Goal: Task Accomplishment & Management: Complete application form

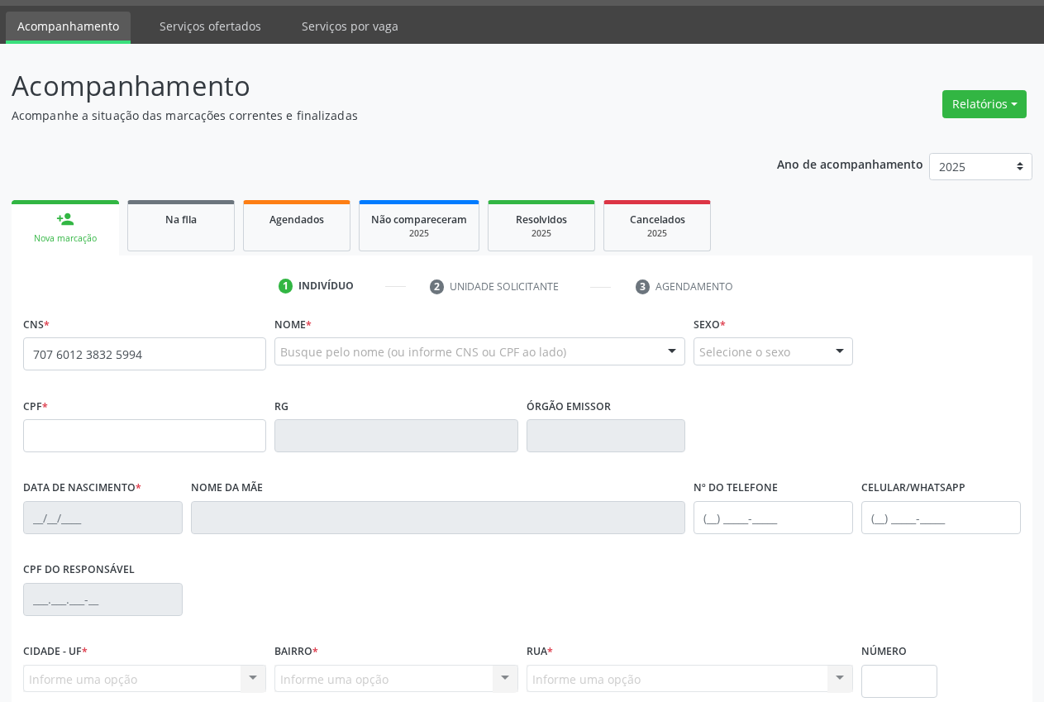
scroll to position [47, 0]
type input "707 6012 3832 5994"
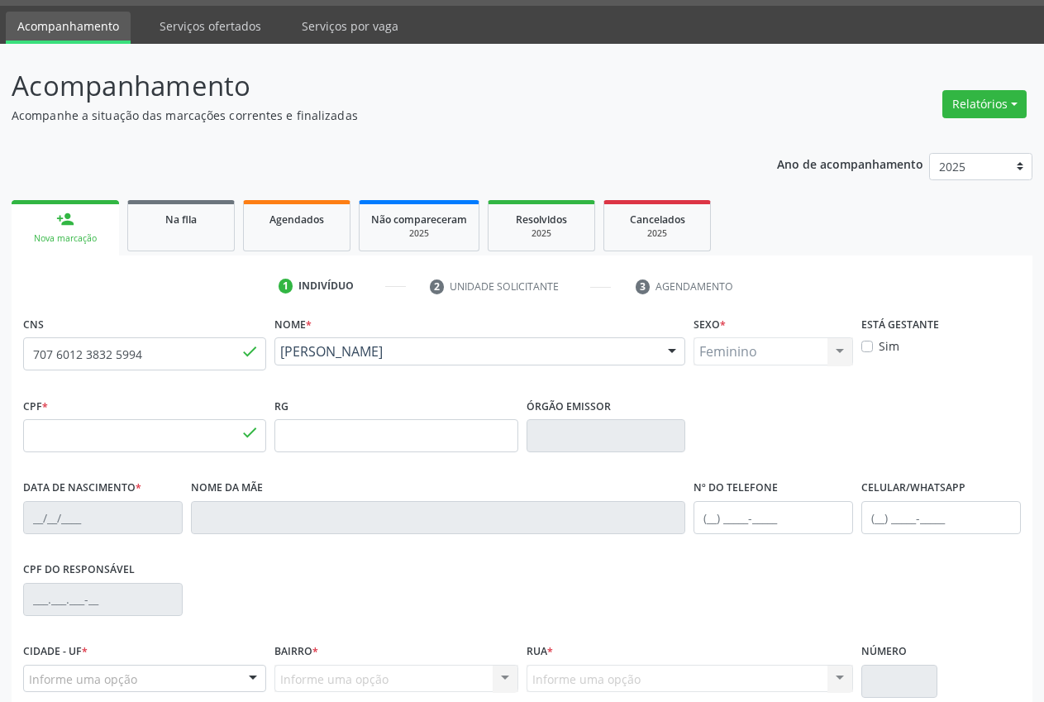
type input "355.965.464-53"
type input "[DATE]"
type input "[PERSON_NAME]"
type input "[PHONE_NUMBER]"
type input "038.557.178-00"
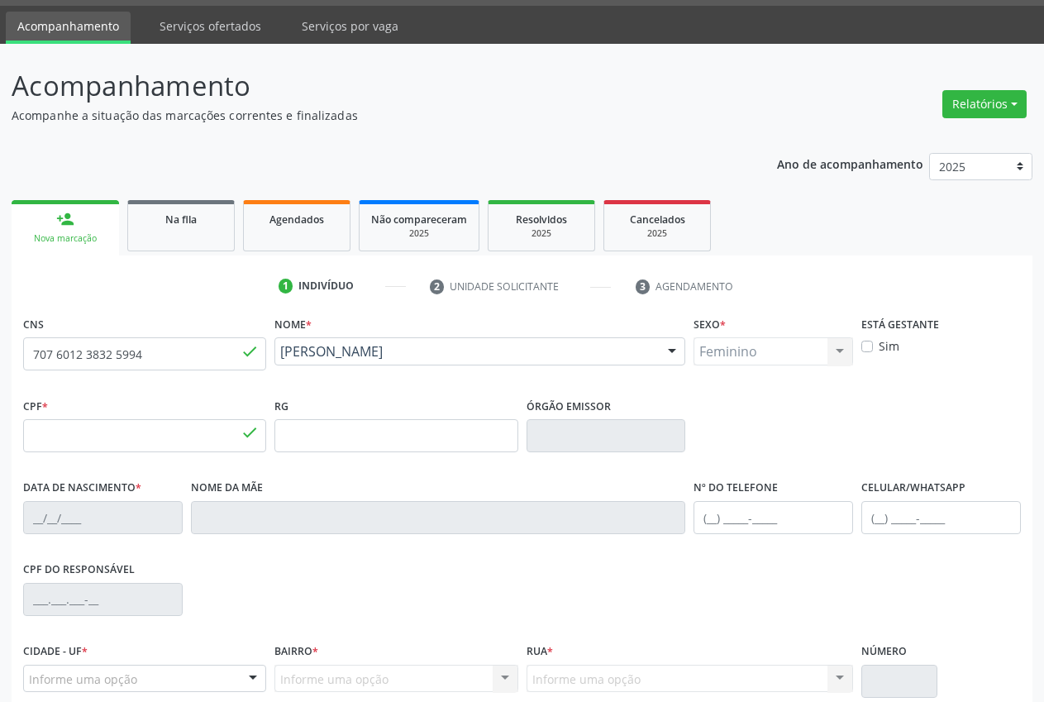
type input "6"
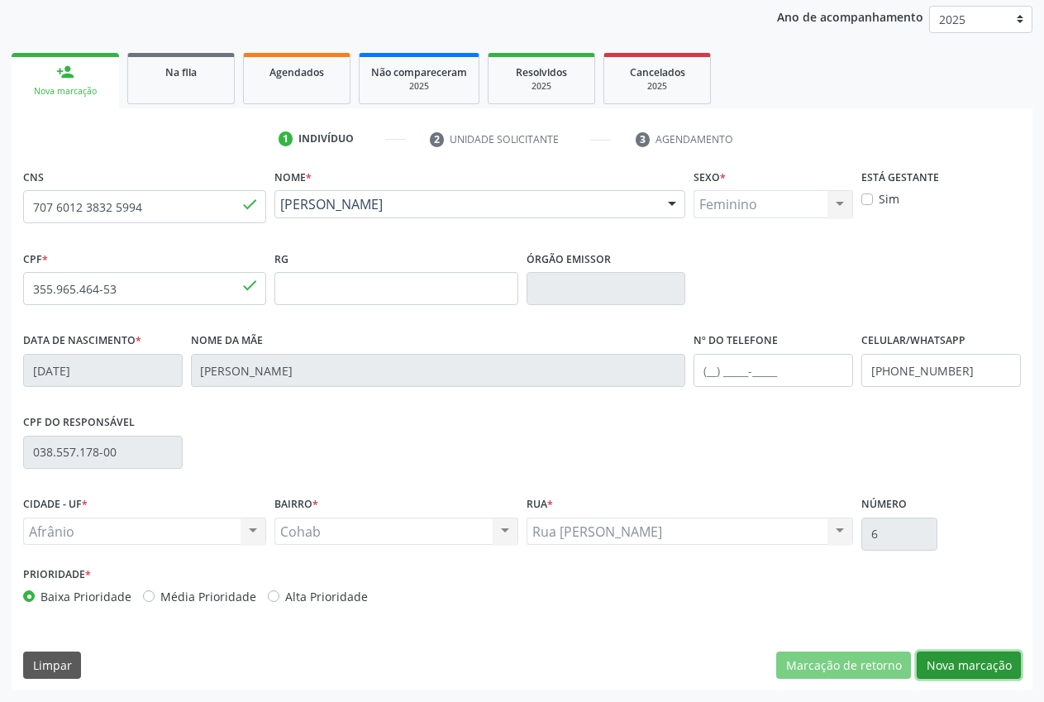
click at [991, 659] on button "Nova marcação" at bounding box center [969, 665] width 104 height 28
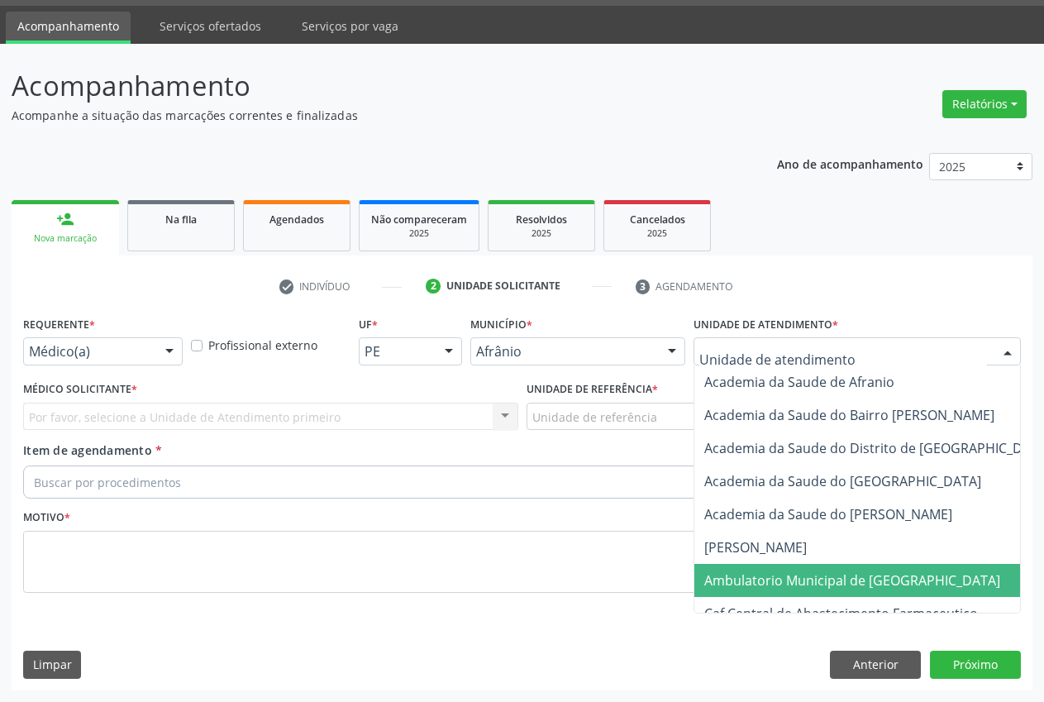
click at [816, 578] on span "Ambulatorio Municipal de [GEOGRAPHIC_DATA]" at bounding box center [852, 580] width 296 height 18
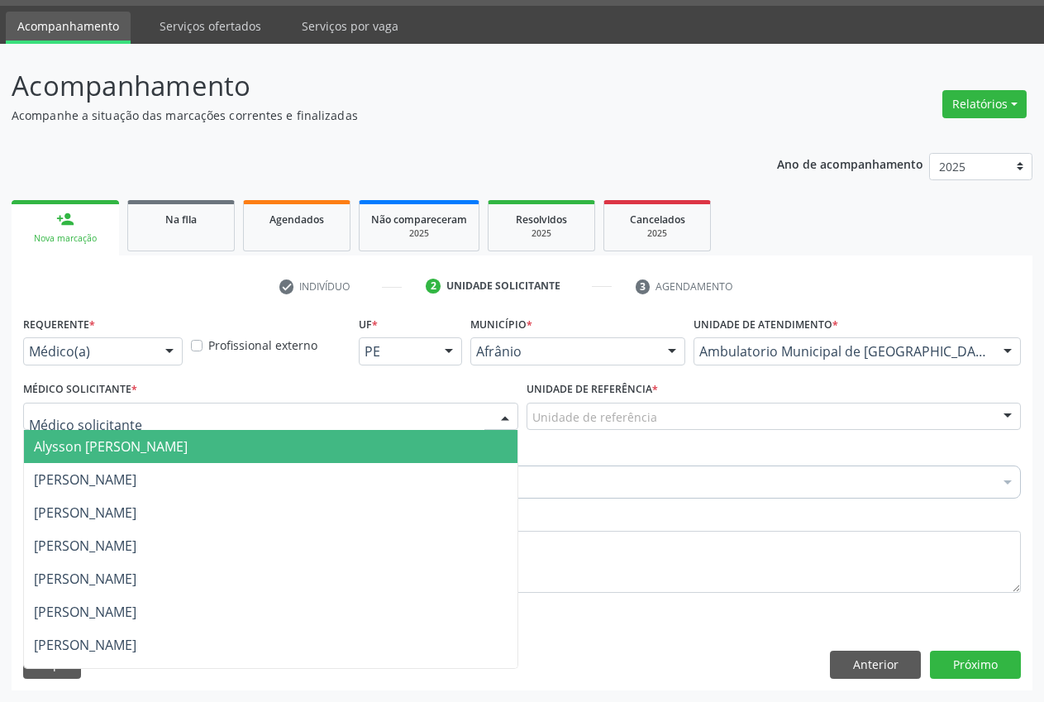
click at [132, 414] on div at bounding box center [270, 417] width 495 height 28
click at [152, 455] on span "Alysson [PERSON_NAME]" at bounding box center [111, 446] width 154 height 18
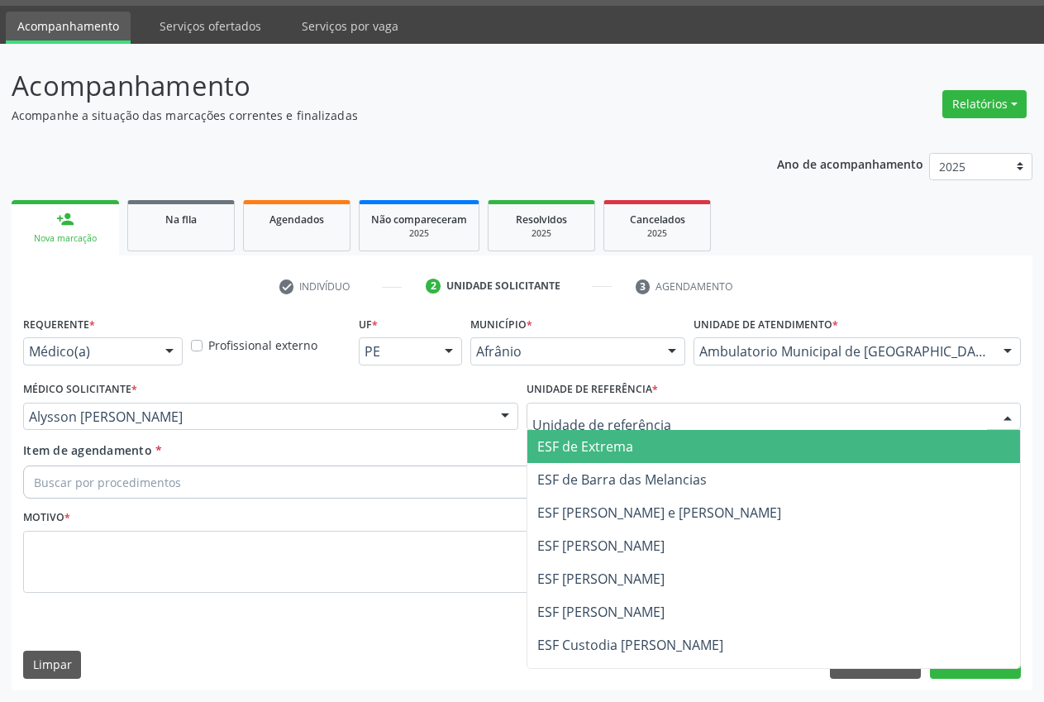
drag, startPoint x: 589, startPoint y: 451, endPoint x: 426, endPoint y: 455, distance: 163.7
click at [589, 451] on span "ESF de Extrema" at bounding box center [585, 446] width 96 height 18
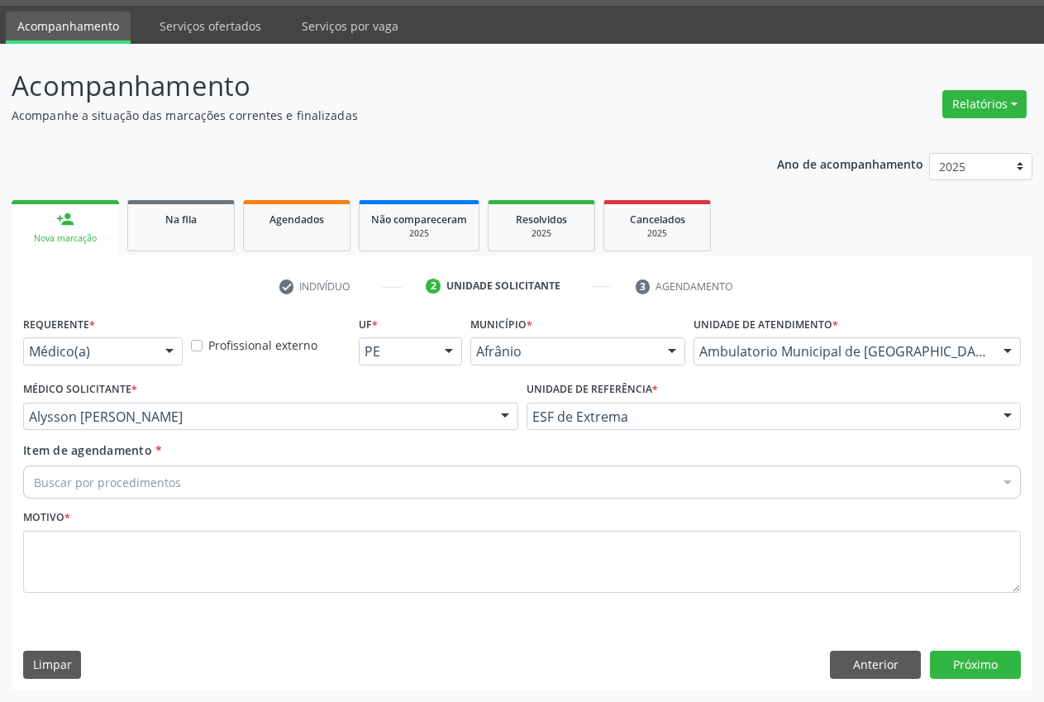
click at [189, 494] on div "Buscar por procedimentos" at bounding box center [522, 481] width 998 height 33
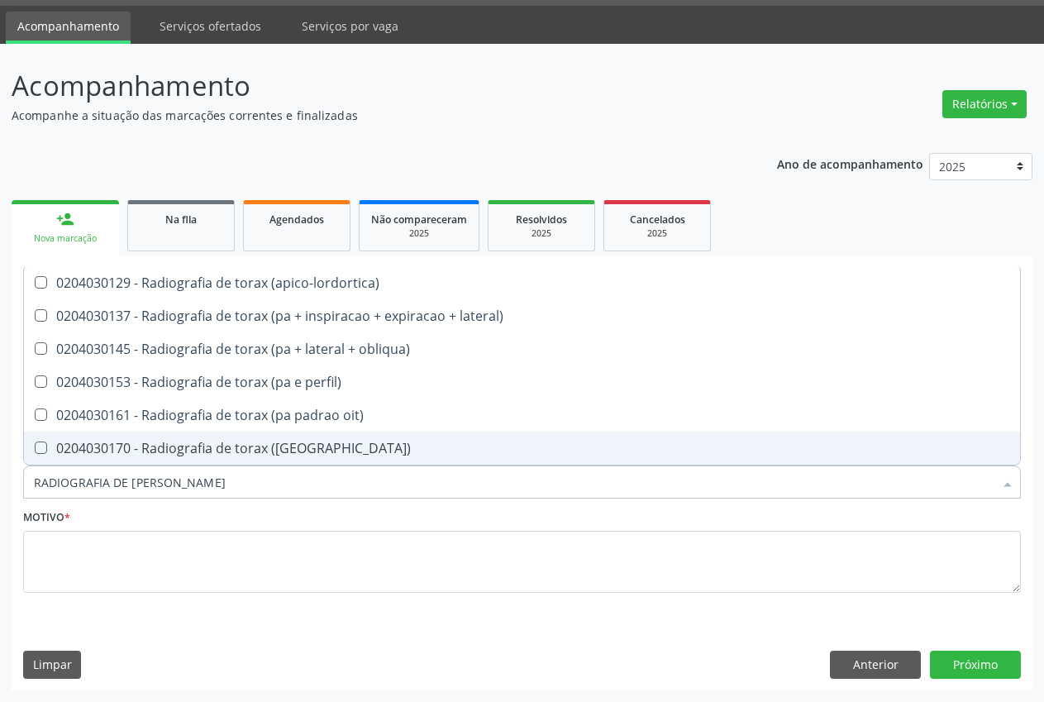
type input "RADIOGRAFIA DE [PERSON_NAME]"
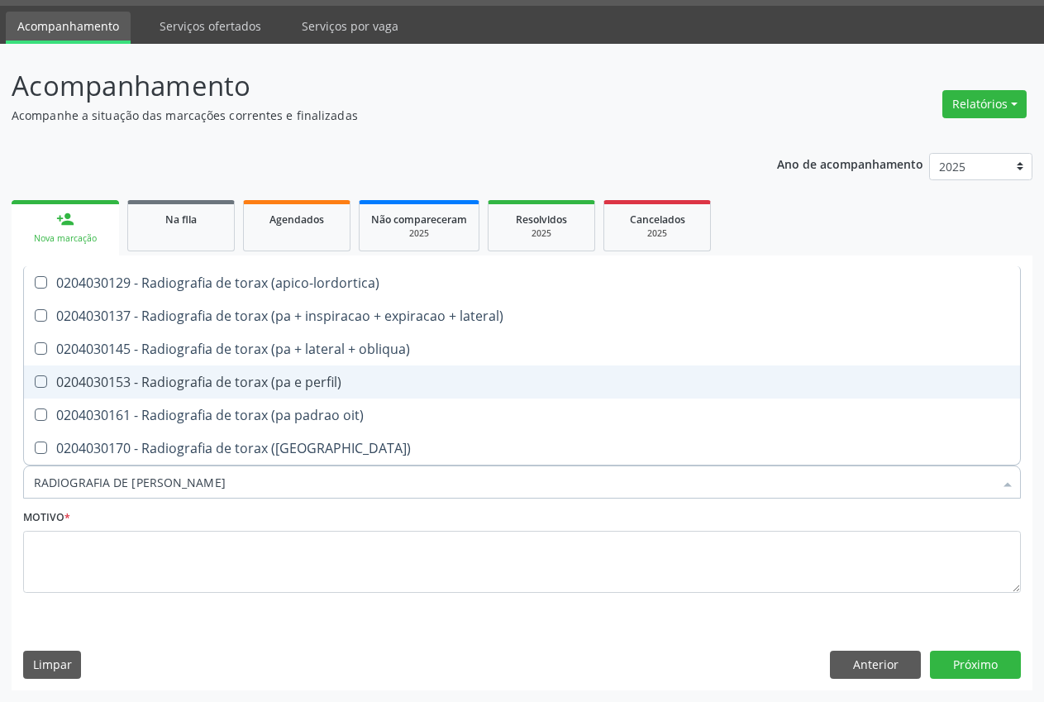
click at [286, 385] on div "0204030153 - Radiografia de torax (pa e perfil)" at bounding box center [522, 381] width 976 height 13
checkbox perfil\) "true"
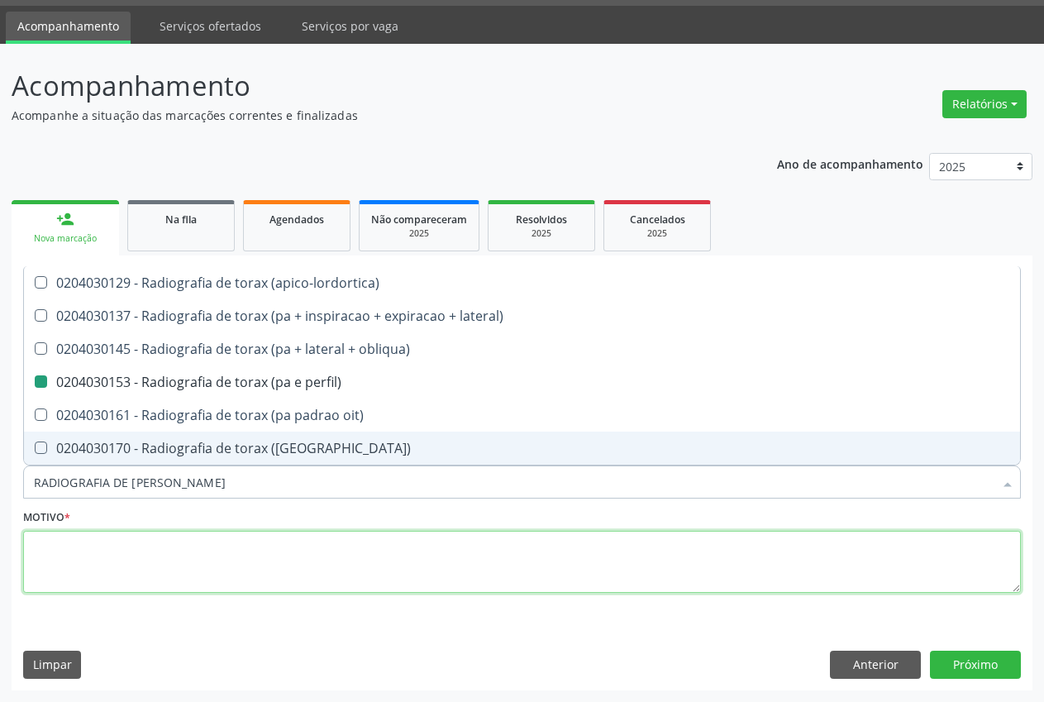
click at [168, 552] on textarea at bounding box center [522, 562] width 998 height 63
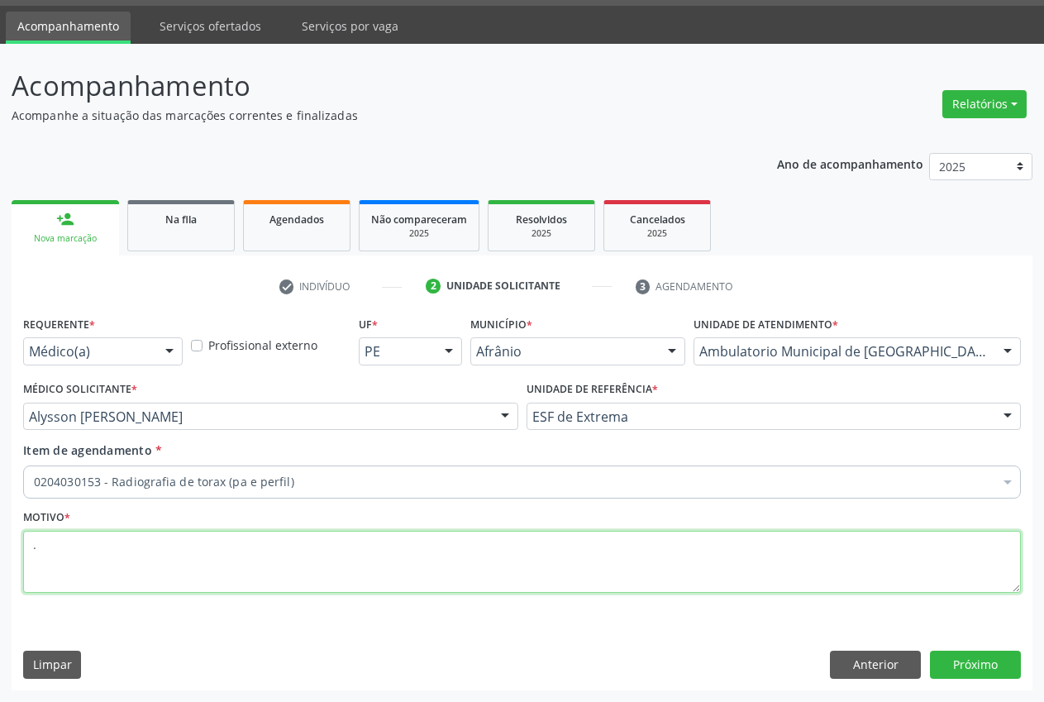
click at [52, 553] on textarea "." at bounding box center [522, 562] width 998 height 63
click at [182, 551] on textarea "." at bounding box center [522, 562] width 998 height 63
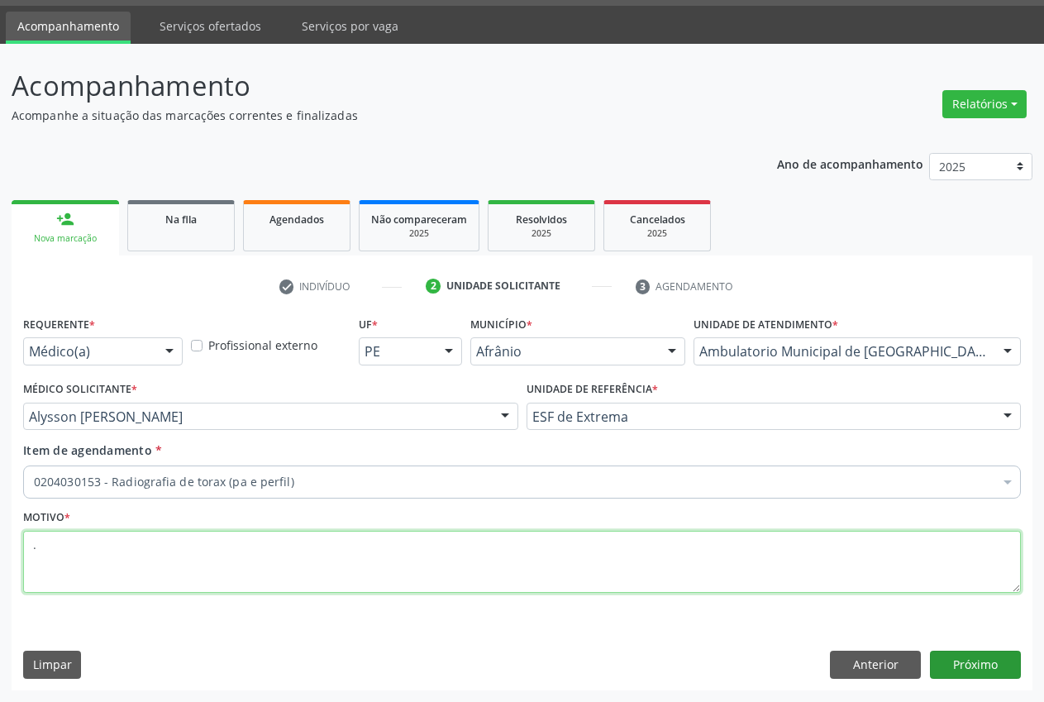
type textarea "."
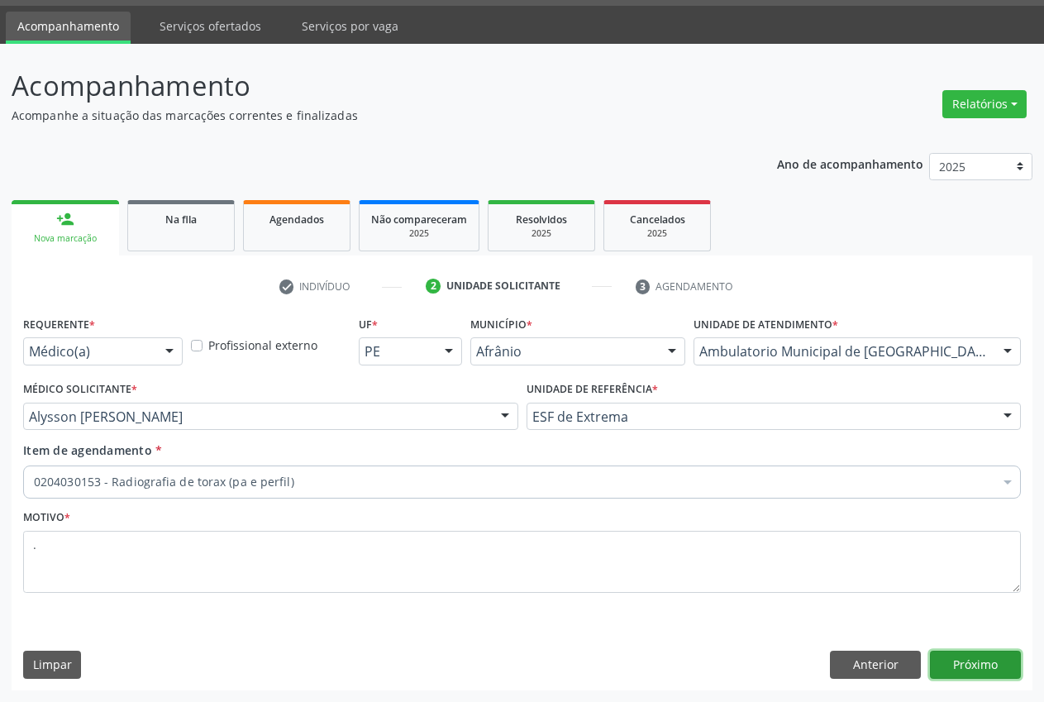
click at [990, 660] on button "Próximo" at bounding box center [975, 665] width 91 height 28
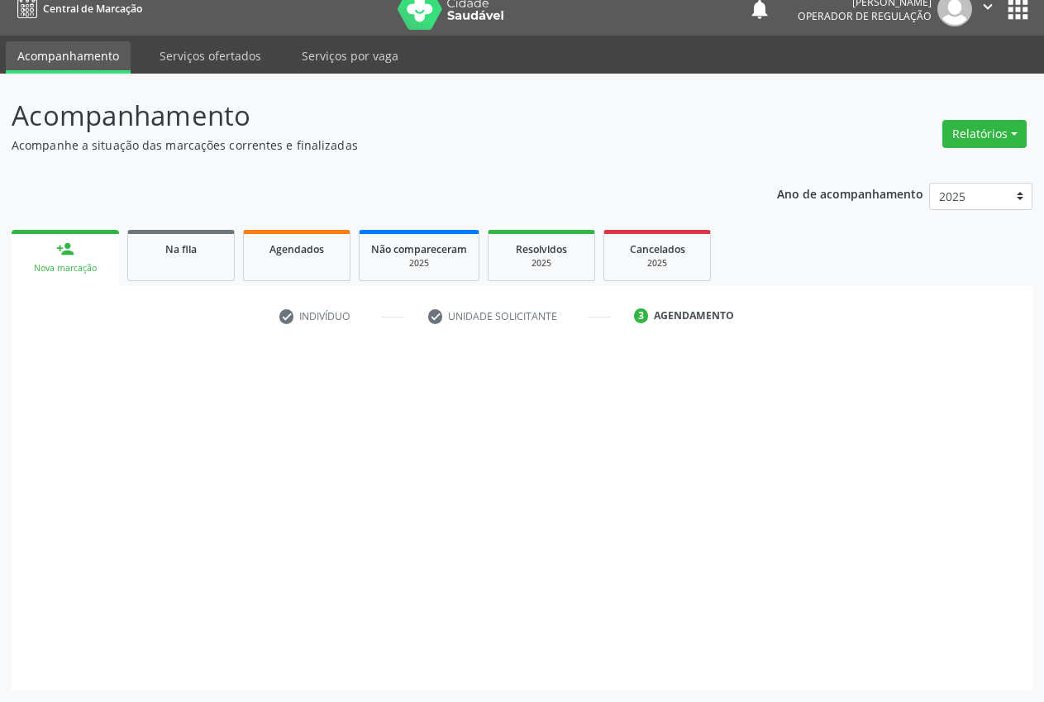
scroll to position [17, 0]
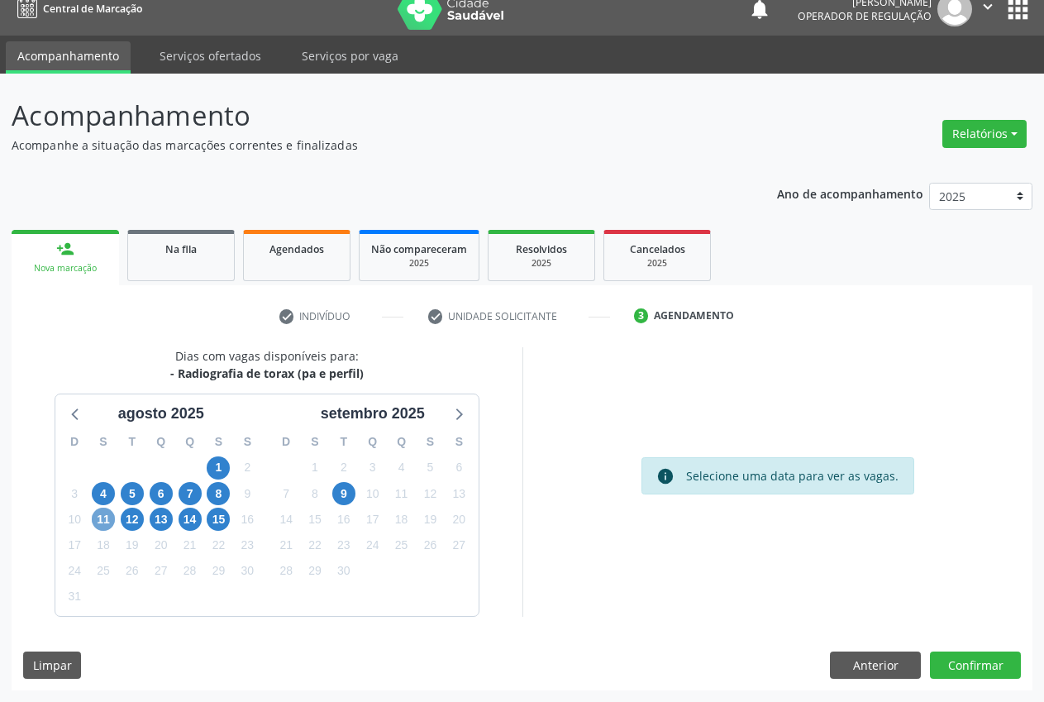
click at [97, 520] on span "11" at bounding box center [103, 519] width 23 height 23
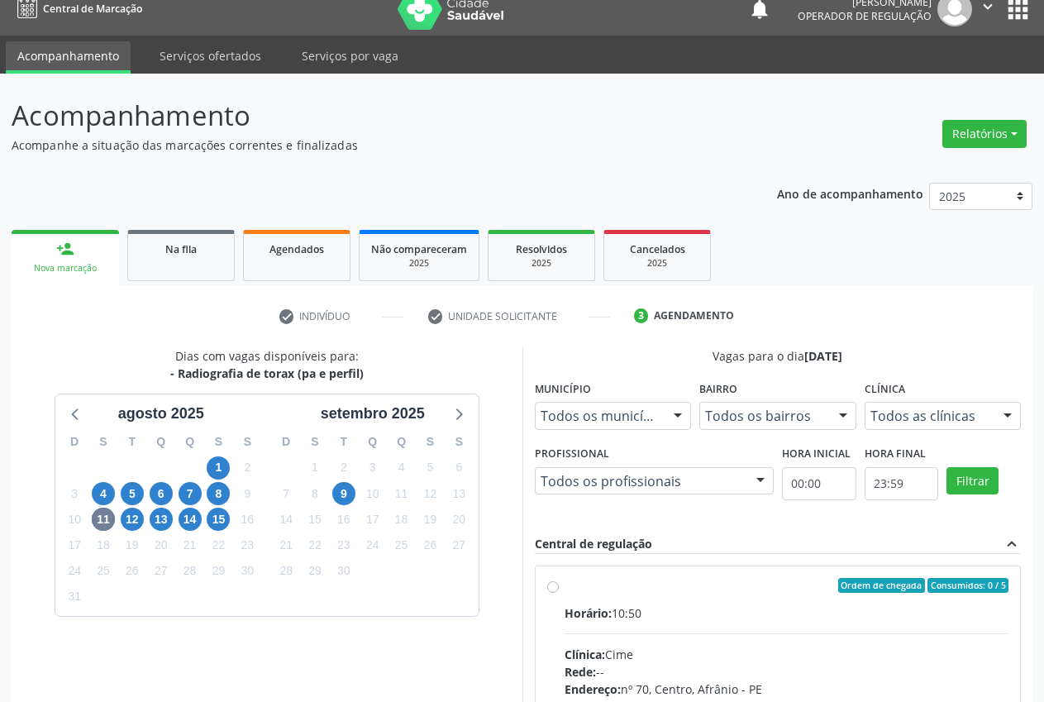
click at [544, 584] on div "Ordem de chegada Consumidos: 0 / 5 Horário: 10:50 Clínica: Cime Rede: -- Endere…" at bounding box center [778, 704] width 485 height 277
radio input "true"
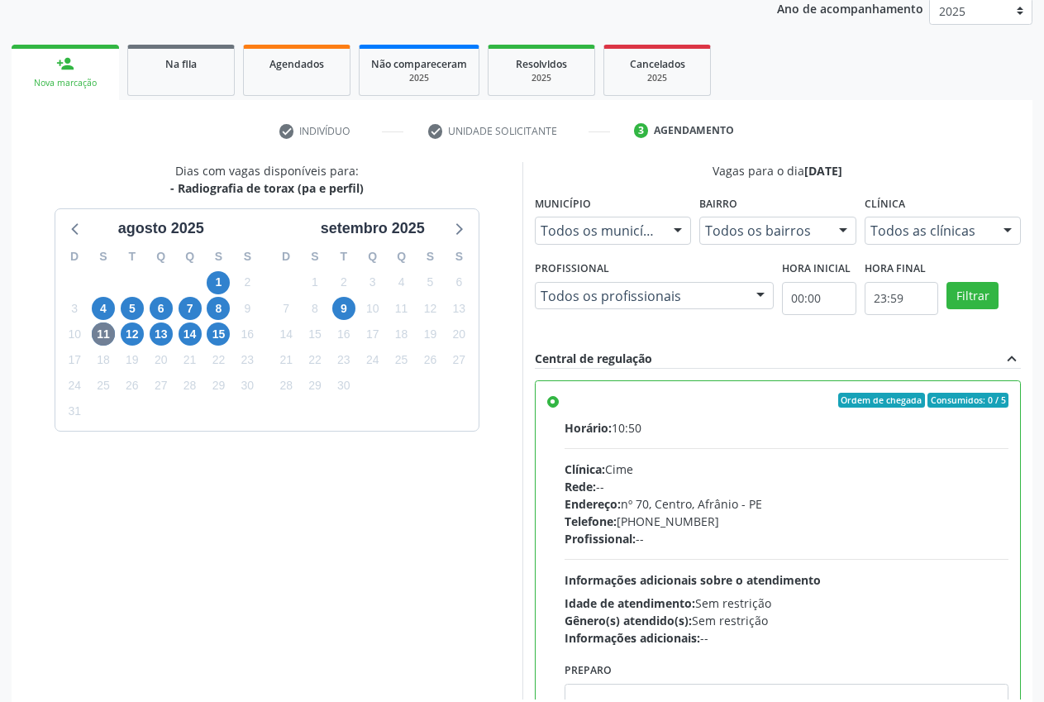
scroll to position [286, 0]
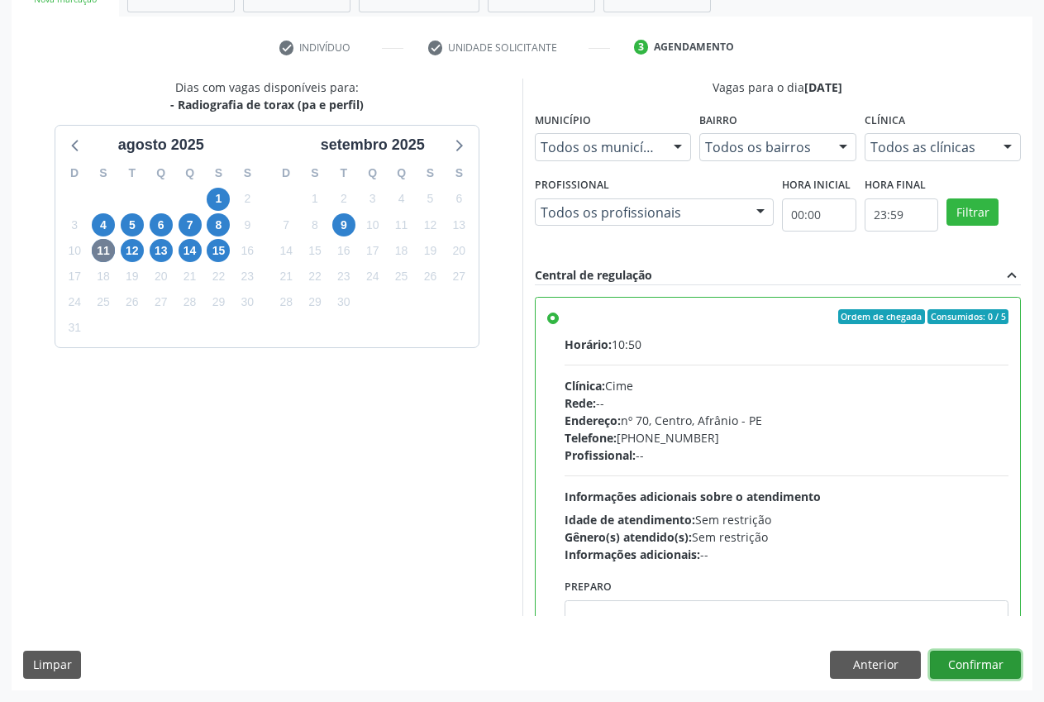
click at [1009, 661] on button "Confirmar" at bounding box center [975, 665] width 91 height 28
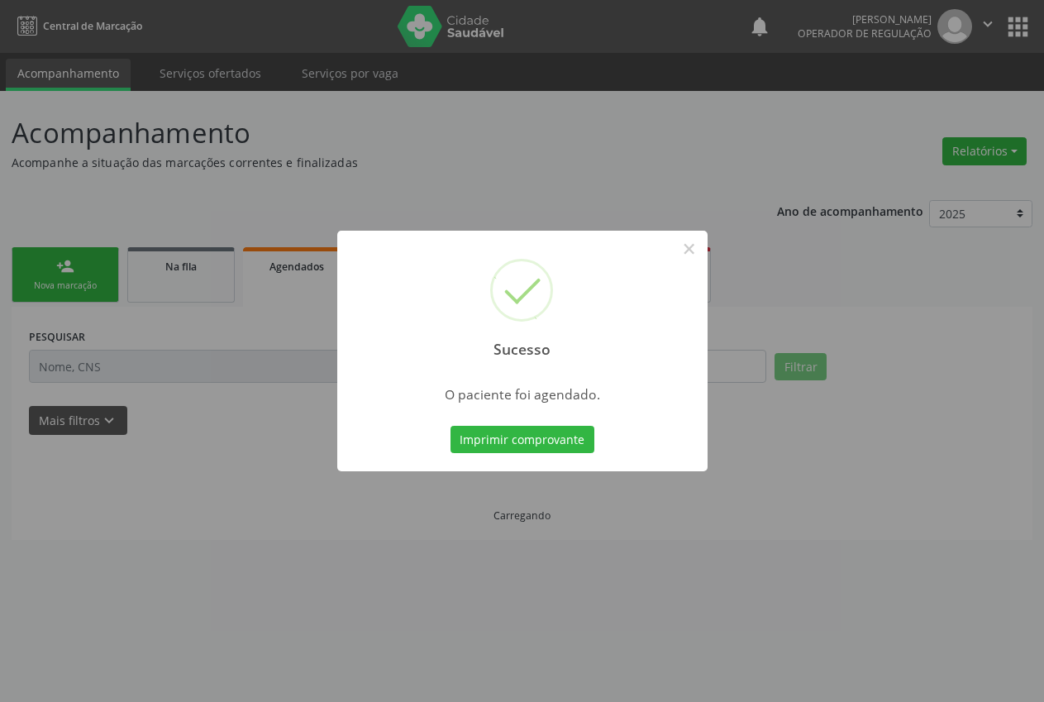
scroll to position [0, 0]
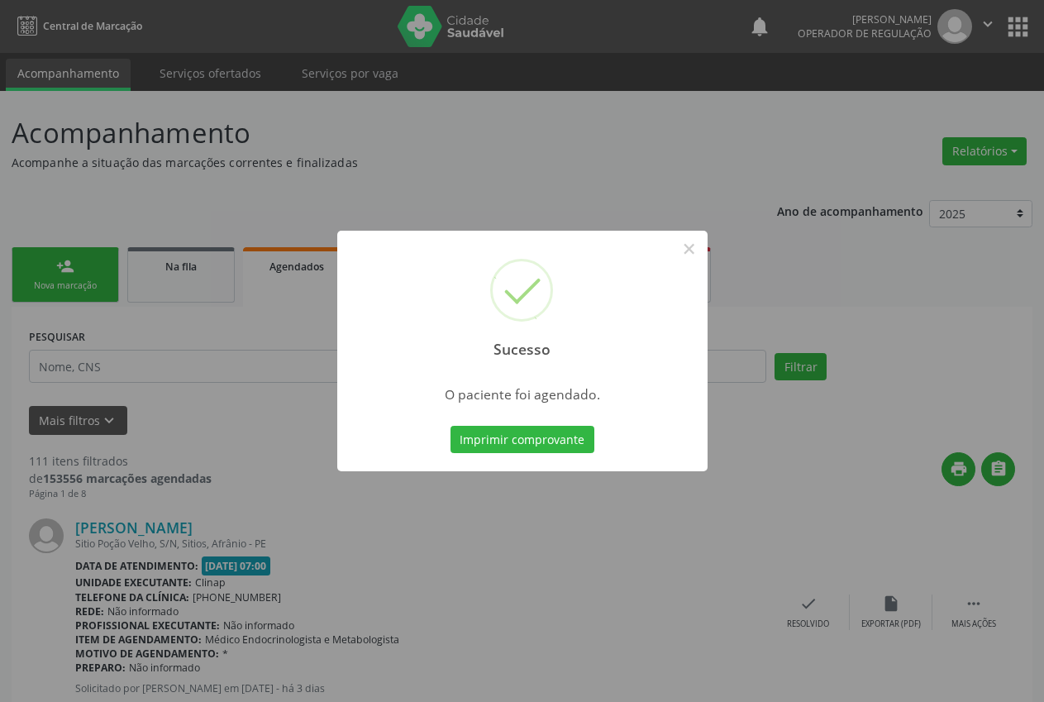
click at [532, 427] on button "Imprimir comprovante" at bounding box center [523, 440] width 144 height 28
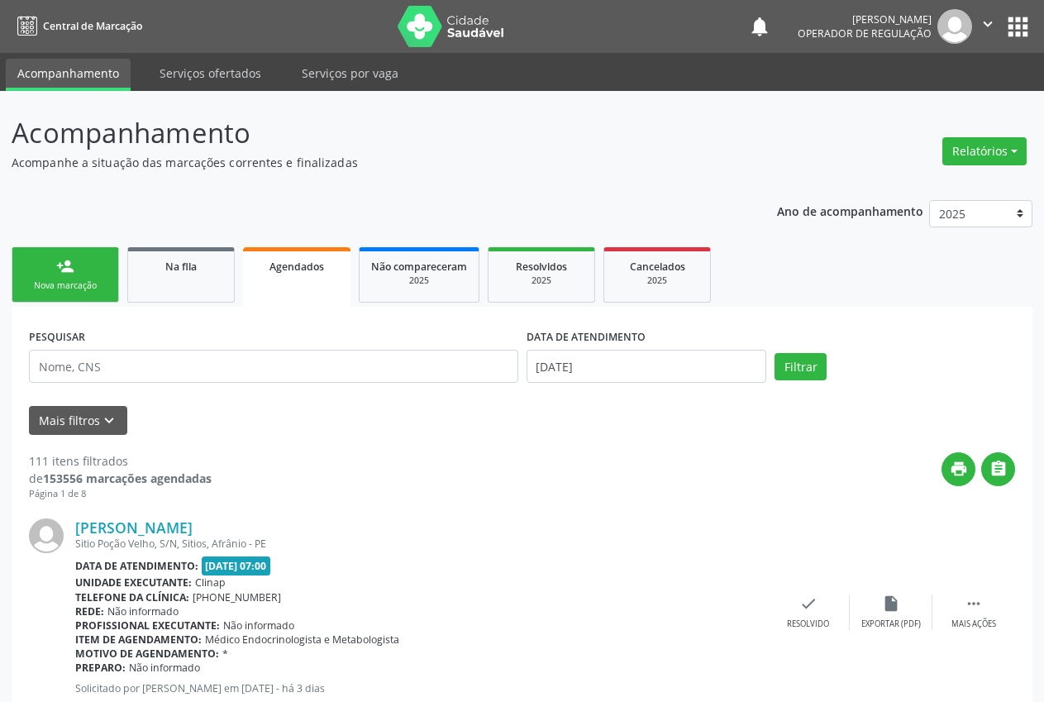
click at [96, 281] on div "Nova marcação" at bounding box center [65, 285] width 83 height 12
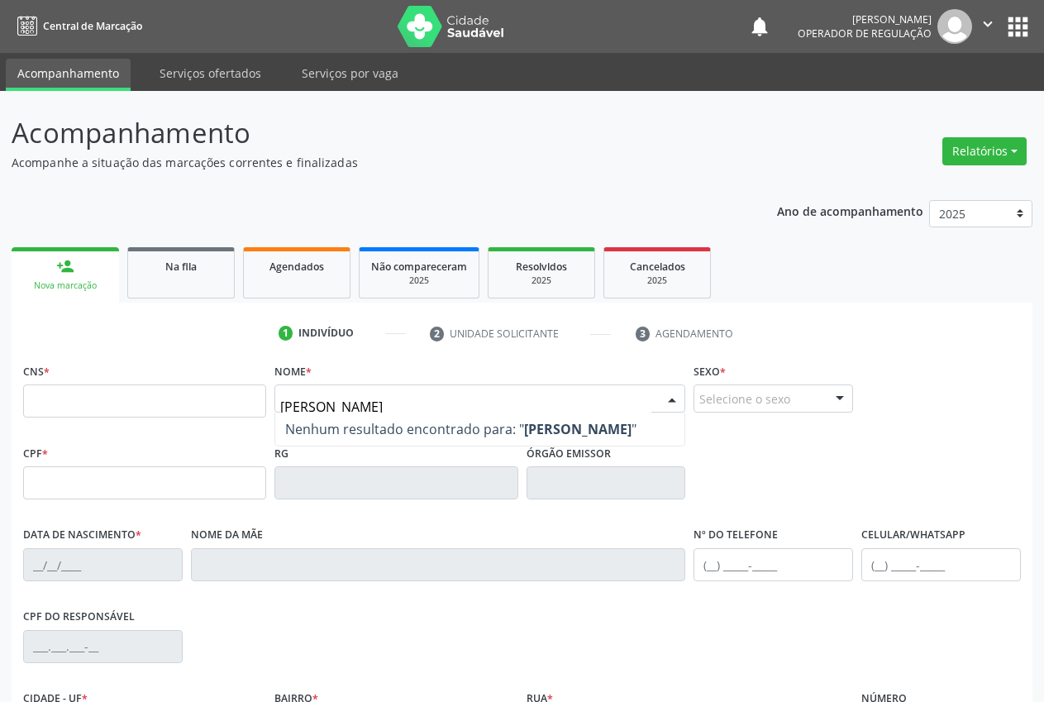
type input "[PERSON_NAME]"
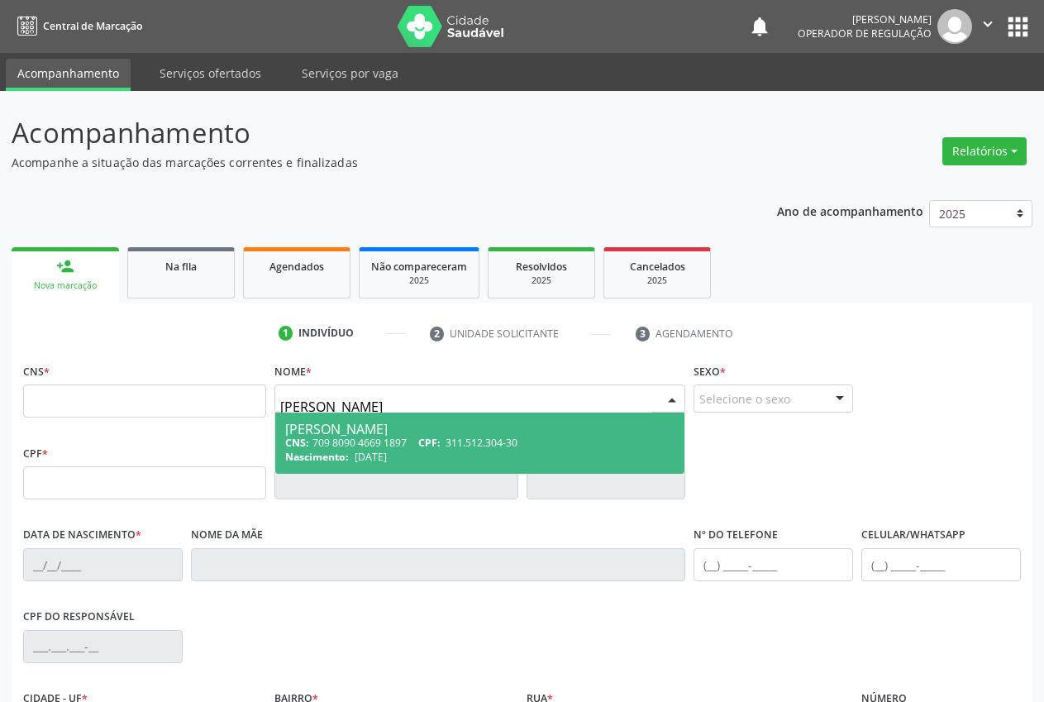
click at [470, 449] on span "311.512.304-30" at bounding box center [482, 443] width 72 height 14
type input "709 8090 4669 1897"
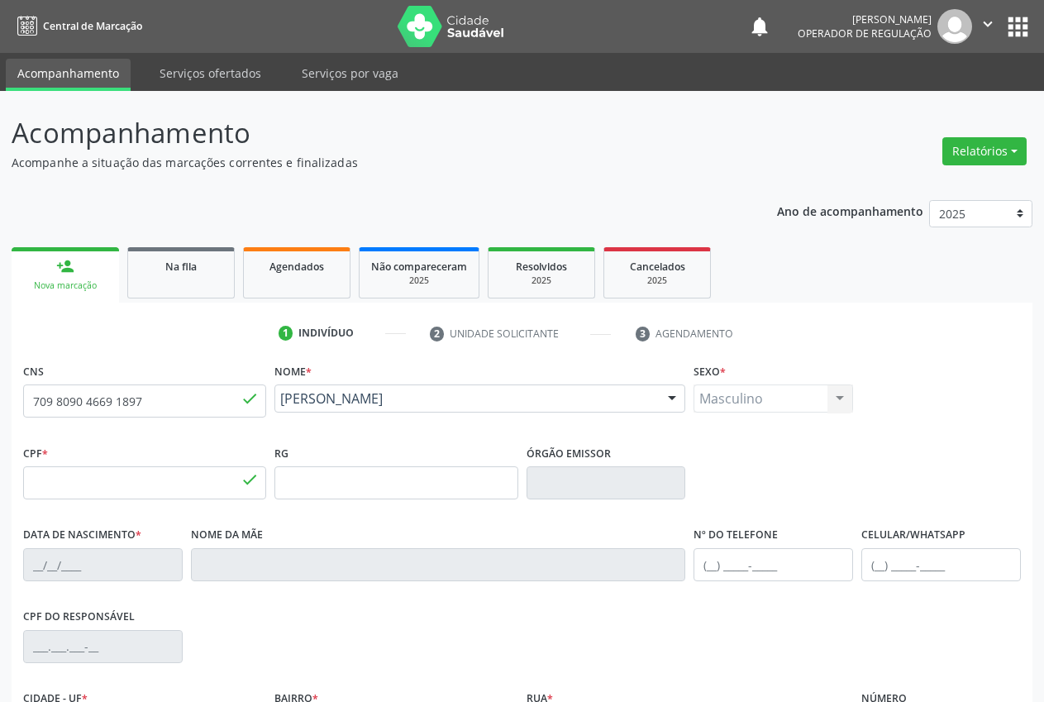
type input "311.512.304-30"
type input "[DATE]"
type input "[PERSON_NAME]"
type input "[PHONE_NUMBER]"
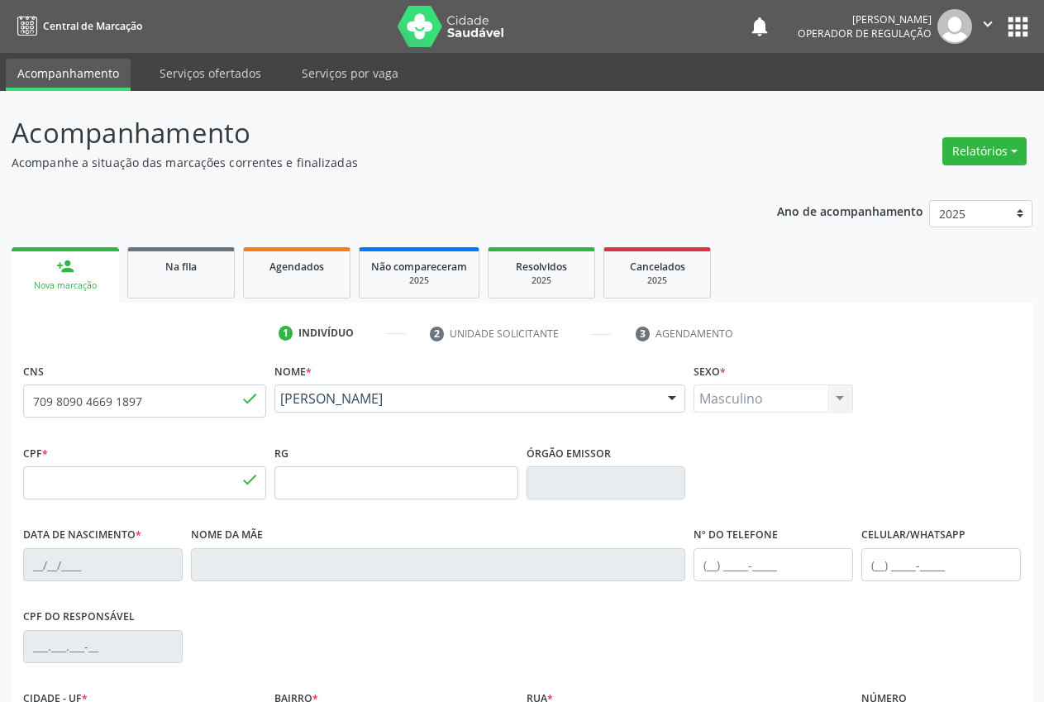
type input "022.295.784-05"
type input "6"
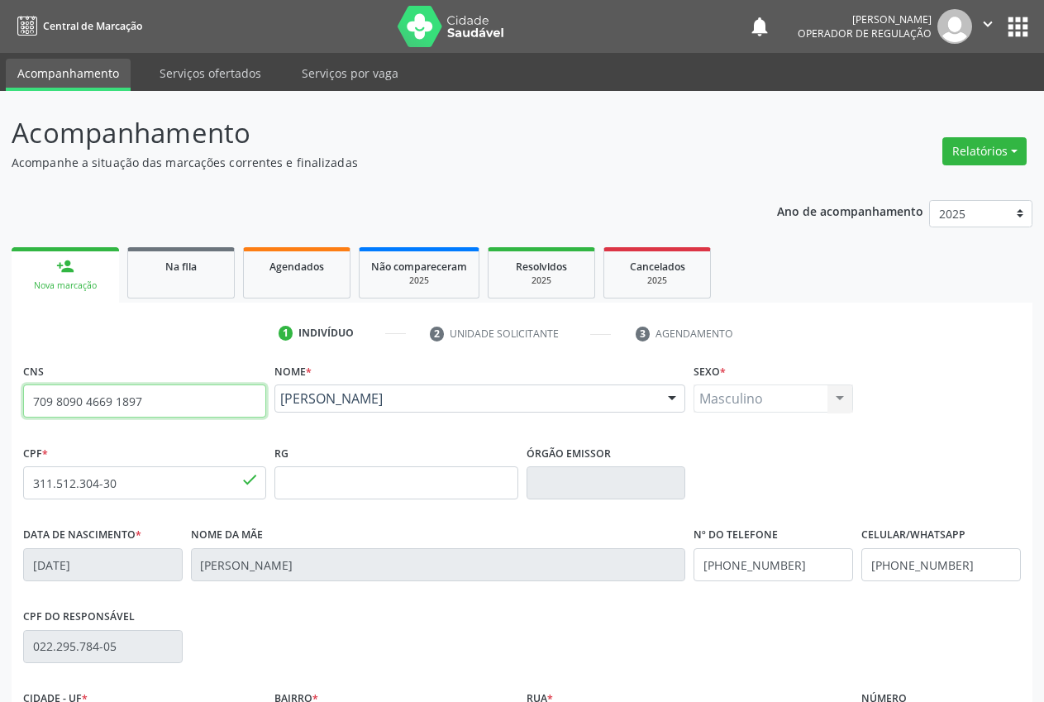
drag, startPoint x: 186, startPoint y: 398, endPoint x: 79, endPoint y: 406, distance: 107.8
click at [31, 405] on input "709 8090 4669 1897" at bounding box center [144, 400] width 243 height 33
click at [330, 622] on div "CPF do responsável 022.295.784-05" at bounding box center [522, 645] width 1006 height 82
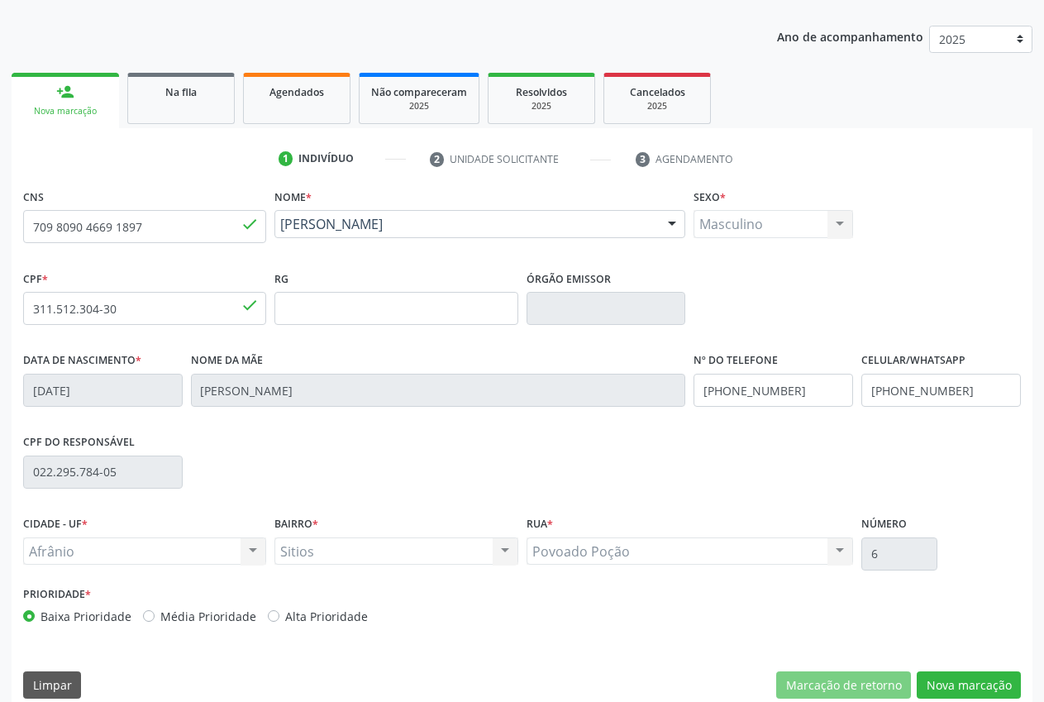
scroll to position [194, 0]
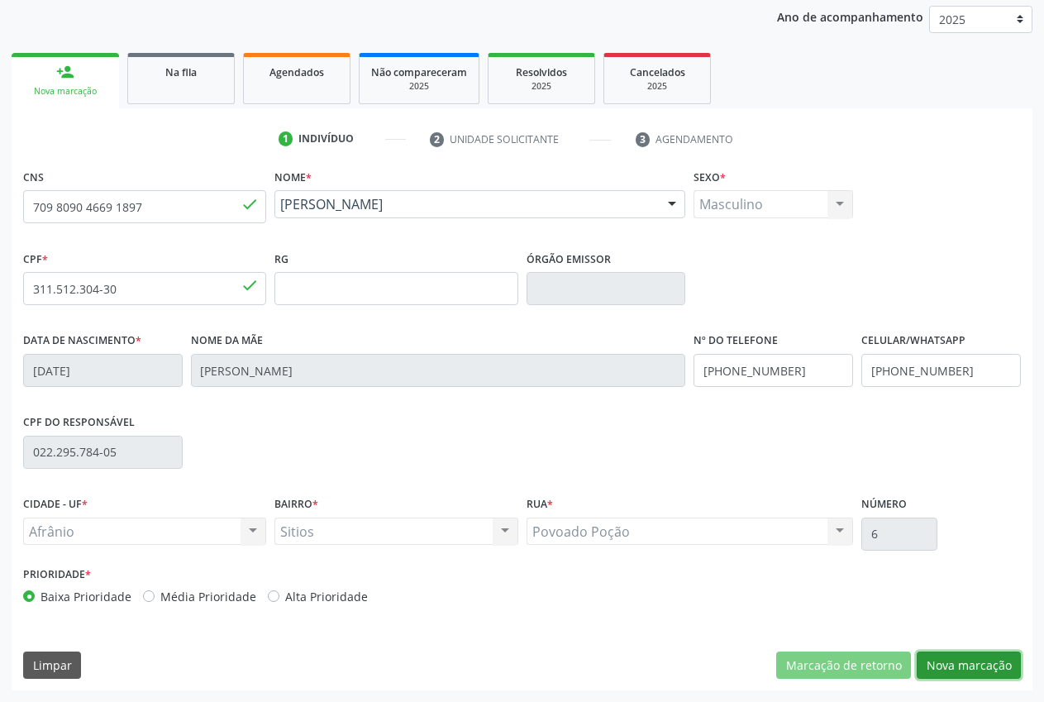
click at [987, 667] on button "Nova marcação" at bounding box center [969, 665] width 104 height 28
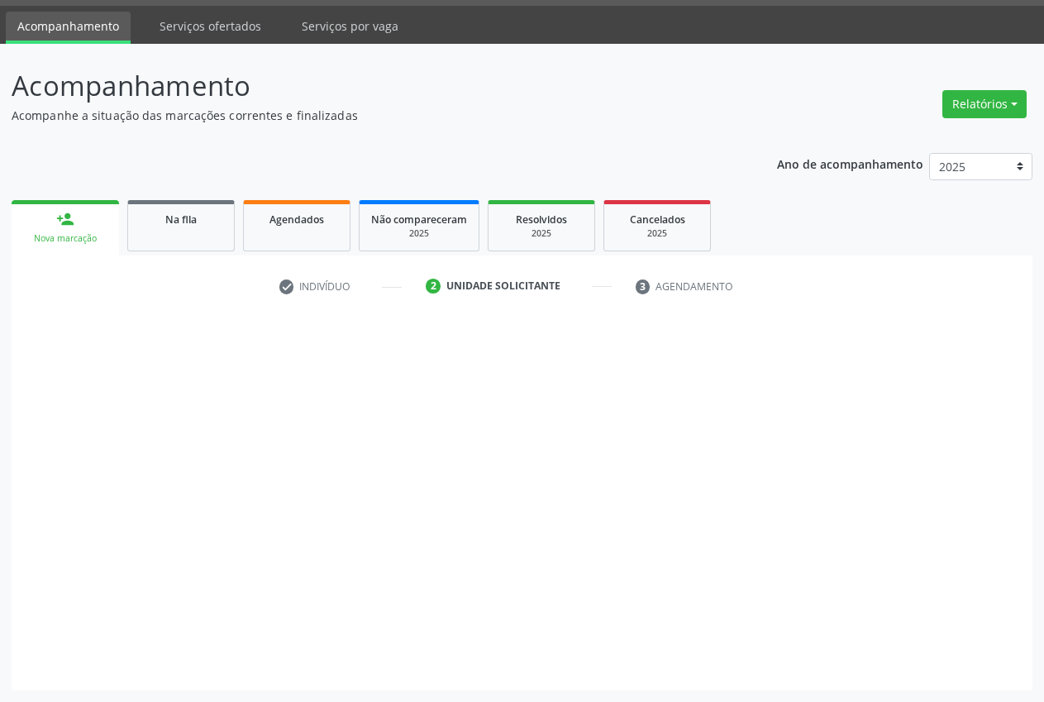
scroll to position [47, 0]
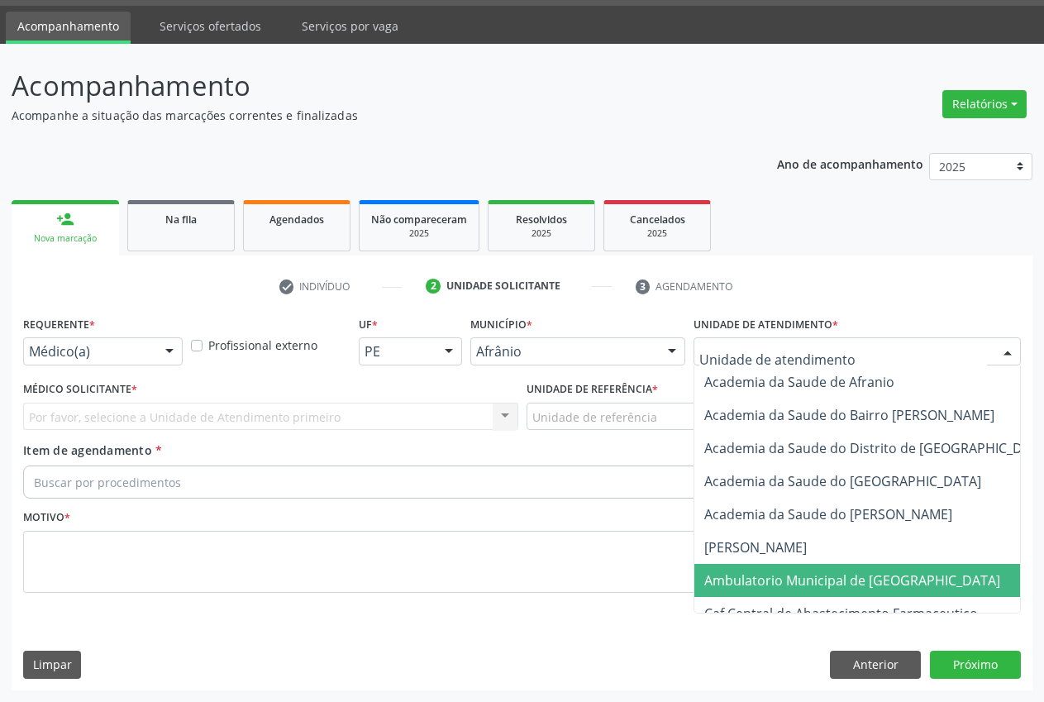
click at [826, 582] on span "Ambulatorio Municipal de [GEOGRAPHIC_DATA]" at bounding box center [852, 580] width 296 height 18
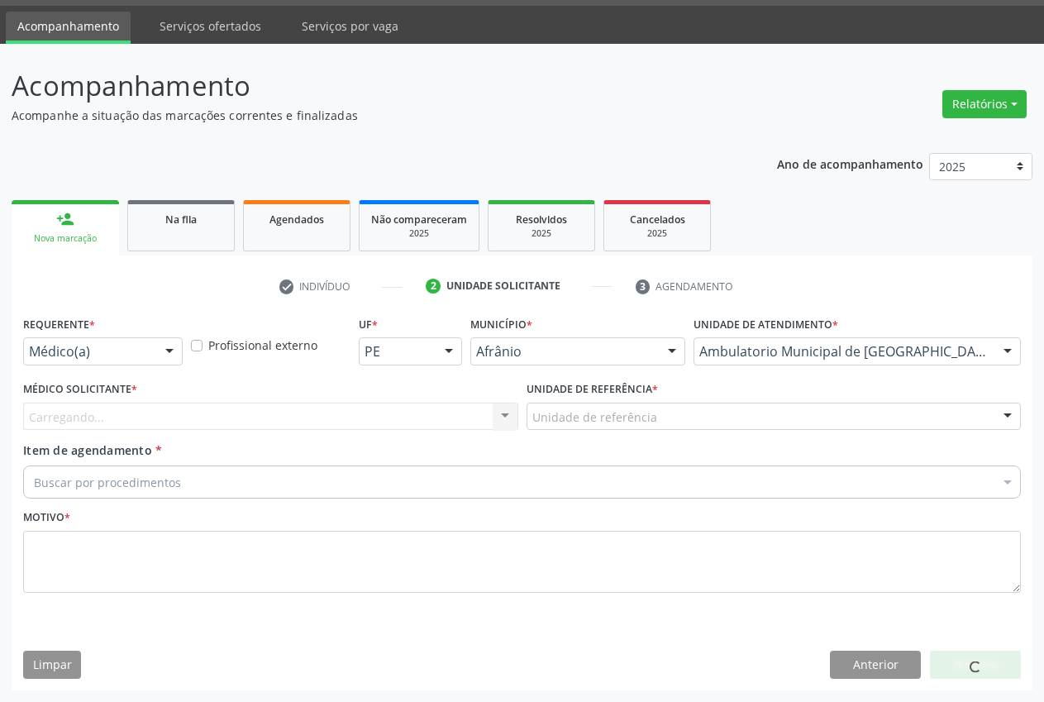
click at [78, 413] on div "Carregando... Nenhum resultado encontrado para: " " Não há nenhuma opção para s…" at bounding box center [270, 417] width 495 height 28
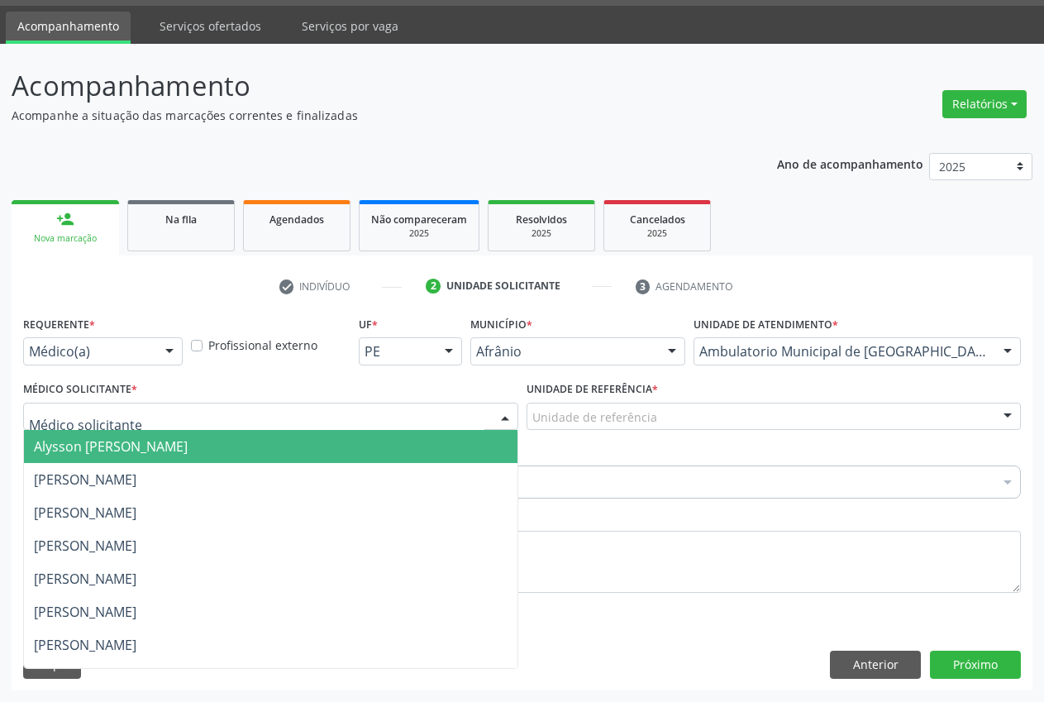
click at [134, 455] on span "Alysson [PERSON_NAME]" at bounding box center [111, 446] width 154 height 18
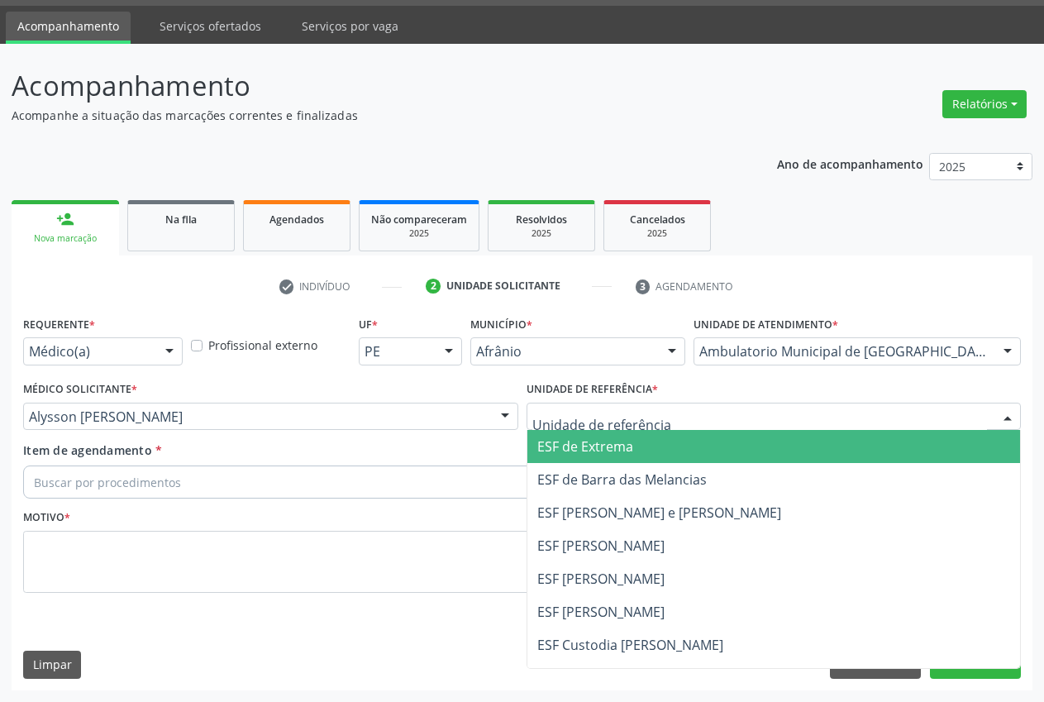
click at [589, 457] on span "ESF de Extrema" at bounding box center [774, 446] width 494 height 33
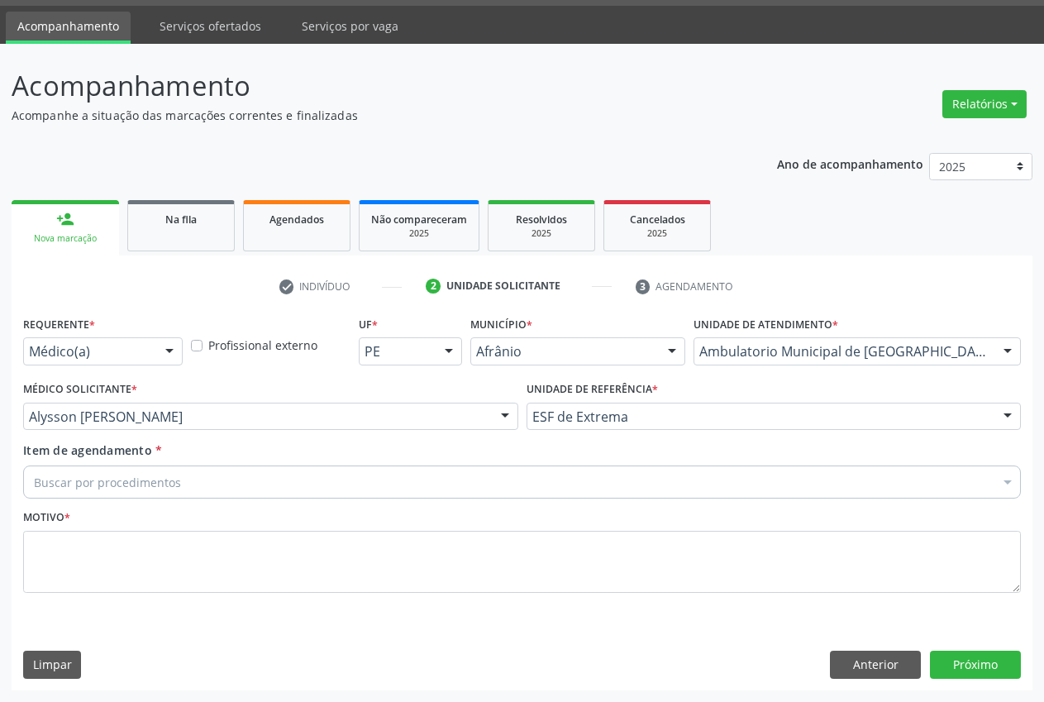
click at [199, 482] on div "Buscar por procedimentos" at bounding box center [522, 481] width 998 height 33
click at [34, 480] on input "Item de agendamento *" at bounding box center [34, 481] width 0 height 33
click at [34, 477] on input "Item de agendamento *" at bounding box center [34, 481] width 0 height 33
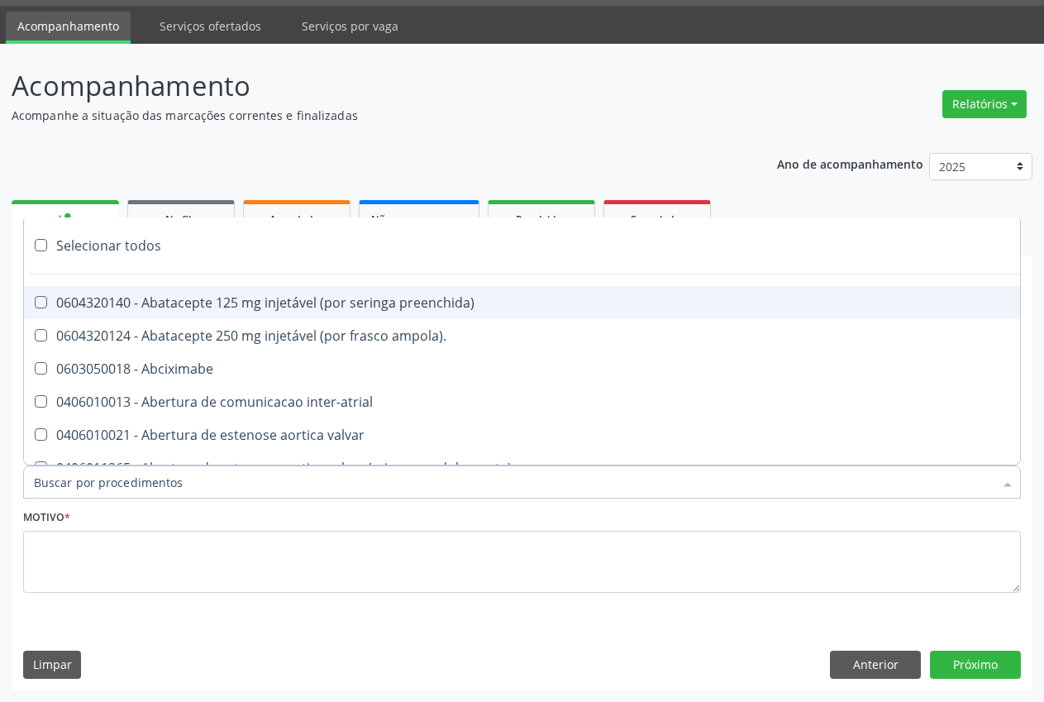
type input "radiografia de to"
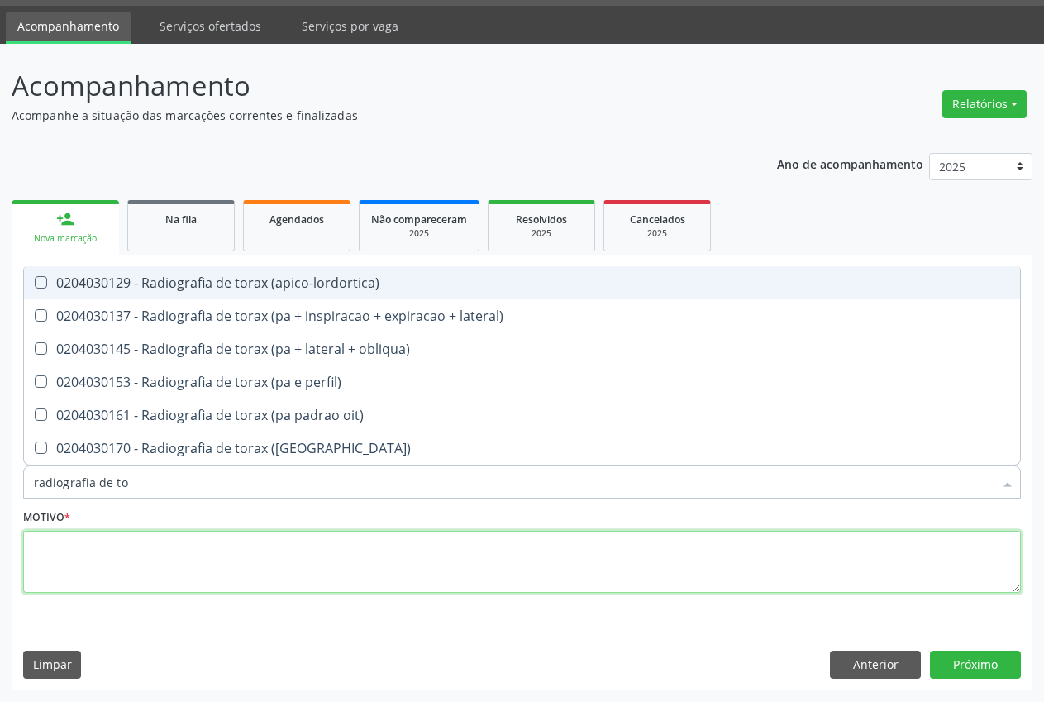
click at [124, 556] on textarea at bounding box center [522, 562] width 998 height 63
type textarea "."
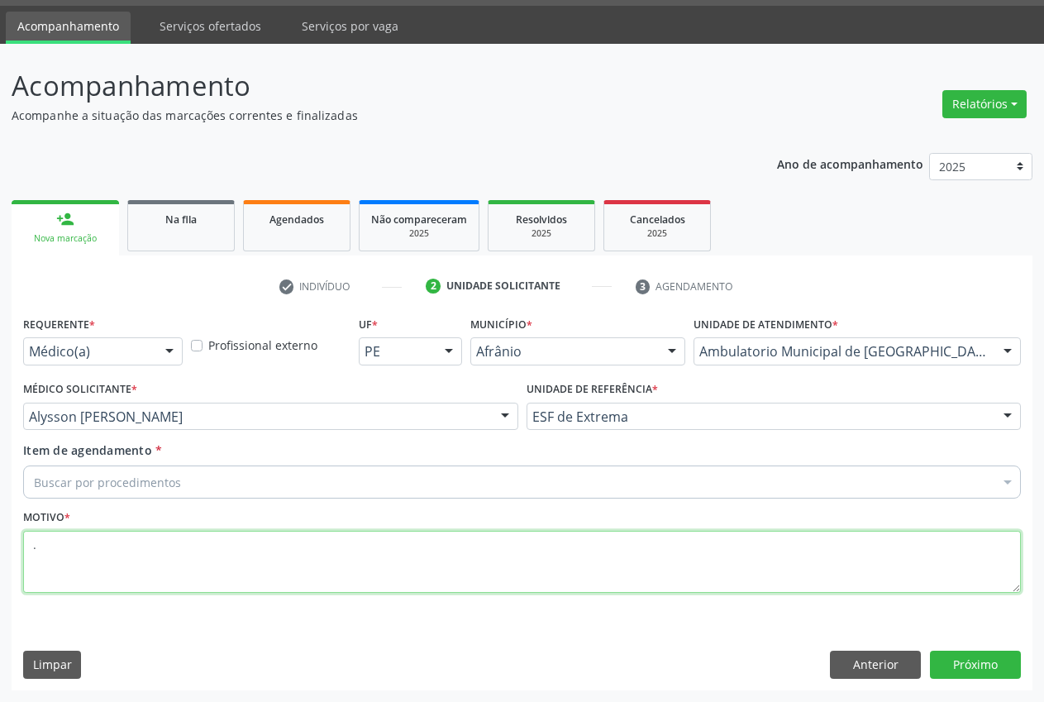
type textarea "."
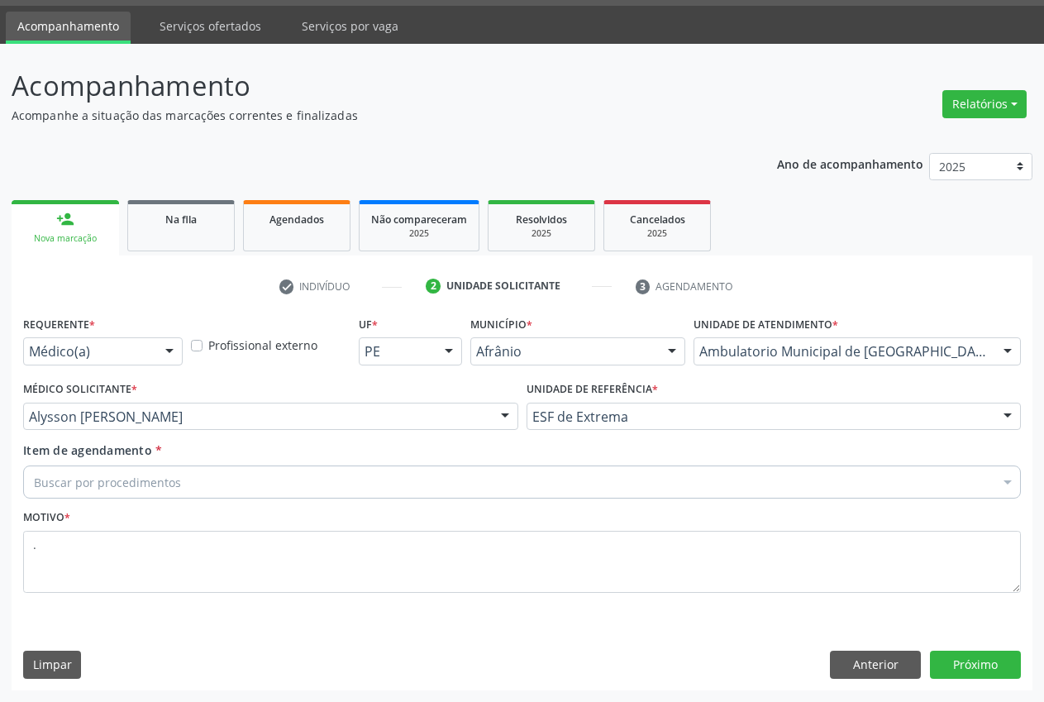
click at [179, 469] on div "Buscar por procedimentos" at bounding box center [522, 481] width 998 height 33
click at [34, 485] on input "Item de agendamento *" at bounding box center [34, 481] width 0 height 33
click at [34, 494] on input "Item de agendamento *" at bounding box center [34, 481] width 0 height 33
click at [34, 486] on input "Item de agendamento *" at bounding box center [34, 481] width 0 height 33
click at [34, 485] on input "Item de agendamento *" at bounding box center [34, 481] width 0 height 33
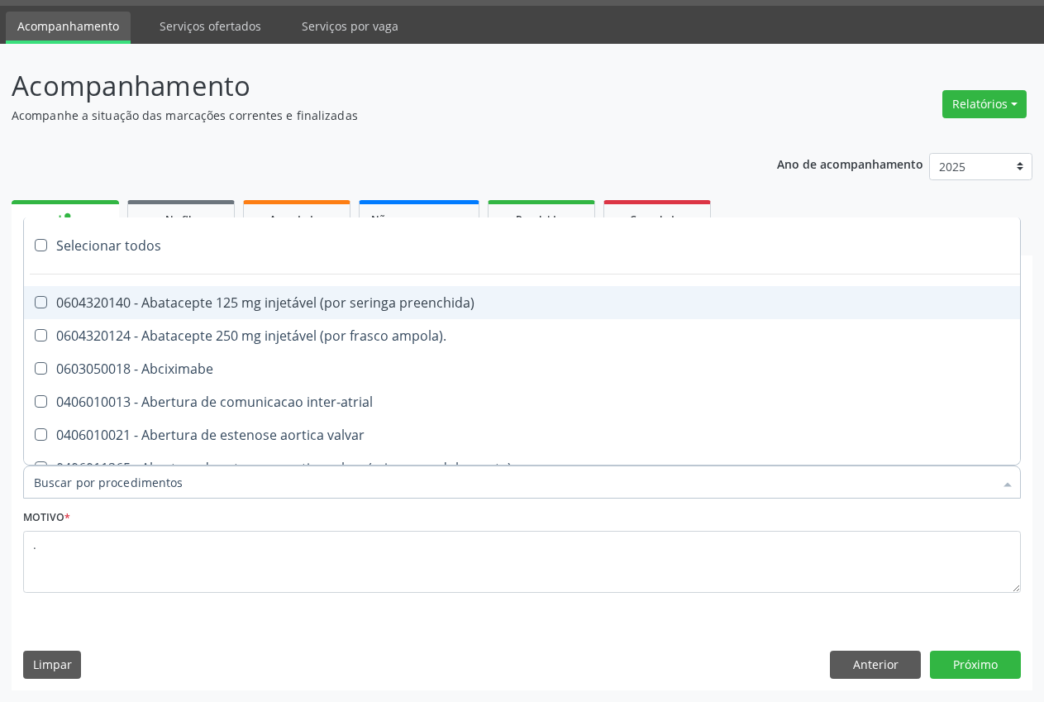
click at [146, 485] on input "Item de agendamento *" at bounding box center [514, 481] width 960 height 33
type input "radiografia de to"
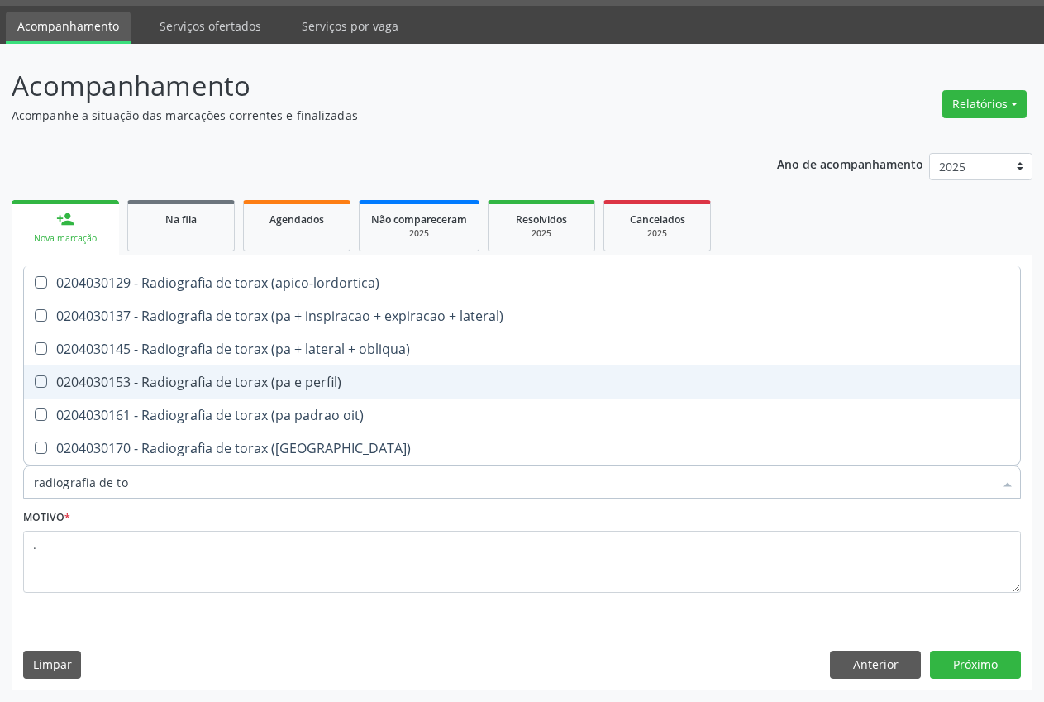
click at [272, 385] on div "0204030153 - Radiografia de torax (pa e perfil)" at bounding box center [522, 381] width 976 height 13
checkbox perfil\) "true"
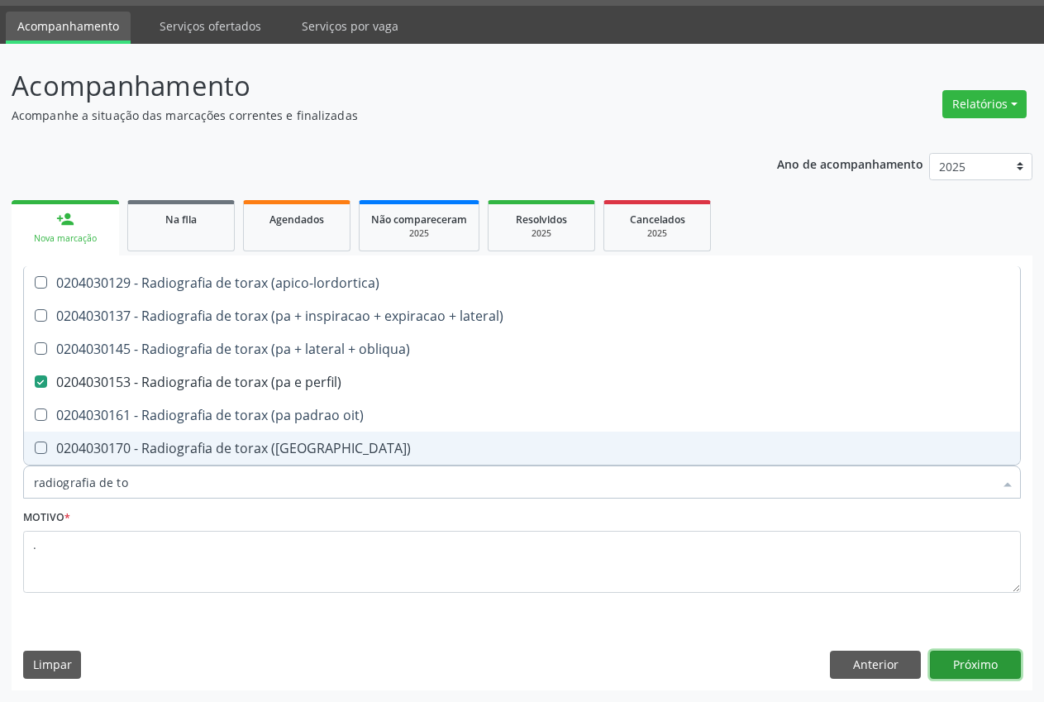
click at [983, 663] on button "Próximo" at bounding box center [975, 665] width 91 height 28
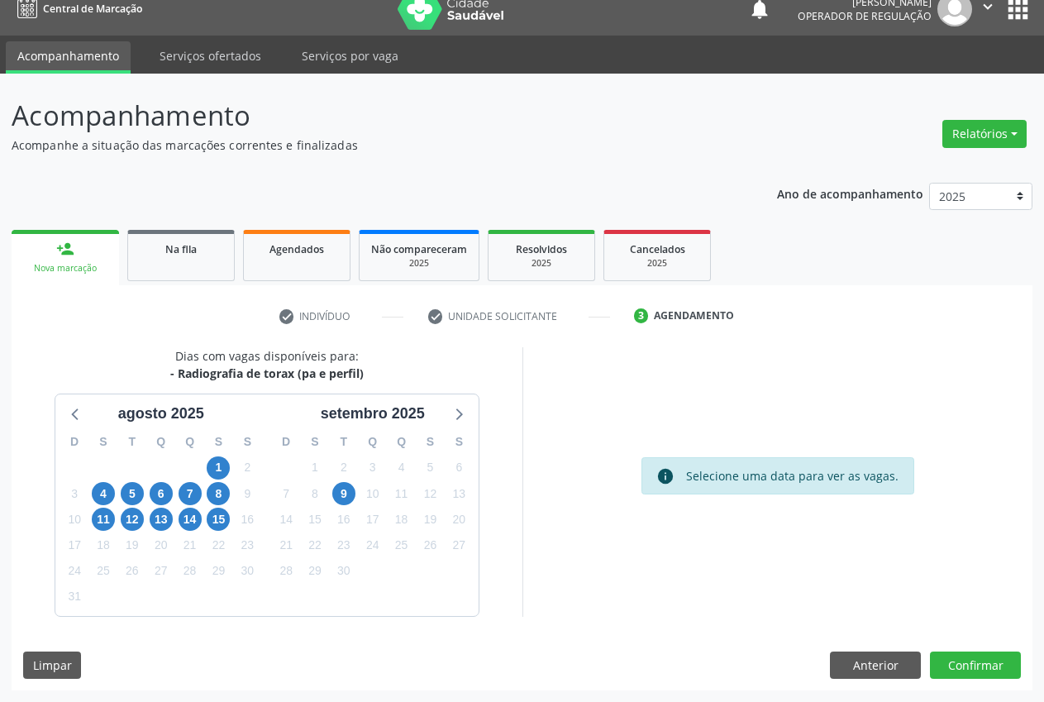
scroll to position [17, 0]
click at [110, 517] on span "11" at bounding box center [103, 519] width 23 height 23
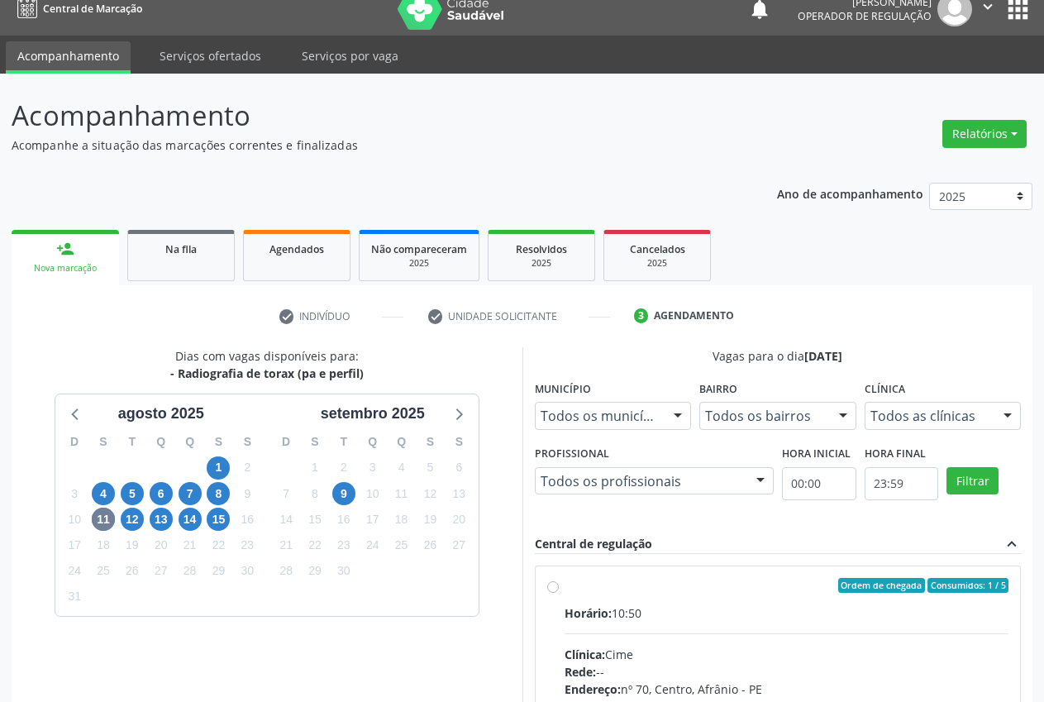
click at [547, 579] on div "Ordem de chegada Consumidos: 1 / 5 Horário: 10:50 Clínica: Cime Rede: -- Endere…" at bounding box center [778, 705] width 462 height 254
radio input "true"
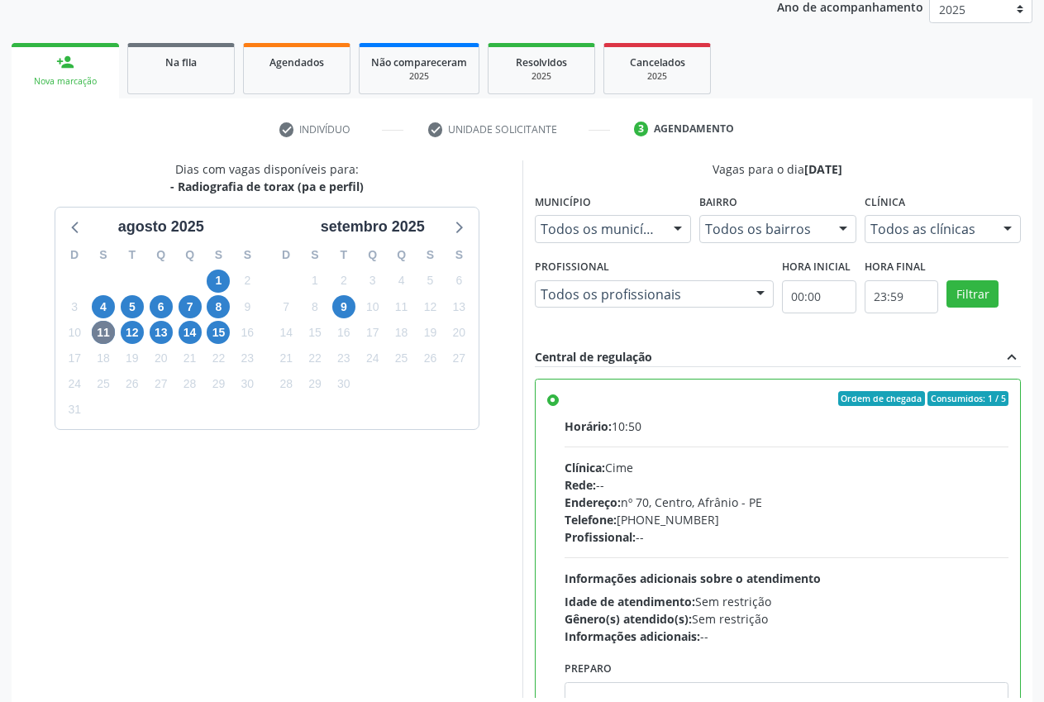
scroll to position [286, 0]
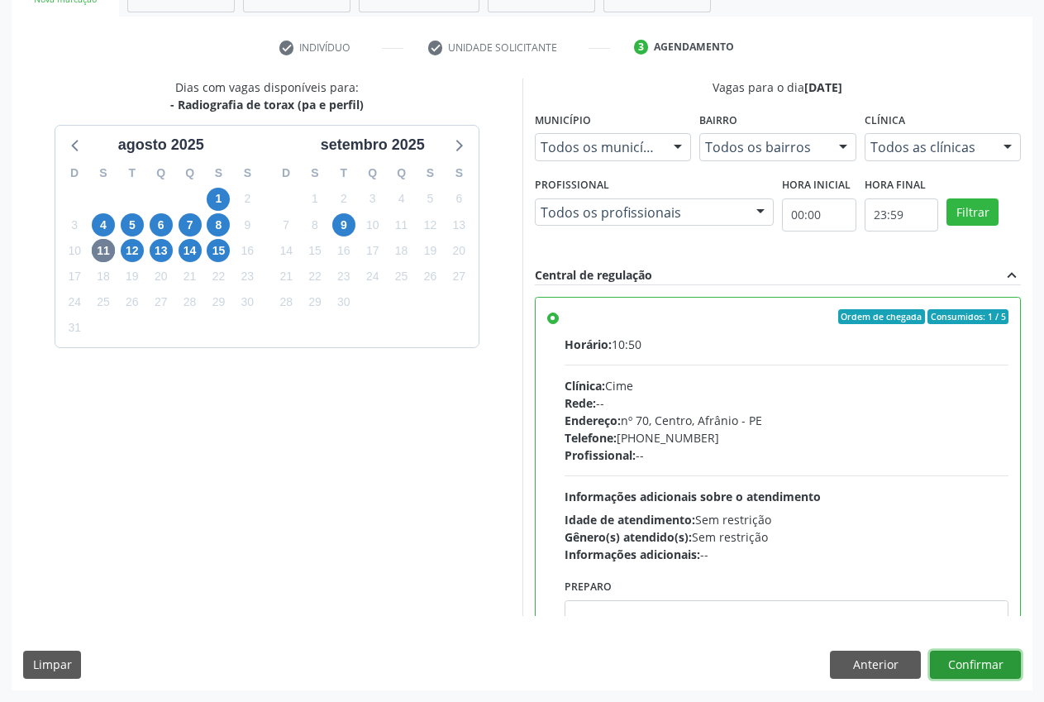
click at [980, 661] on button "Confirmar" at bounding box center [975, 665] width 91 height 28
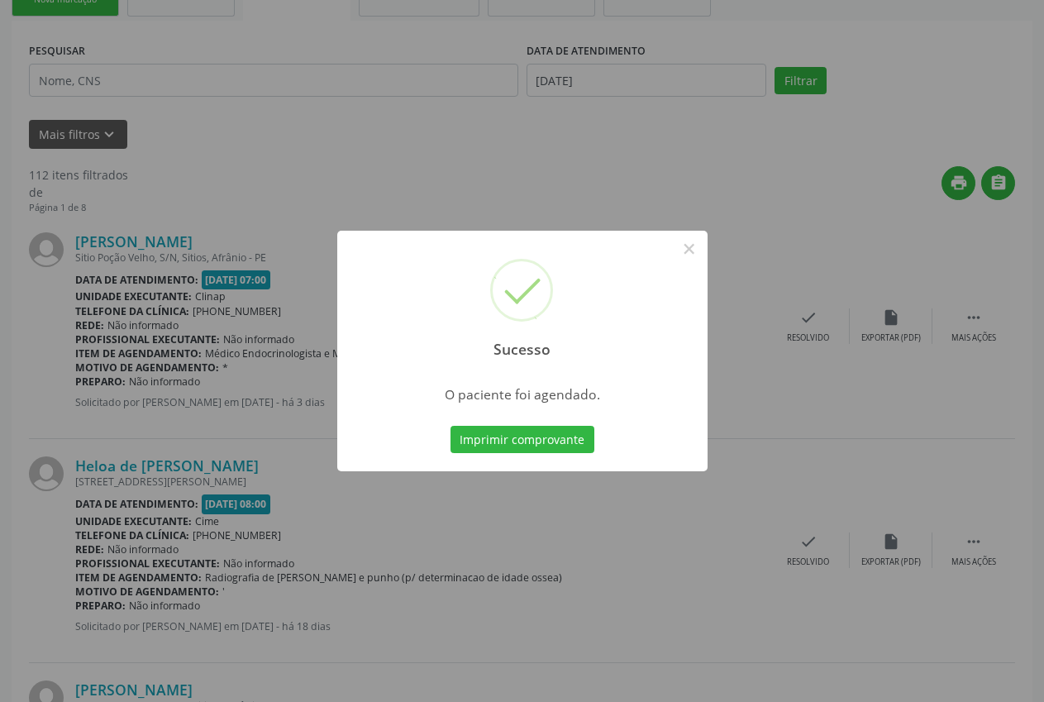
scroll to position [0, 0]
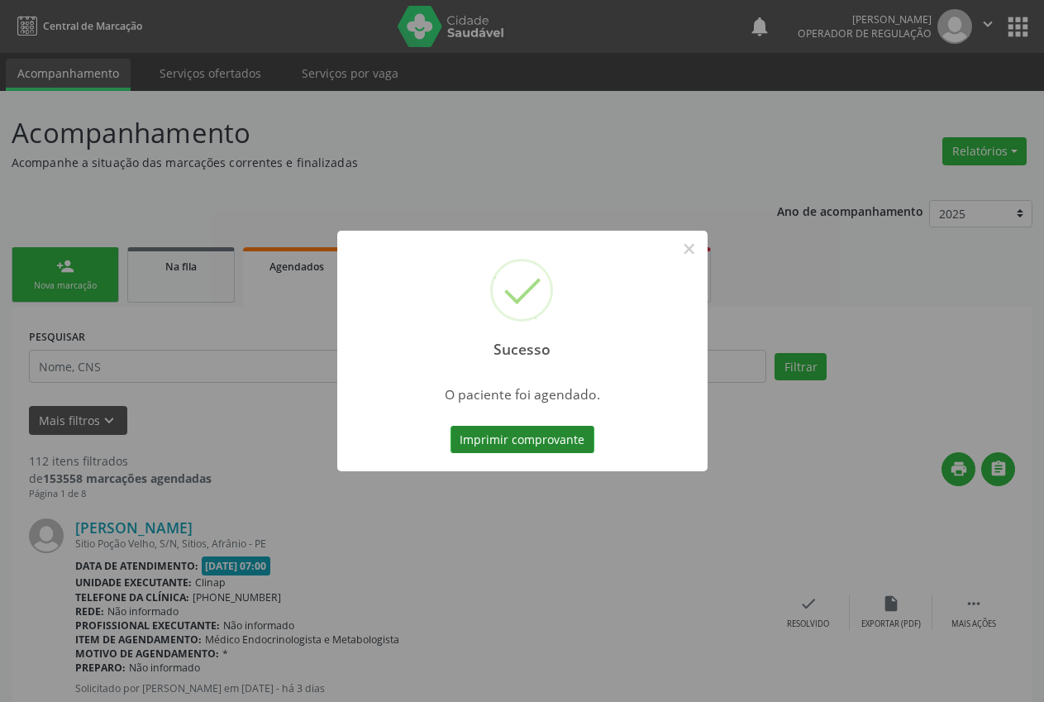
click at [569, 433] on button "Imprimir comprovante" at bounding box center [523, 440] width 144 height 28
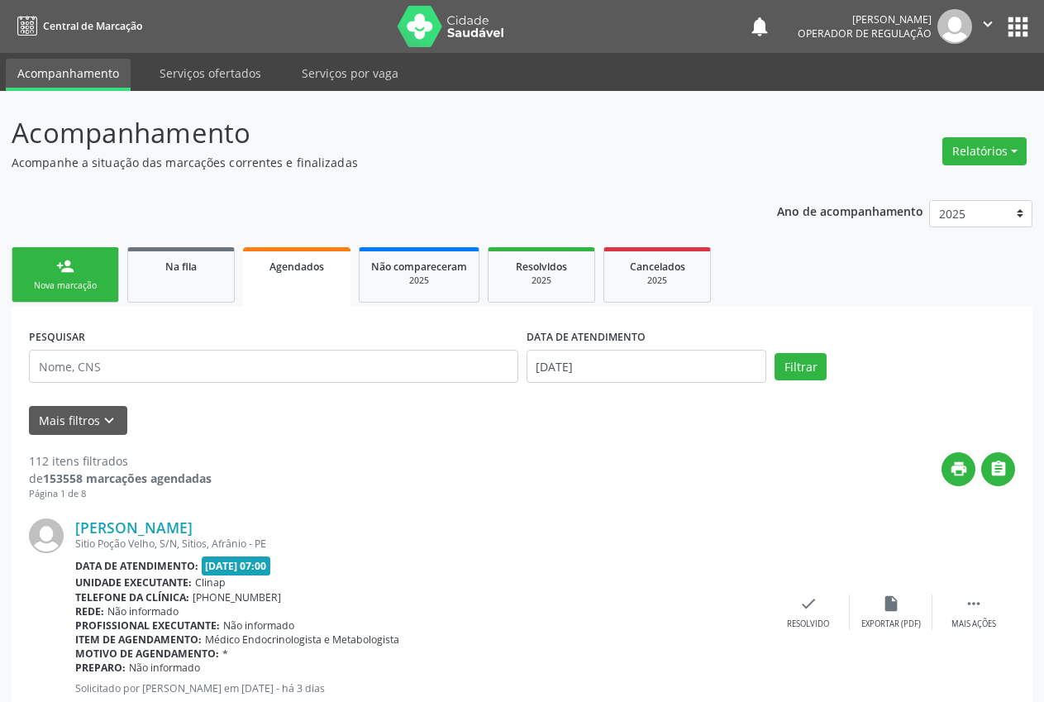
click at [50, 258] on link "person_add Nova marcação" at bounding box center [65, 274] width 107 height 55
click at [82, 269] on link "person_add Nova marcação" at bounding box center [65, 274] width 107 height 55
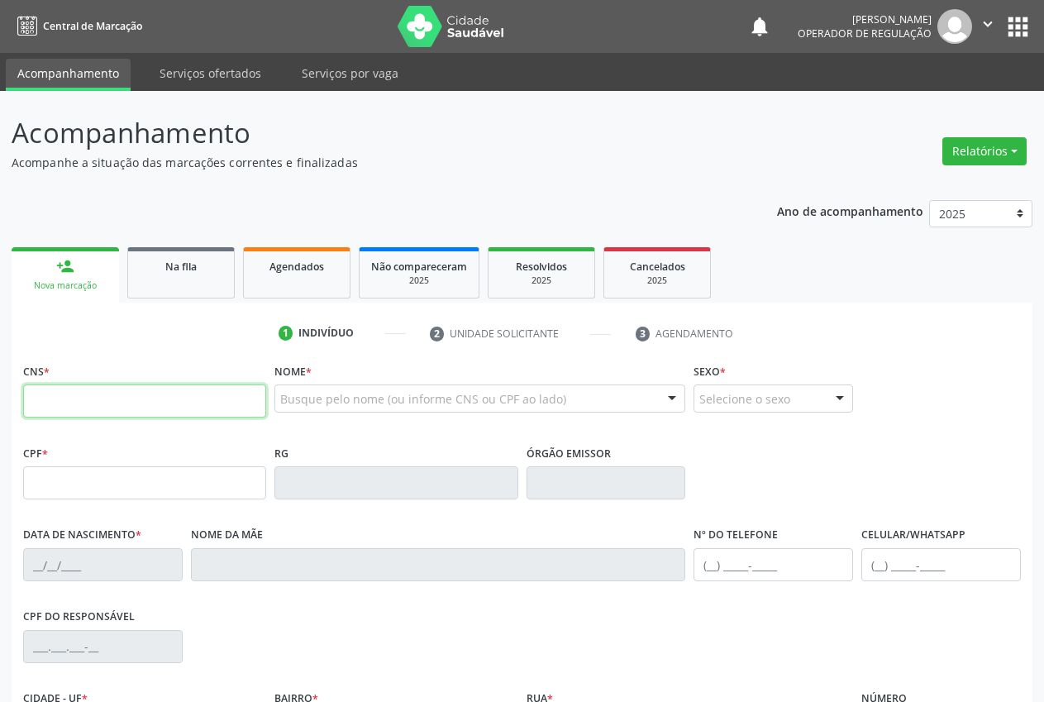
click at [53, 388] on input "text" at bounding box center [144, 400] width 243 height 33
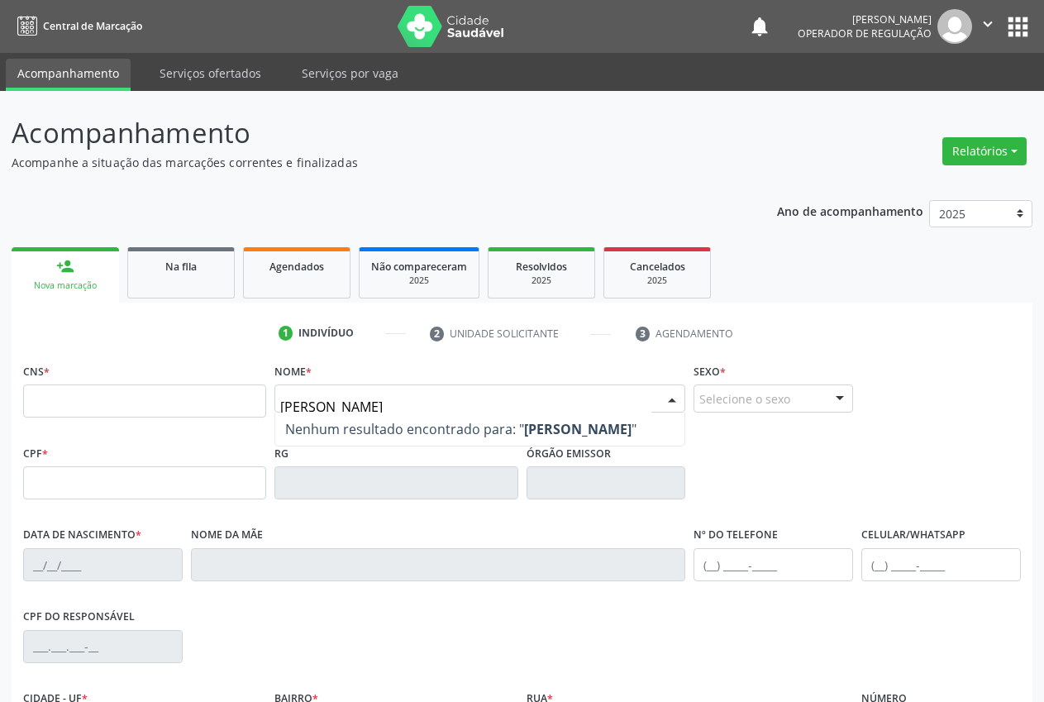
type input "[PERSON_NAME]"
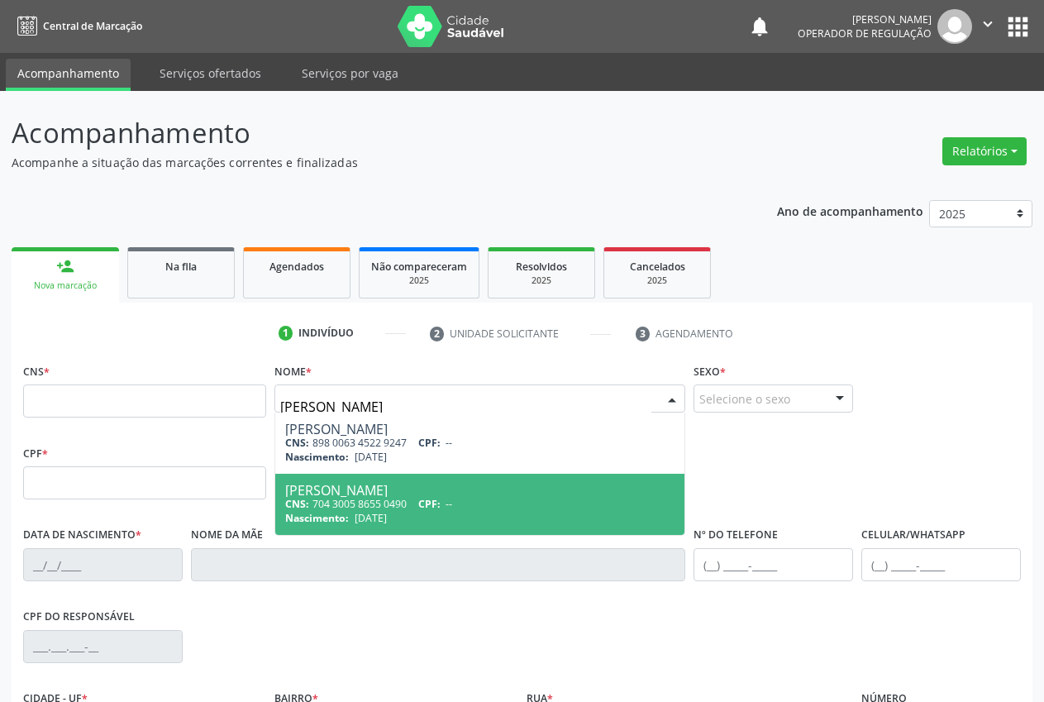
click at [442, 514] on div "Nascimento: [DATE]" at bounding box center [479, 518] width 389 height 14
type input "704 3005 8655 0490"
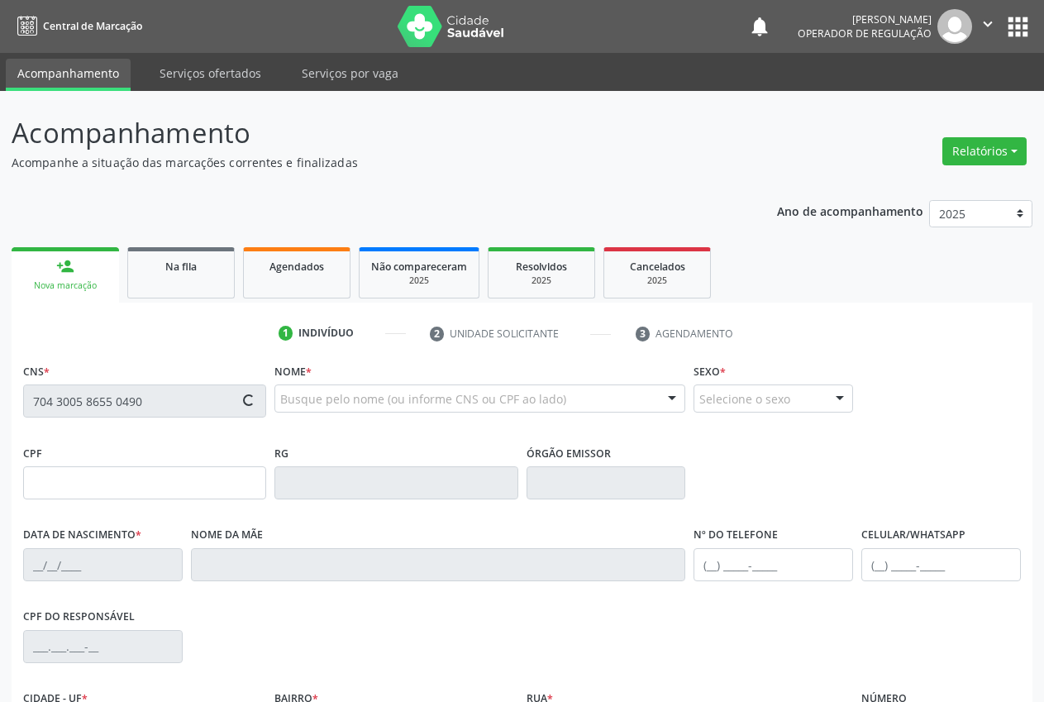
type input "[DATE]"
type input "S/N"
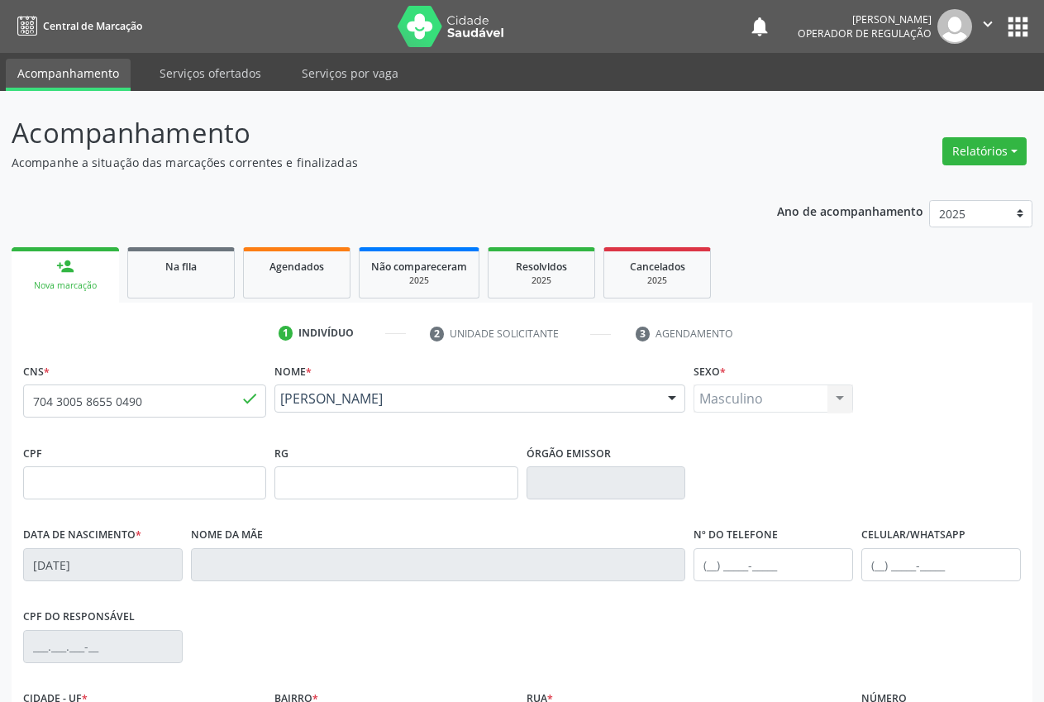
click at [761, 395] on div "Masculino Masculino Feminino Nenhum resultado encontrado para: " " Não há nenhu…" at bounding box center [774, 398] width 160 height 28
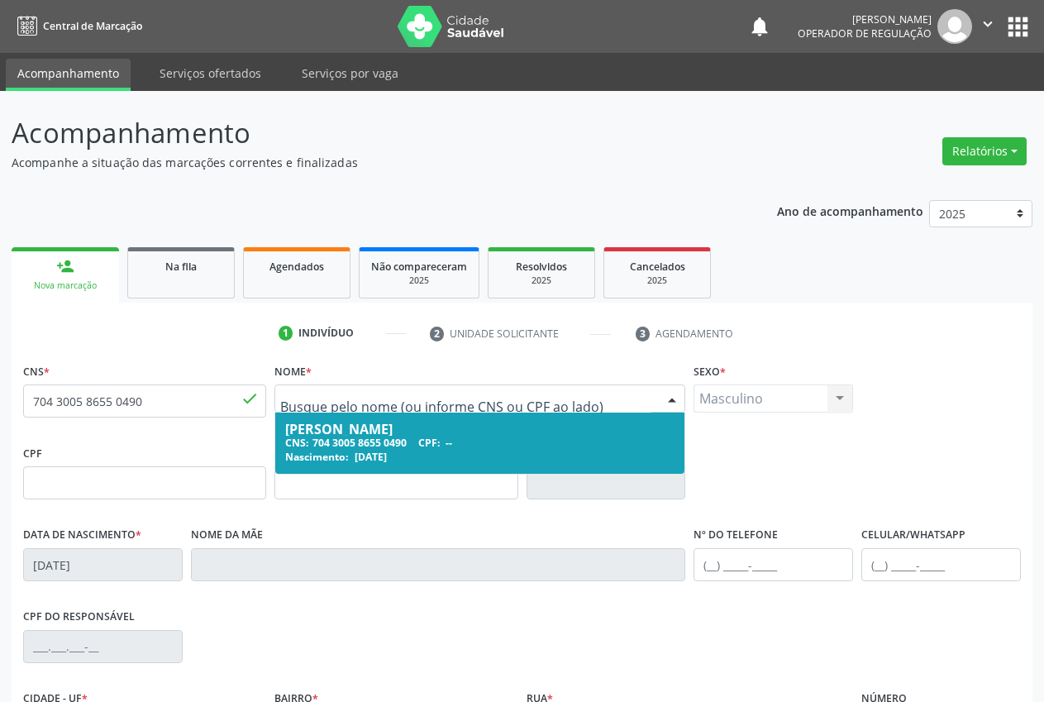
drag, startPoint x: 487, startPoint y: 395, endPoint x: 279, endPoint y: 399, distance: 207.5
click at [362, 438] on div "CNS: 704 3005 8655 0490 CPF: --" at bounding box center [479, 443] width 389 height 14
click at [312, 393] on input "text" at bounding box center [465, 406] width 371 height 33
click at [332, 406] on input "text" at bounding box center [465, 406] width 371 height 33
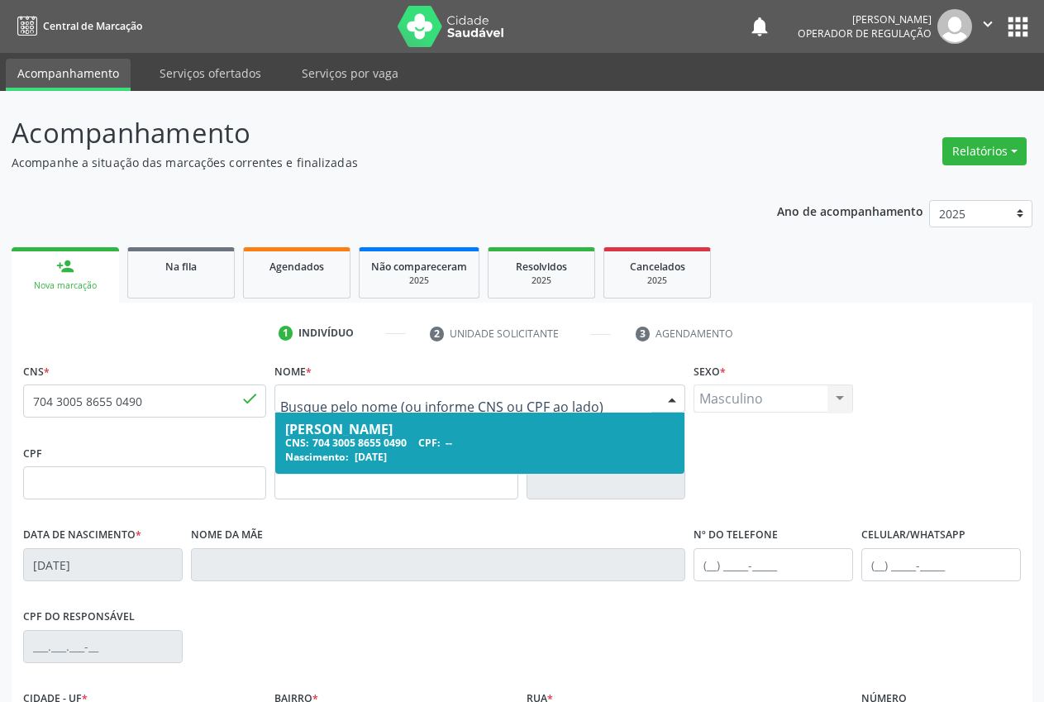
click at [318, 430] on div "[PERSON_NAME]" at bounding box center [479, 428] width 389 height 13
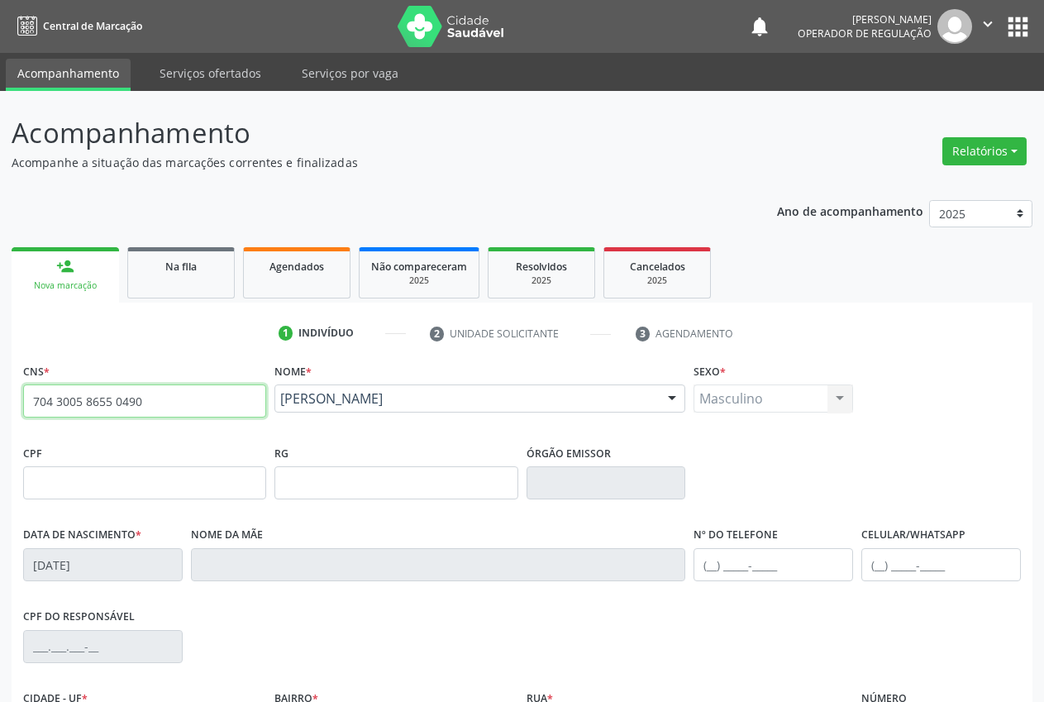
drag, startPoint x: 168, startPoint y: 406, endPoint x: 45, endPoint y: 407, distance: 123.2
click at [0, 405] on div "Acompanhamento Acompanhe a situação das marcações correntes e finalizadas Relat…" at bounding box center [522, 493] width 1044 height 805
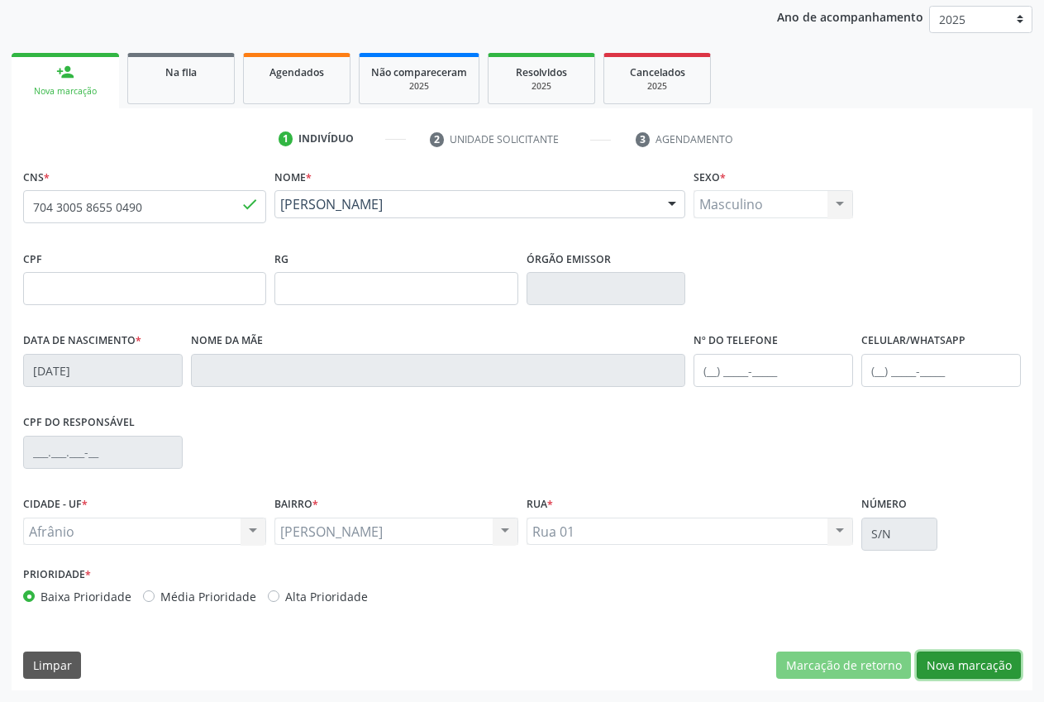
click at [992, 672] on button "Nova marcação" at bounding box center [969, 665] width 104 height 28
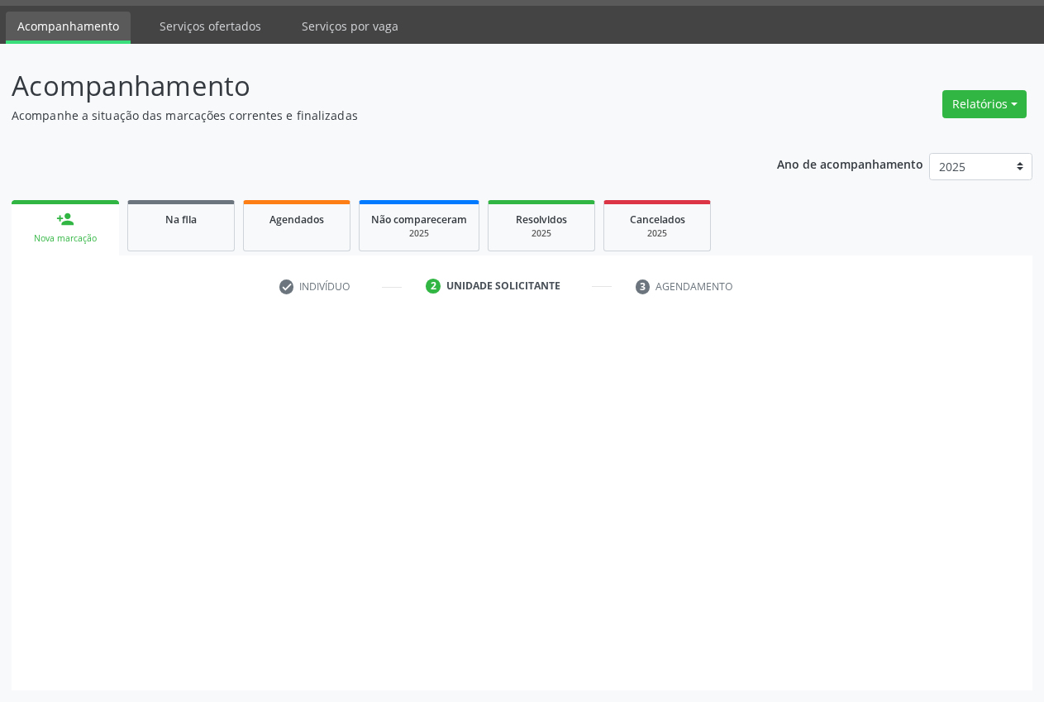
scroll to position [47, 0]
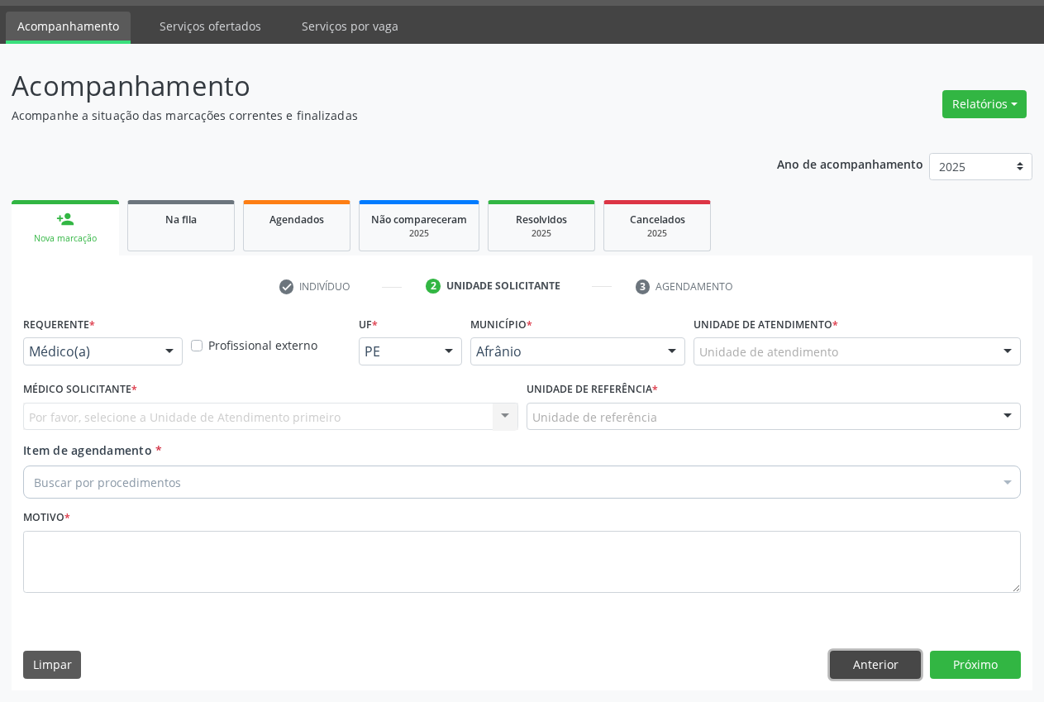
click at [858, 660] on button "Anterior" at bounding box center [875, 665] width 91 height 28
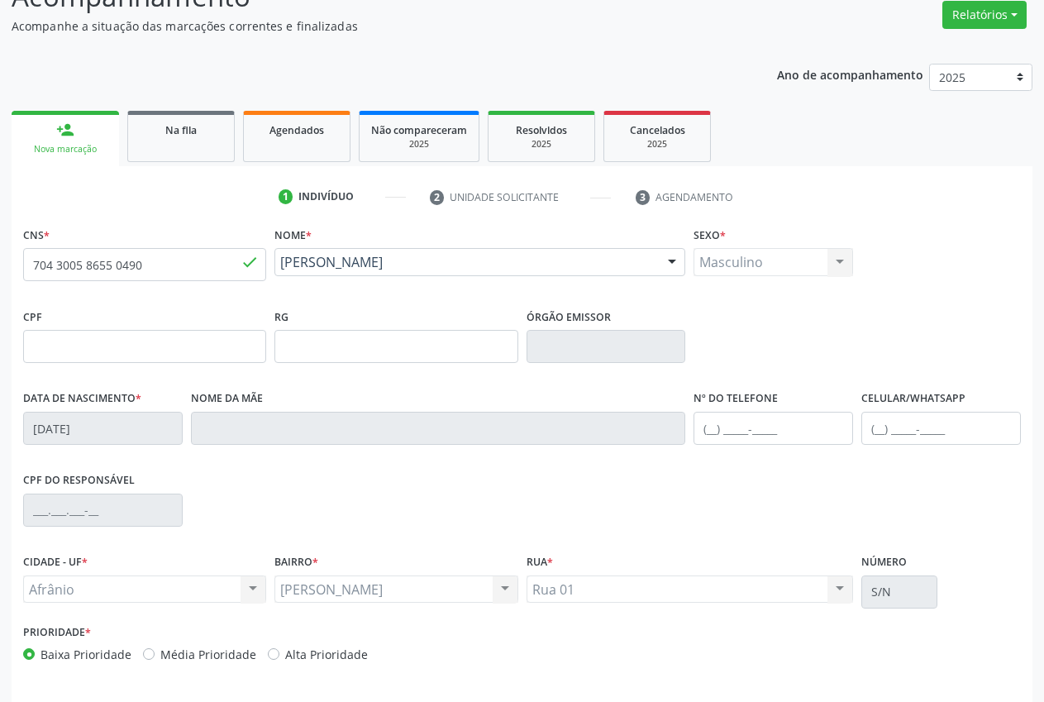
scroll to position [194, 0]
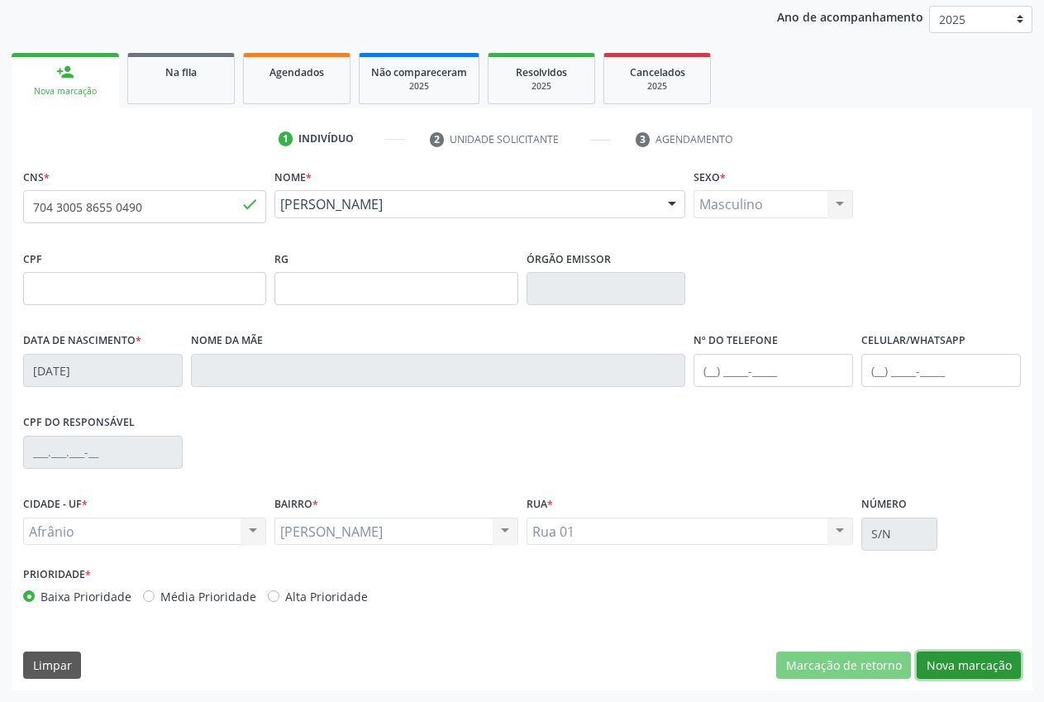
click at [966, 666] on button "Nova marcação" at bounding box center [969, 665] width 104 height 28
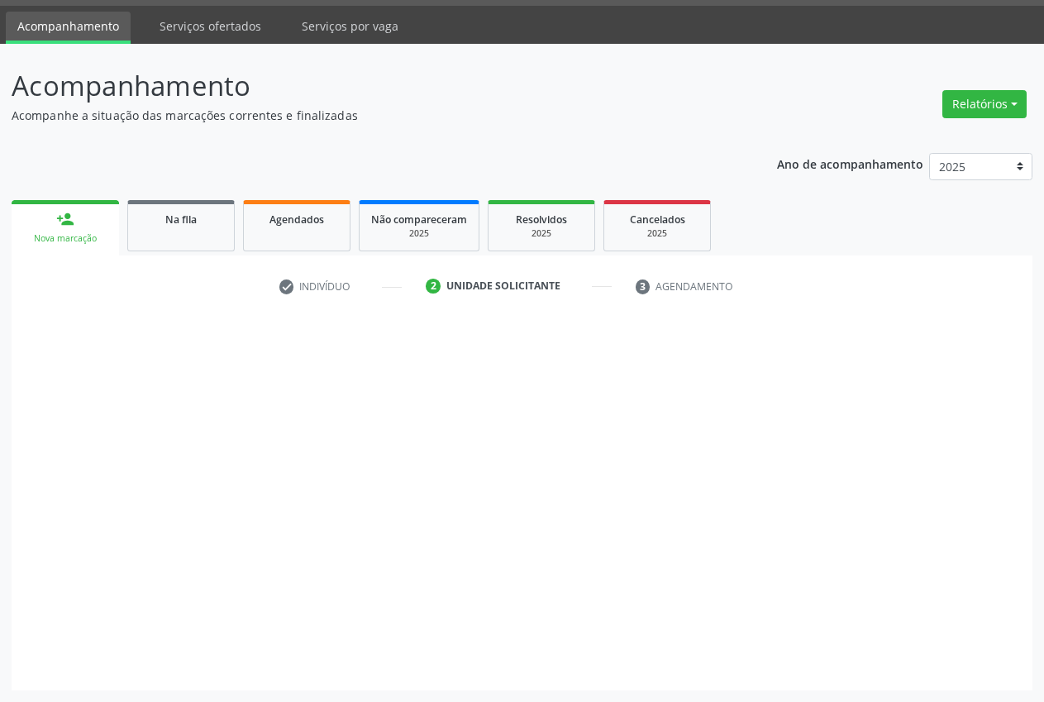
scroll to position [47, 0]
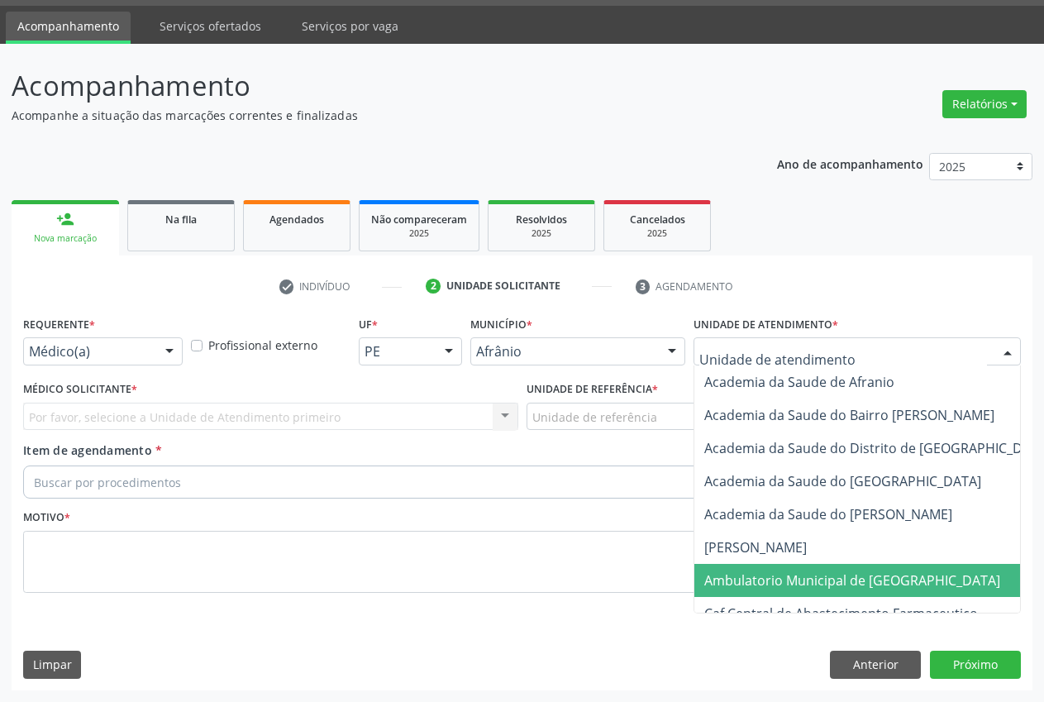
drag, startPoint x: 818, startPoint y: 575, endPoint x: 65, endPoint y: 419, distance: 769.1
click at [815, 577] on span "Ambulatorio Municipal de [GEOGRAPHIC_DATA]" at bounding box center [852, 580] width 296 height 18
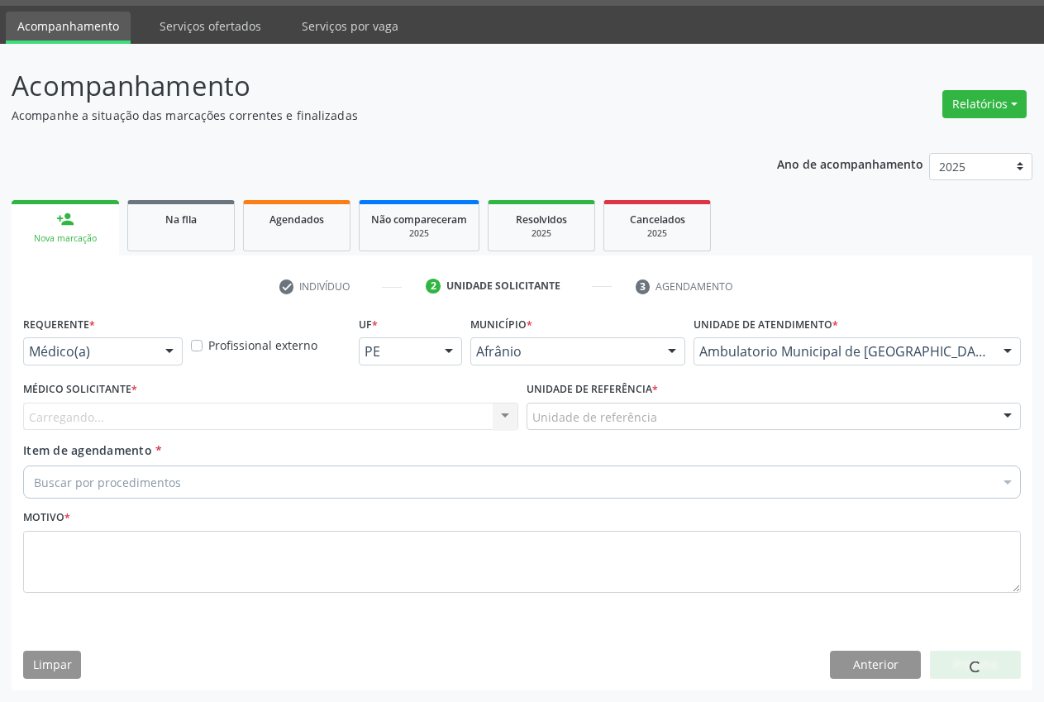
click at [66, 417] on div "Carregando... Nenhum resultado encontrado para: " " Não há nenhuma opção para s…" at bounding box center [270, 417] width 495 height 28
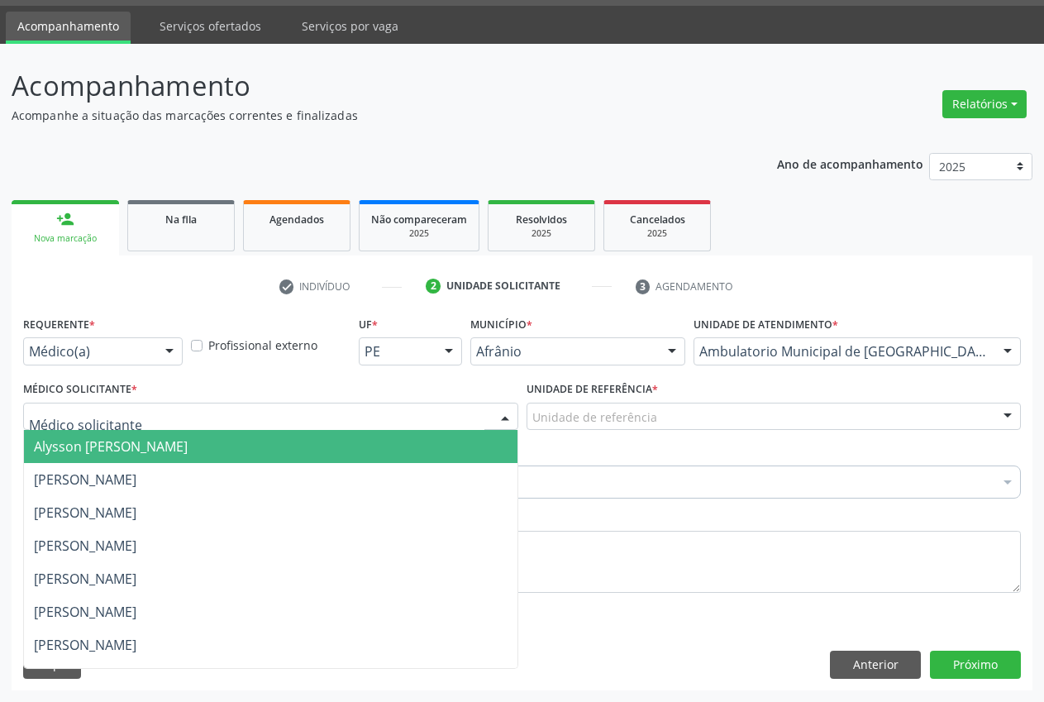
click at [88, 451] on span "Alysson [PERSON_NAME]" at bounding box center [111, 446] width 154 height 18
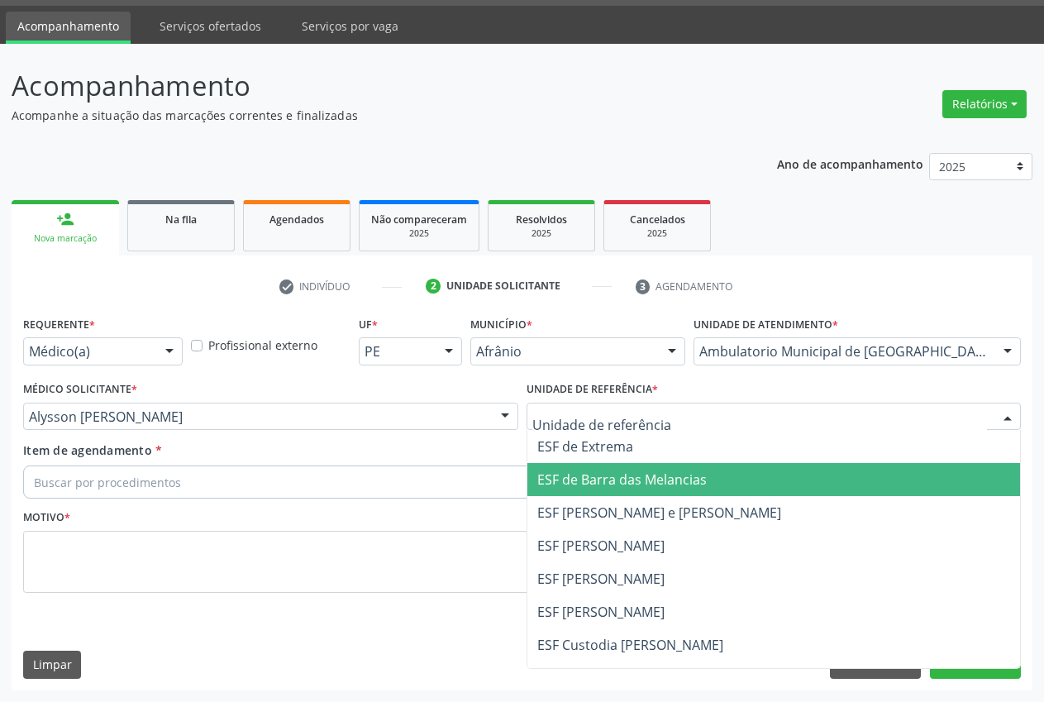
click at [614, 466] on span "ESF de Barra das Melancias" at bounding box center [774, 479] width 494 height 33
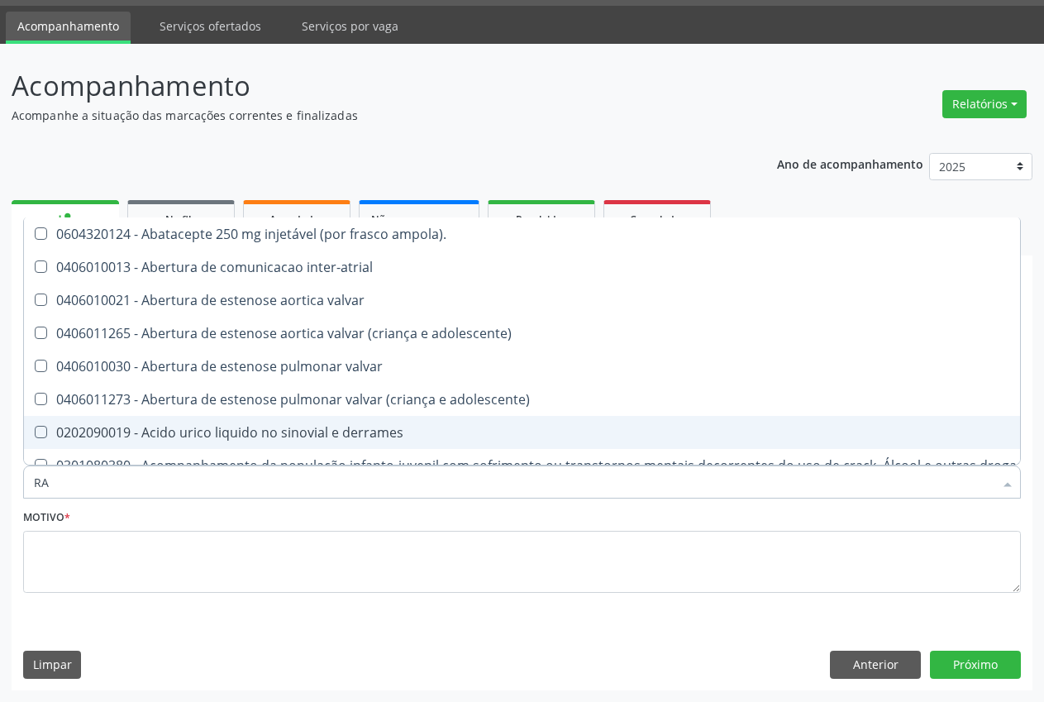
type input "radiografia de to"
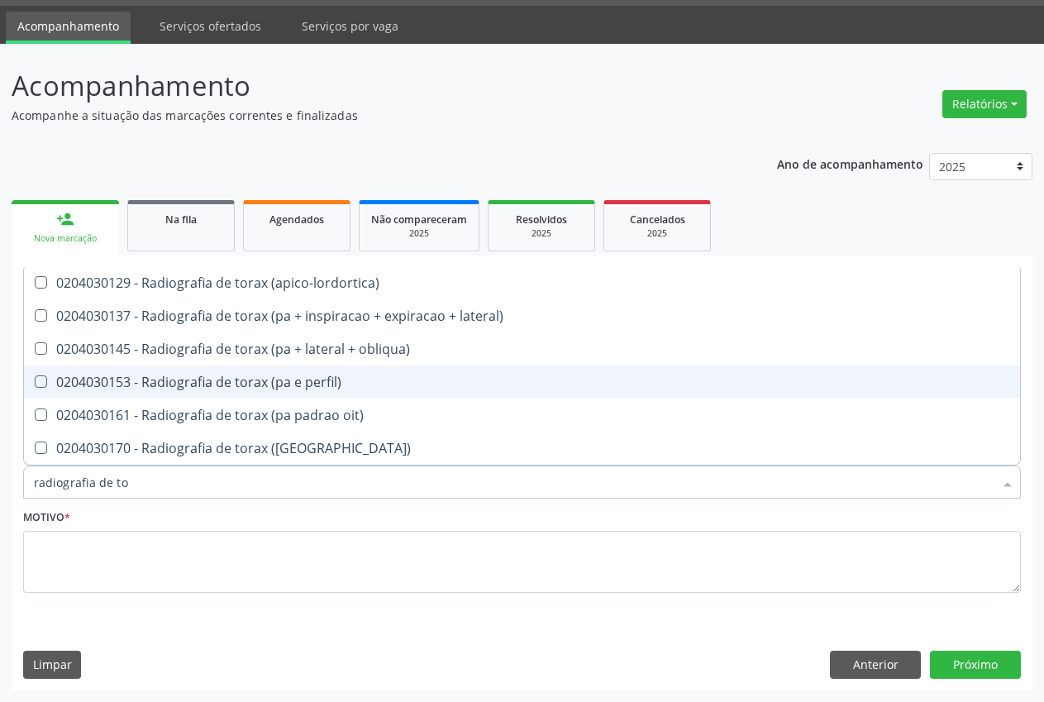
click at [314, 375] on div "0204030153 - Radiografia de torax (pa e perfil)" at bounding box center [522, 381] width 976 height 13
checkbox perfil\) "true"
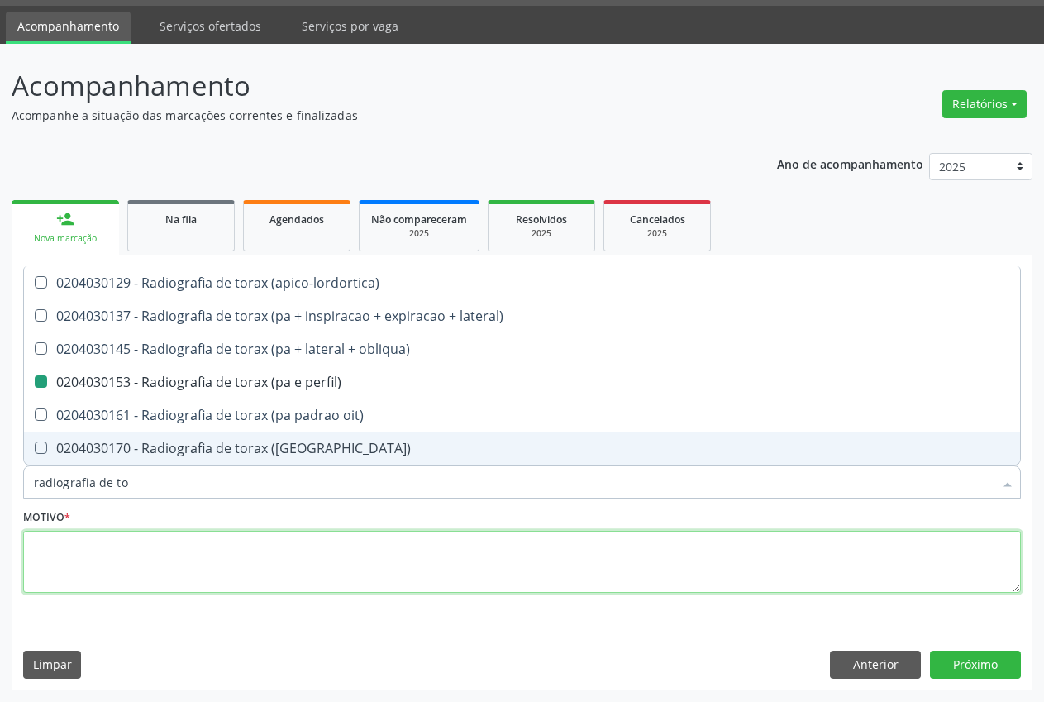
click at [168, 552] on textarea at bounding box center [522, 562] width 998 height 63
click at [168, 552] on textarea "." at bounding box center [522, 562] width 998 height 63
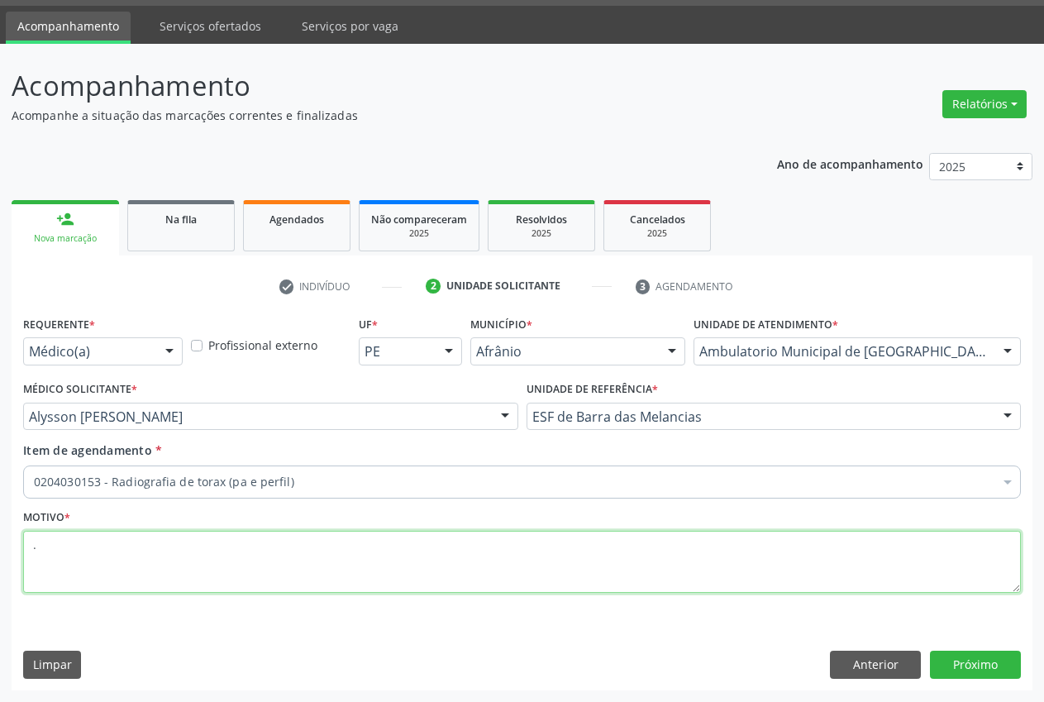
drag, startPoint x: 147, startPoint y: 557, endPoint x: 169, endPoint y: 561, distance: 21.9
click at [146, 557] on textarea "." at bounding box center [522, 562] width 998 height 63
click at [169, 561] on textarea "." at bounding box center [522, 562] width 998 height 63
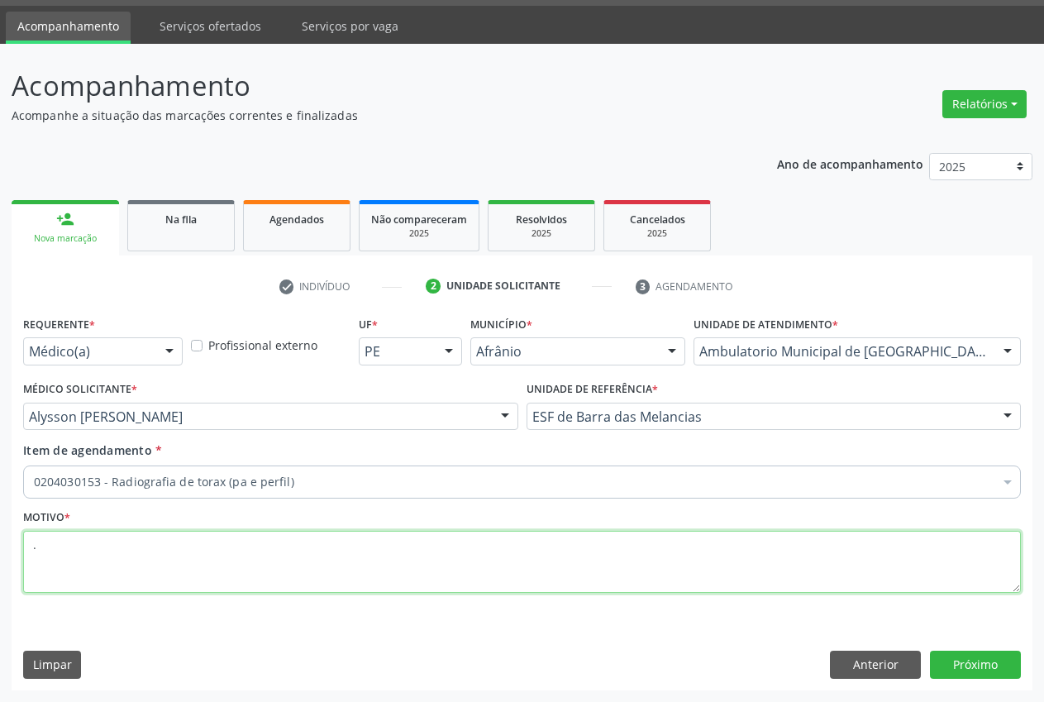
click at [169, 561] on textarea "." at bounding box center [522, 562] width 998 height 63
type textarea "."
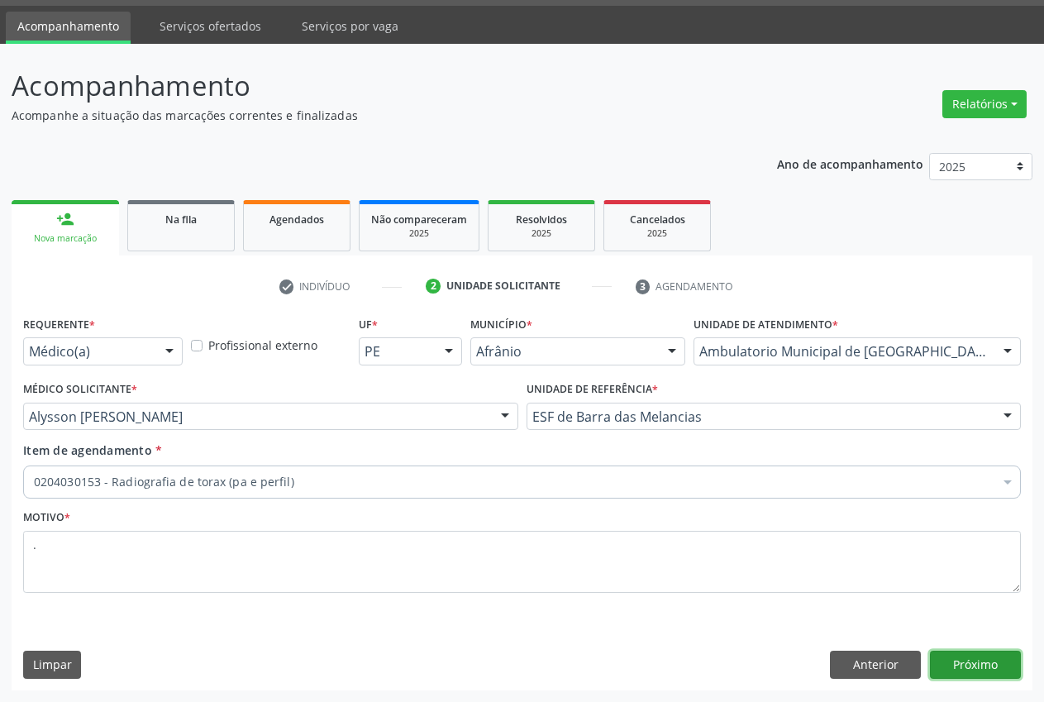
click at [966, 656] on button "Próximo" at bounding box center [975, 665] width 91 height 28
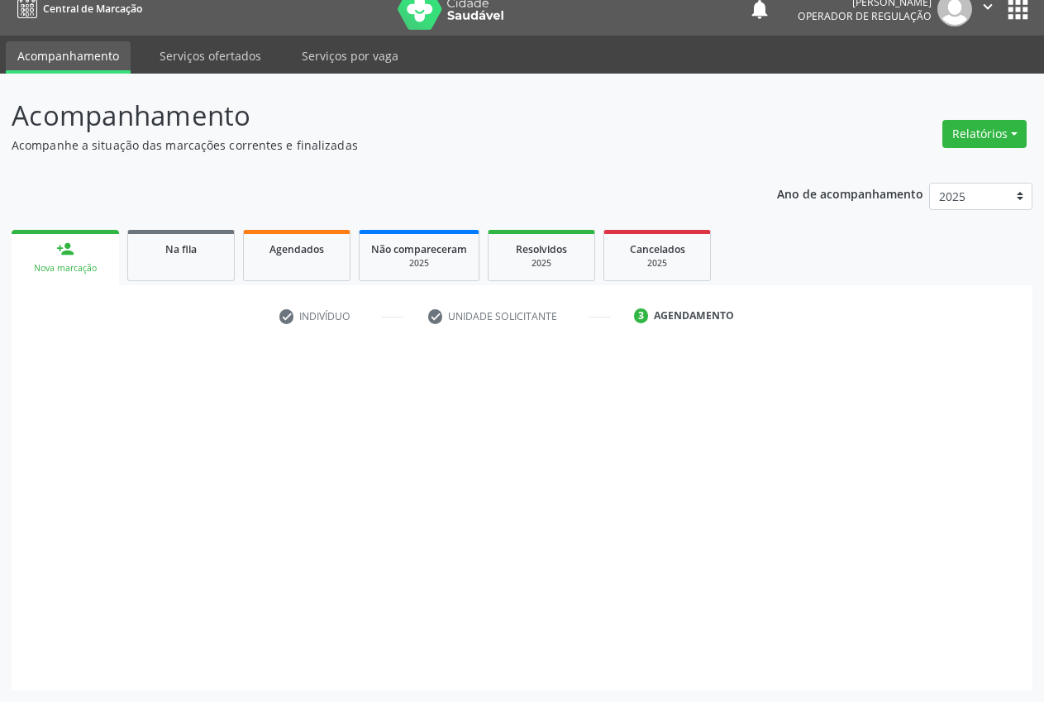
scroll to position [17, 0]
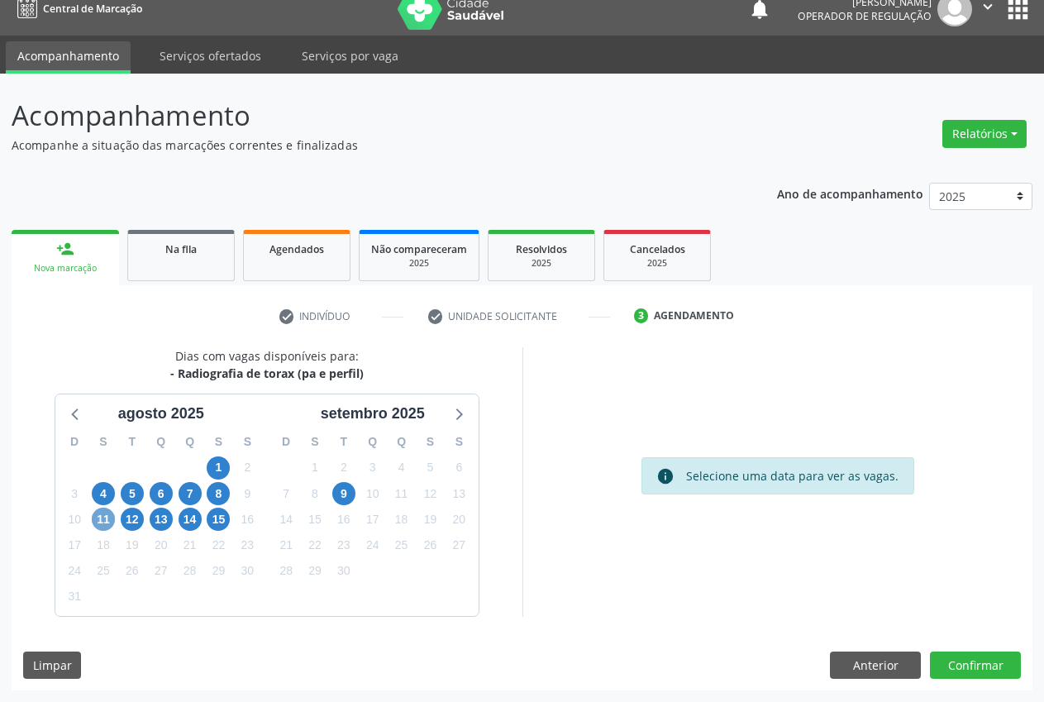
click at [101, 523] on span "11" at bounding box center [103, 519] width 23 height 23
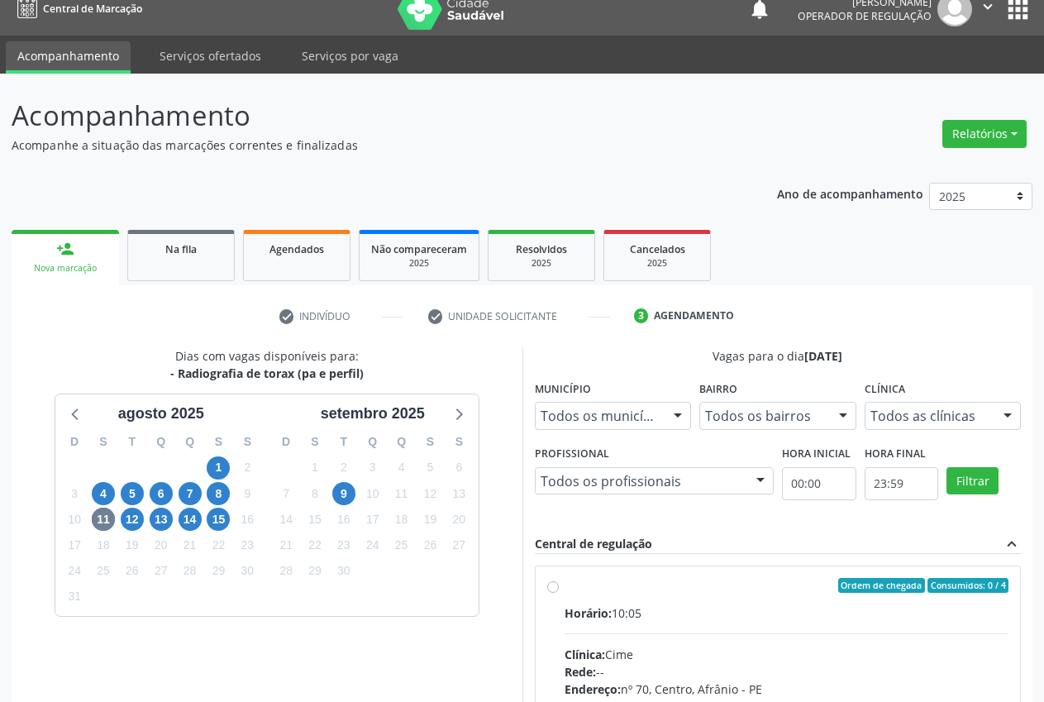
click at [565, 591] on label "Ordem de chegada Consumidos: 0 / 4 Horário: 10:05 Clínica: Cime Rede: -- Endere…" at bounding box center [787, 705] width 445 height 254
click at [549, 591] on input "Ordem de chegada Consumidos: 0 / 4 Horário: 10:05 Clínica: Cime Rede: -- Endere…" at bounding box center [553, 585] width 12 height 15
radio input "true"
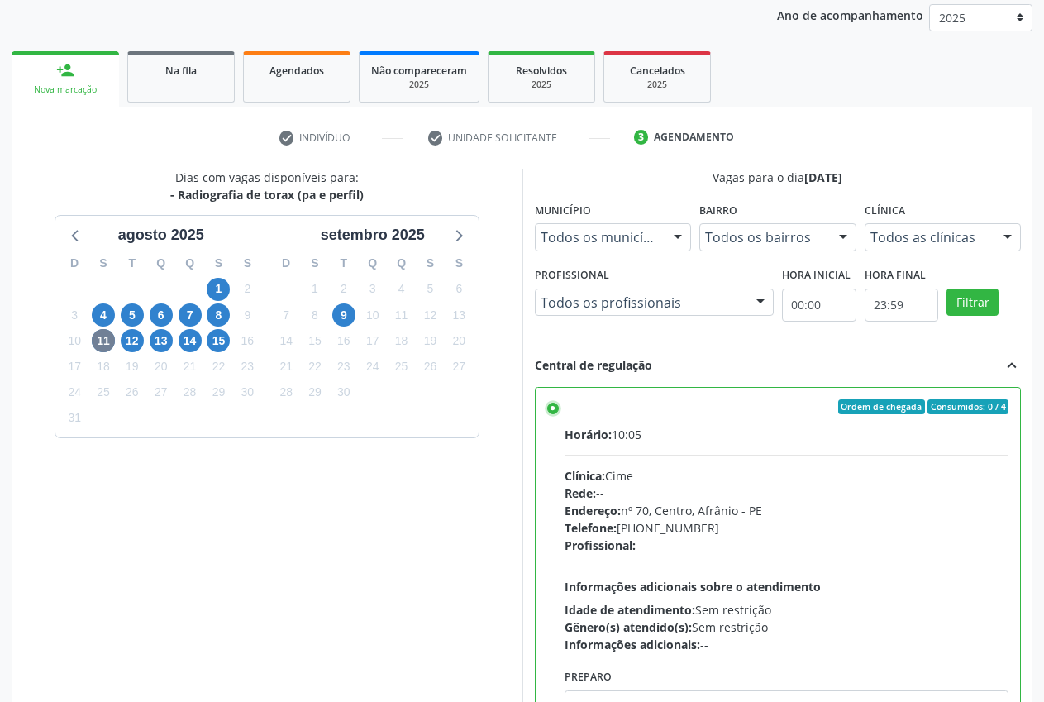
scroll to position [259, 0]
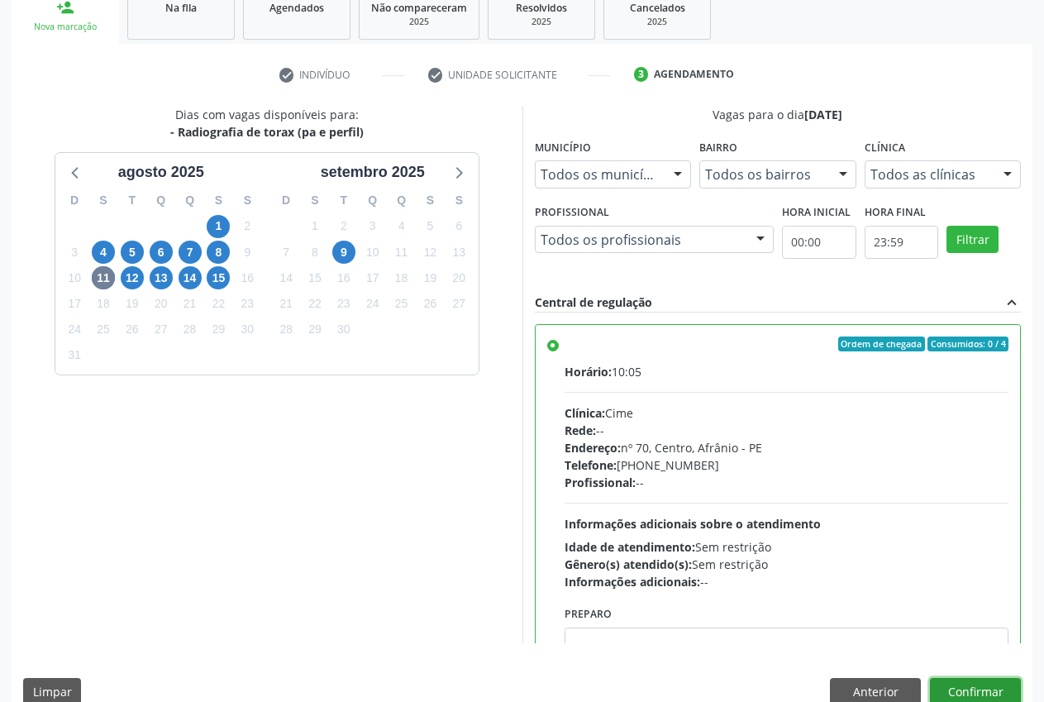
click at [985, 684] on button "Confirmar" at bounding box center [975, 692] width 91 height 28
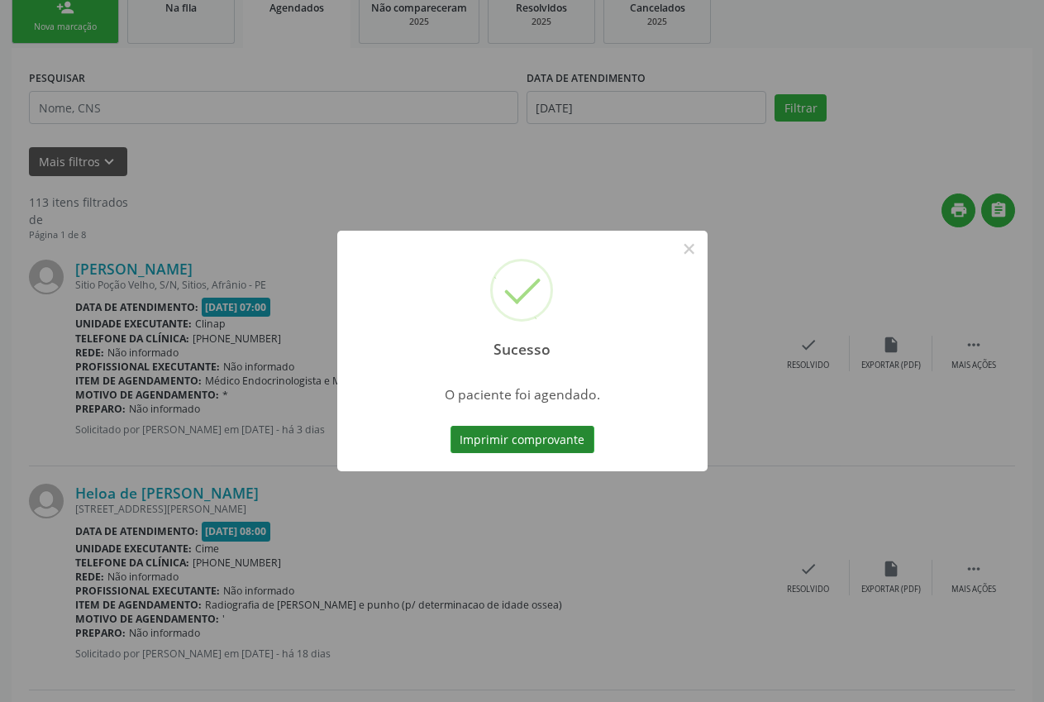
scroll to position [0, 0]
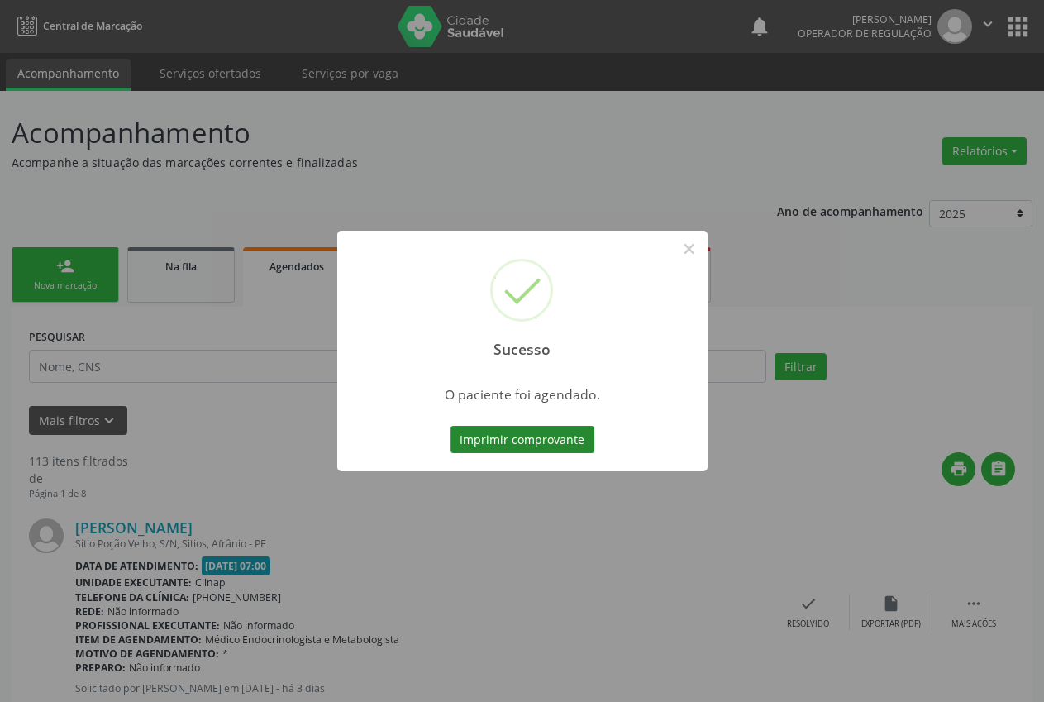
click at [537, 439] on button "Imprimir comprovante" at bounding box center [523, 440] width 144 height 28
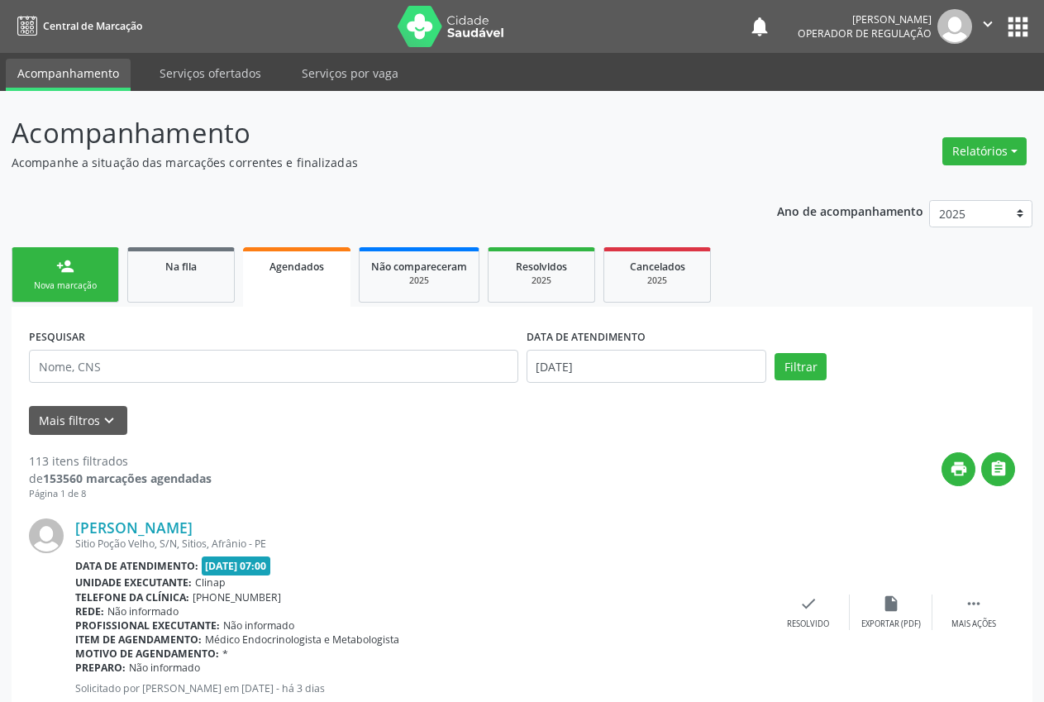
drag, startPoint x: 54, startPoint y: 290, endPoint x: 671, endPoint y: 11, distance: 677.8
click at [55, 290] on div "Nova marcação" at bounding box center [65, 285] width 83 height 12
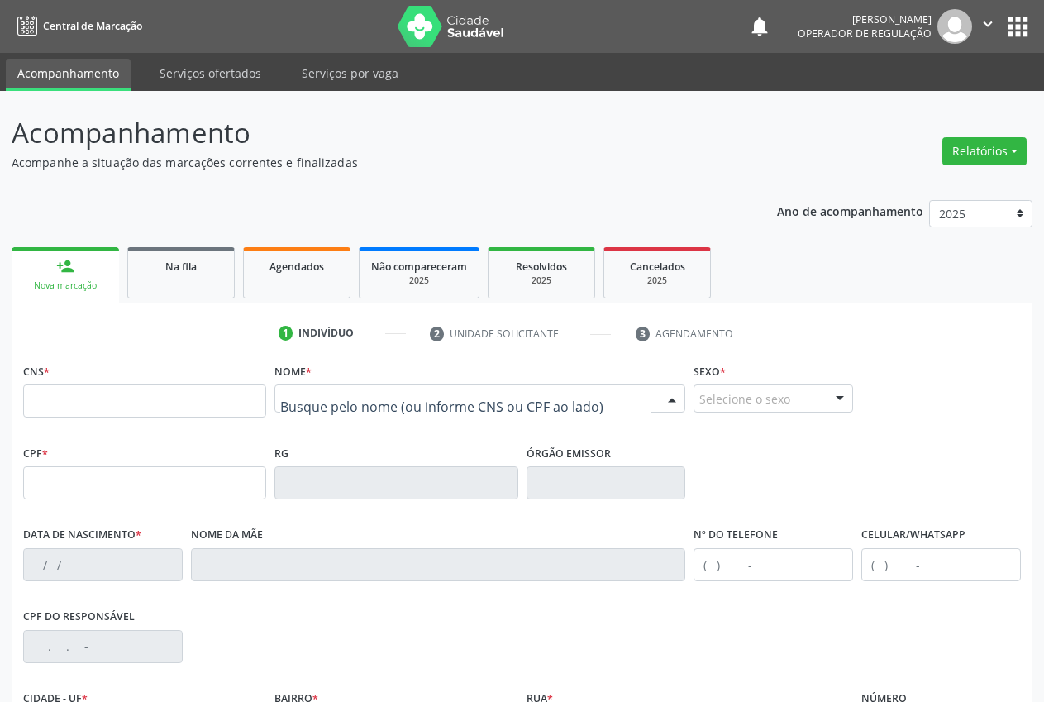
drag, startPoint x: 333, startPoint y: 403, endPoint x: 186, endPoint y: 438, distance: 151.4
click at [169, 412] on input "text" at bounding box center [144, 400] width 243 height 33
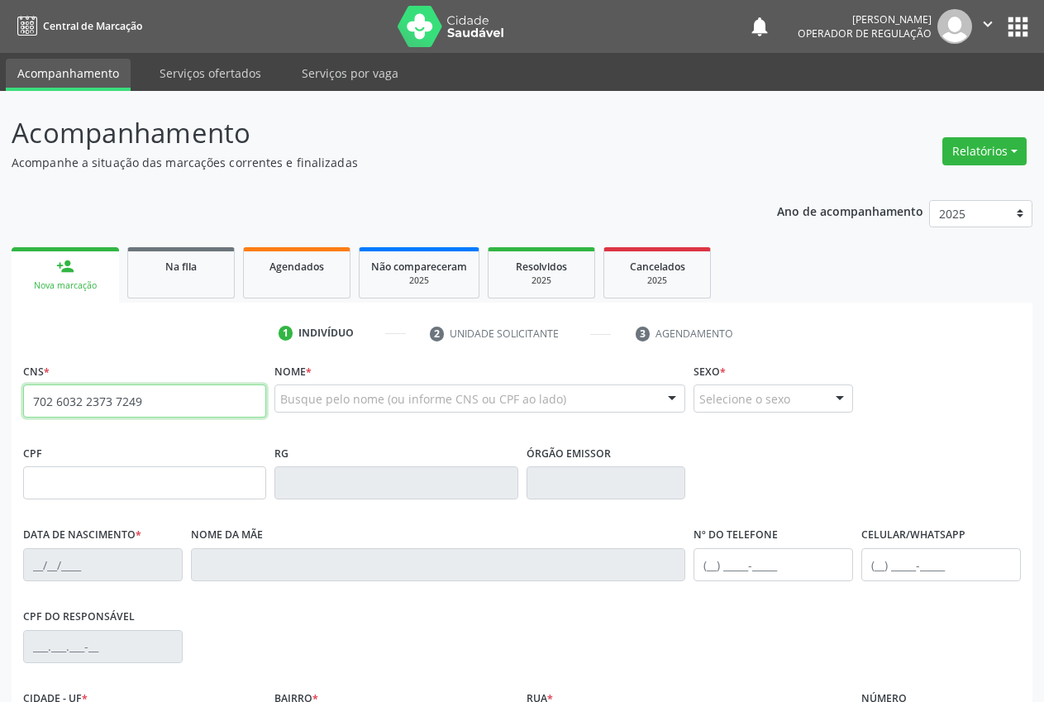
type input "702 6032 2373 7249"
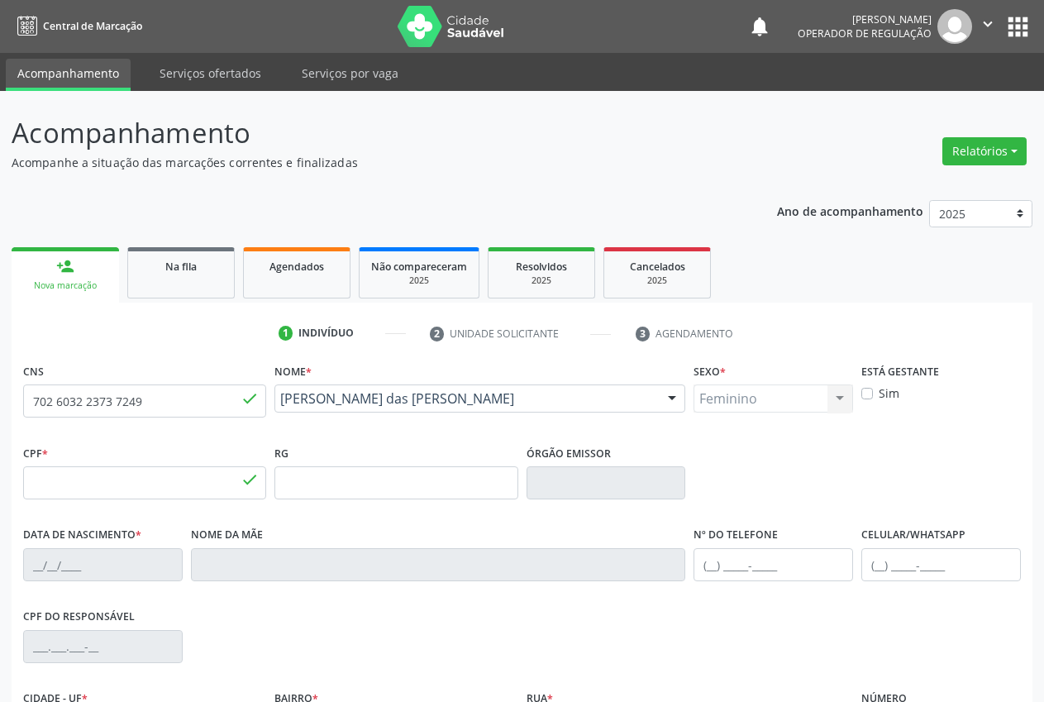
type input "811.695.904-20"
type input "[DATE]"
type input "[PERSON_NAME]"
type input "[PHONE_NUMBER]"
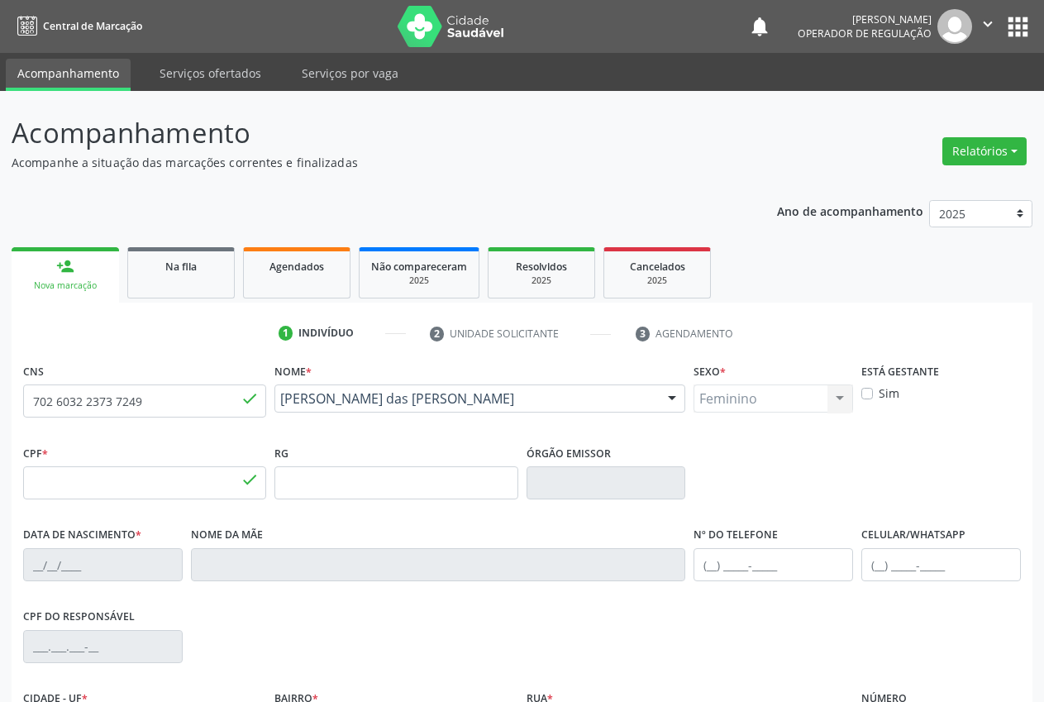
type input "107"
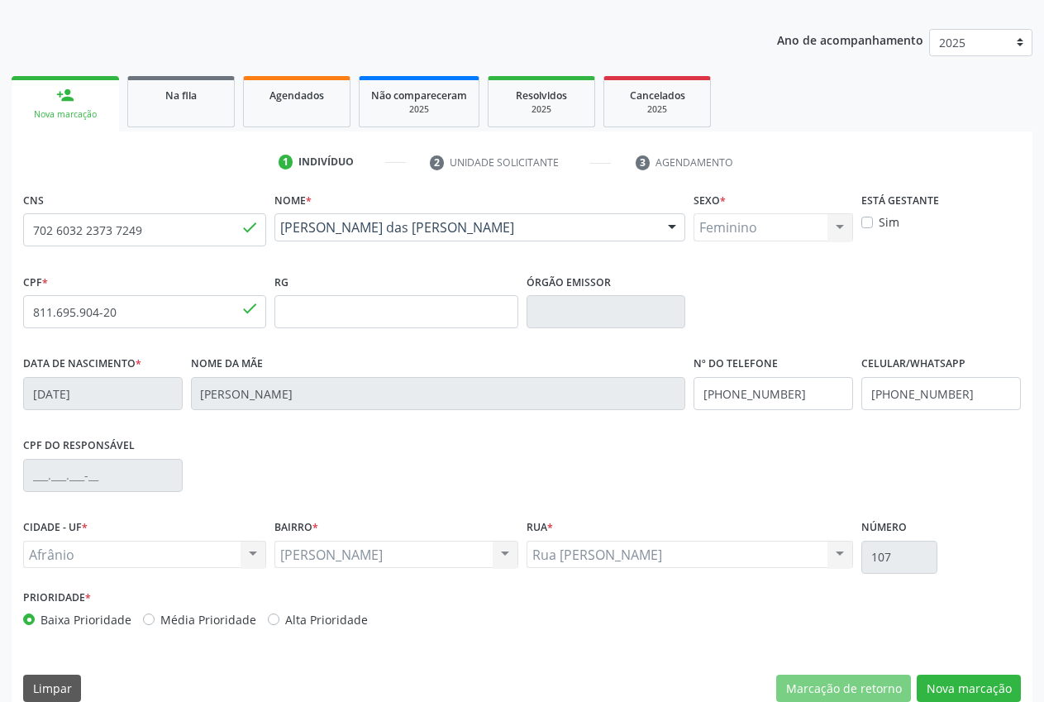
scroll to position [172, 0]
click at [982, 684] on button "Nova marcação" at bounding box center [969, 688] width 104 height 28
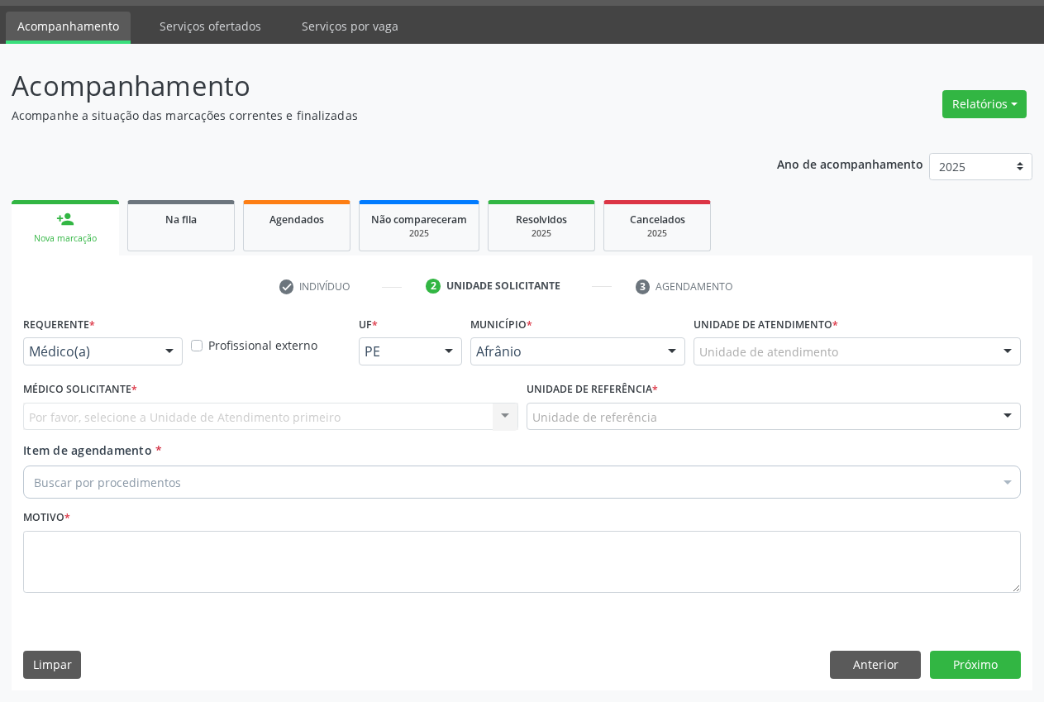
scroll to position [47, 0]
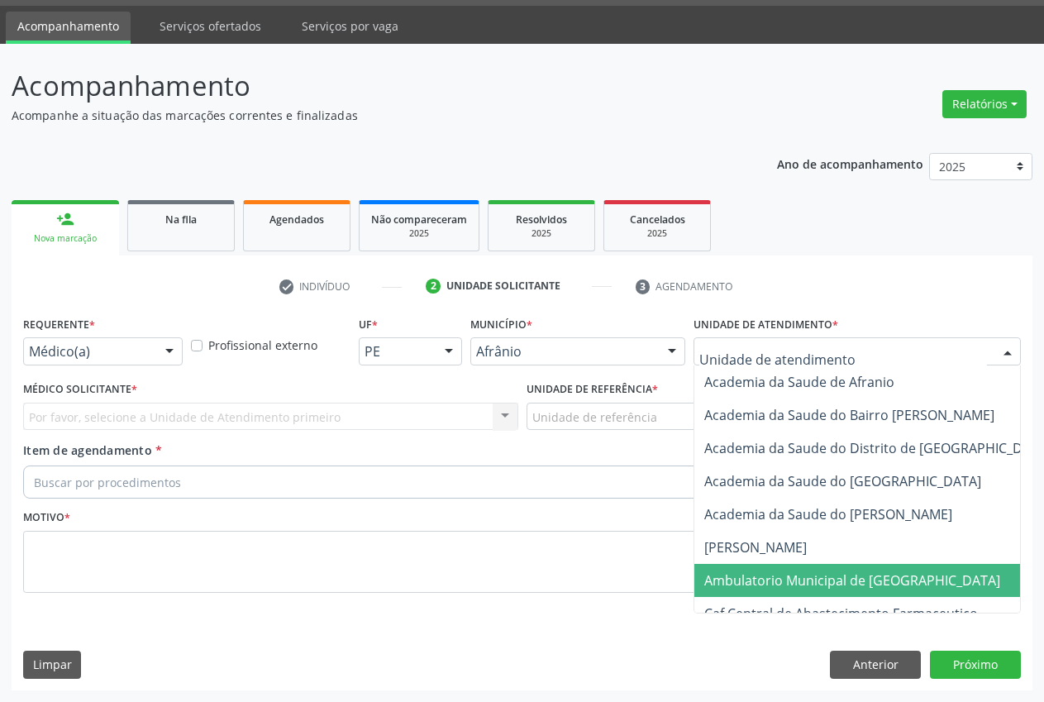
drag, startPoint x: 823, startPoint y: 588, endPoint x: 254, endPoint y: 406, distance: 597.1
click at [823, 587] on span "Ambulatorio Municipal de [GEOGRAPHIC_DATA]" at bounding box center [852, 580] width 296 height 18
click at [824, 579] on span "Ambulatorio Municipal de [GEOGRAPHIC_DATA]" at bounding box center [852, 580] width 296 height 18
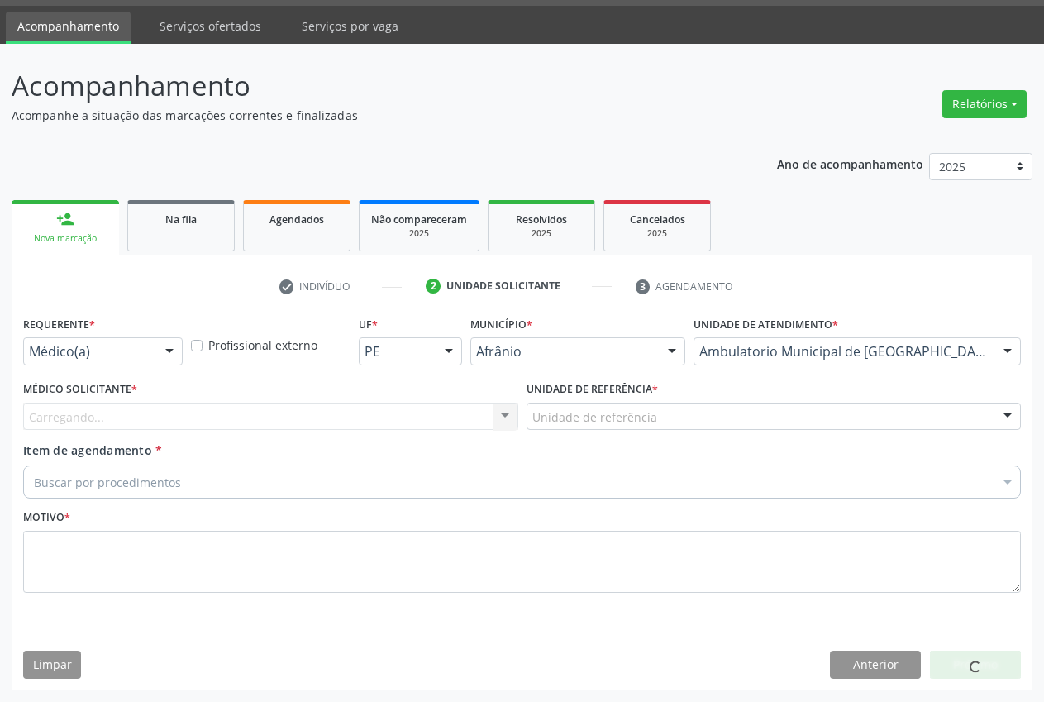
click at [427, 404] on div "Carregando..." at bounding box center [270, 417] width 495 height 28
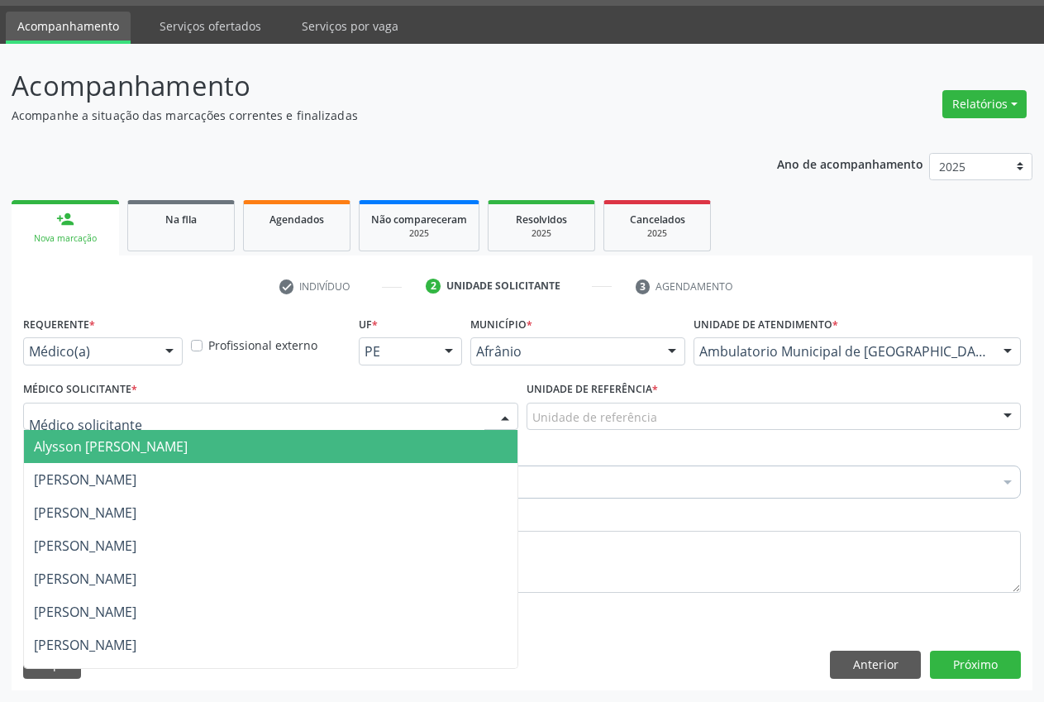
click at [188, 443] on span "Alysson [PERSON_NAME]" at bounding box center [111, 446] width 154 height 18
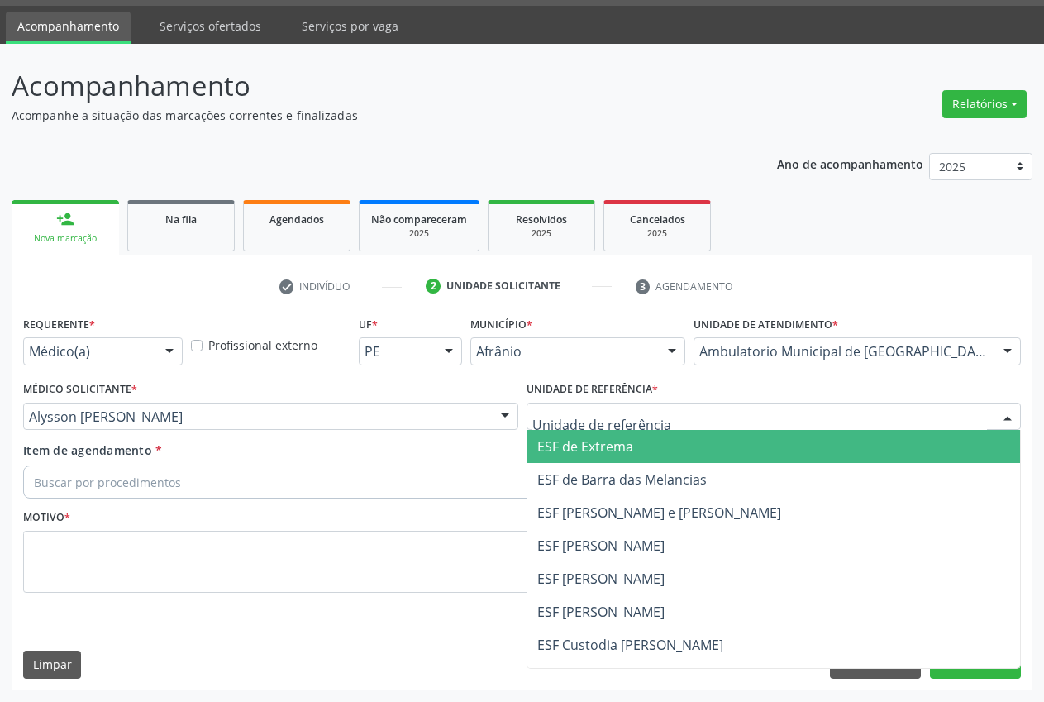
click at [633, 452] on span "ESF de Extrema" at bounding box center [774, 446] width 494 height 33
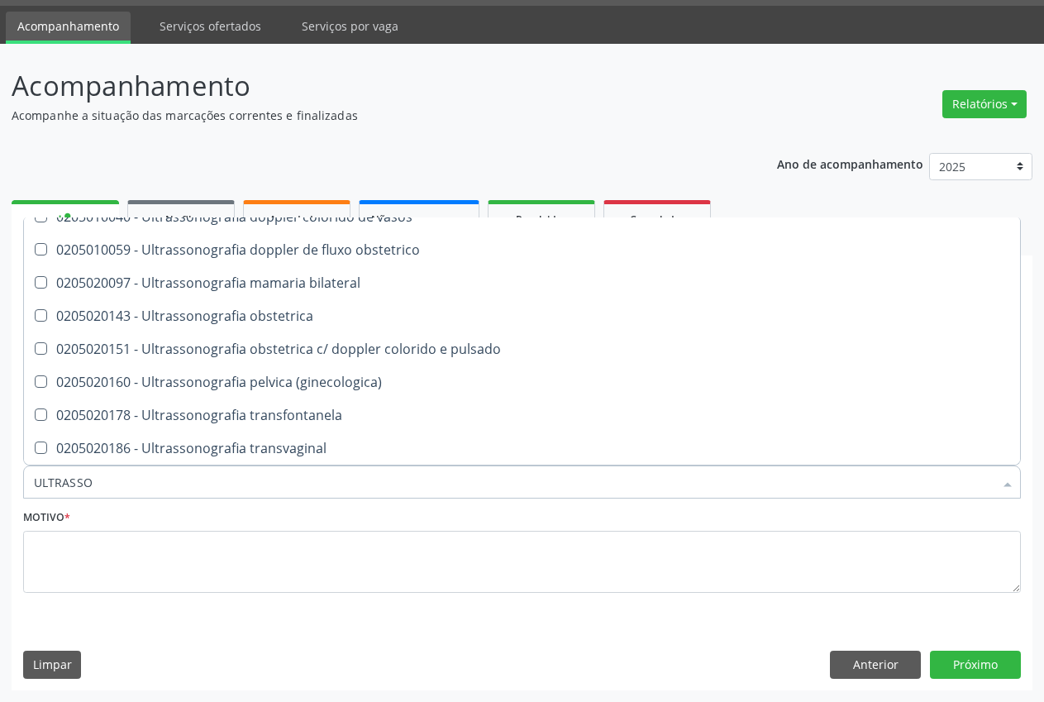
scroll to position [177, 0]
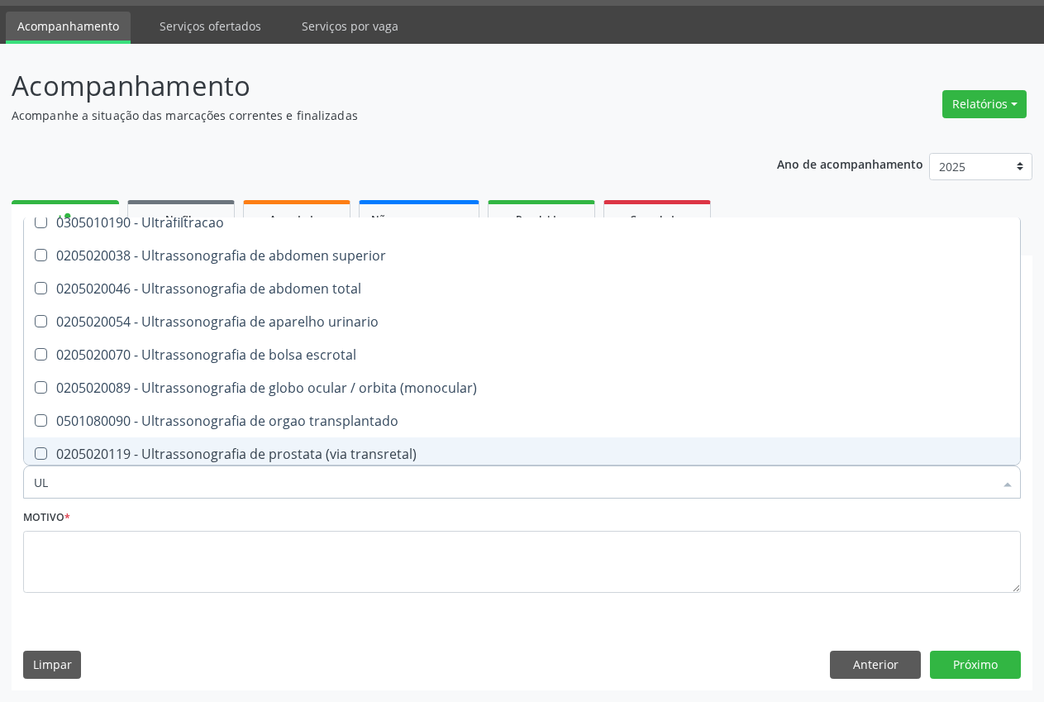
type input "U"
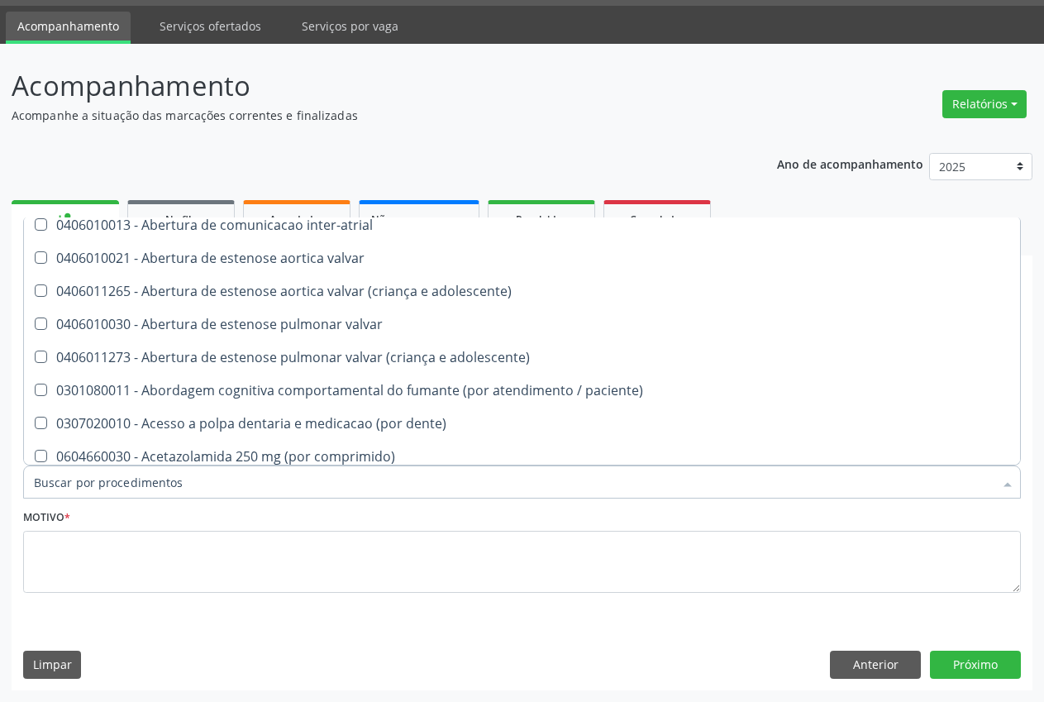
scroll to position [246, 0]
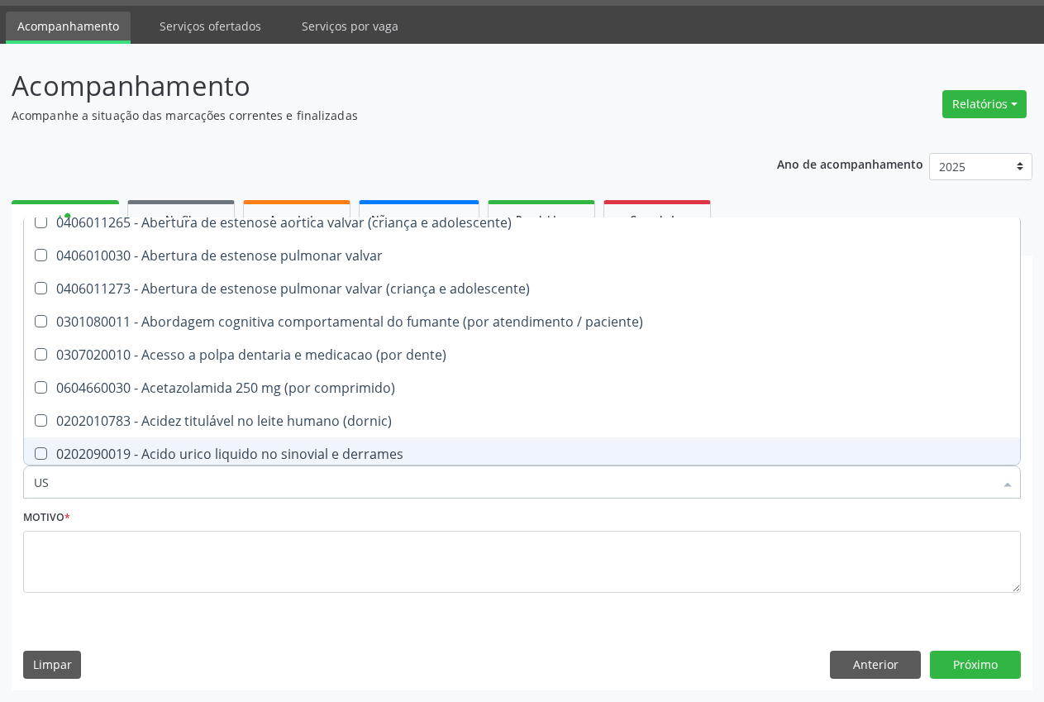
type input "USG"
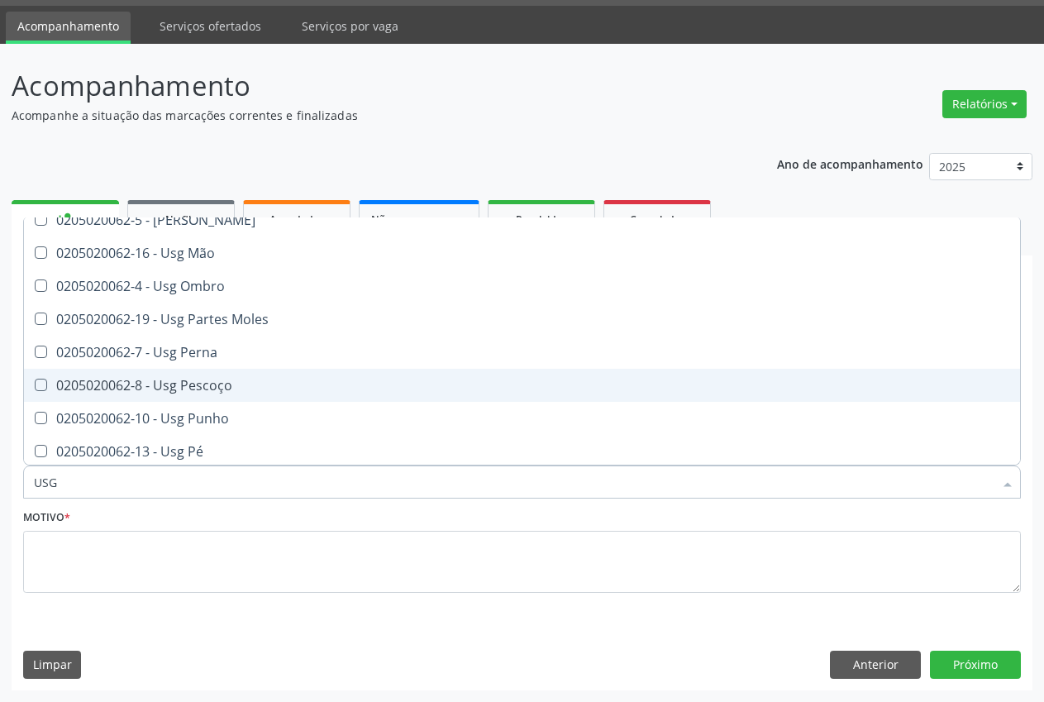
scroll to position [177, 0]
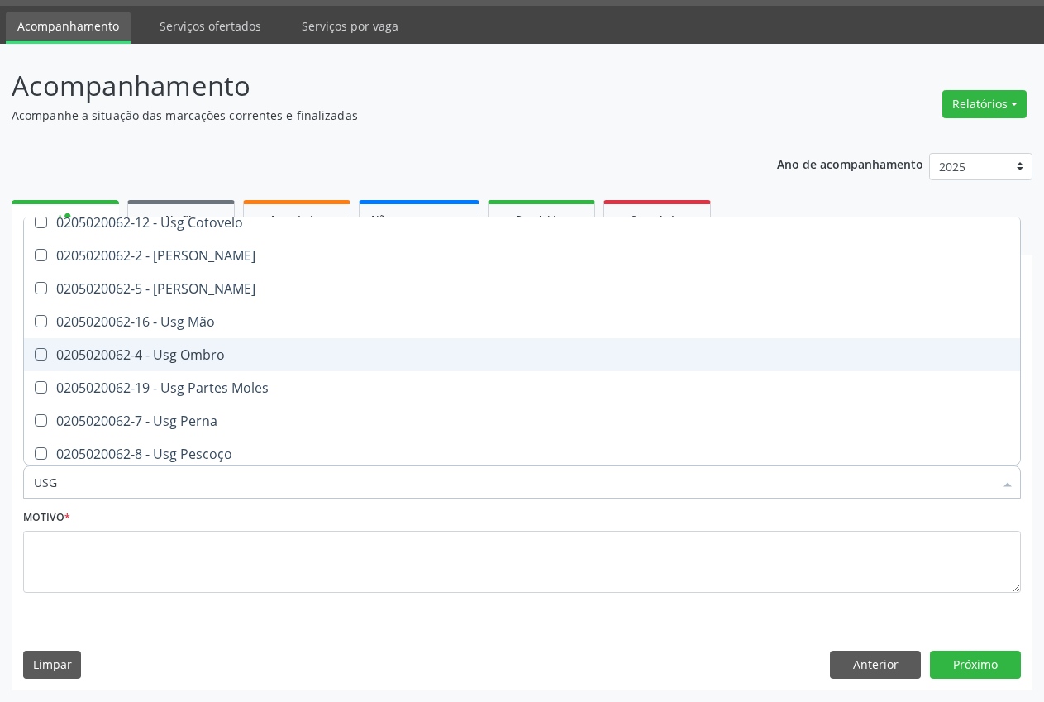
click at [167, 358] on div "0205020062-4 - Usg Ombro" at bounding box center [522, 354] width 976 height 13
checkbox Ombro "true"
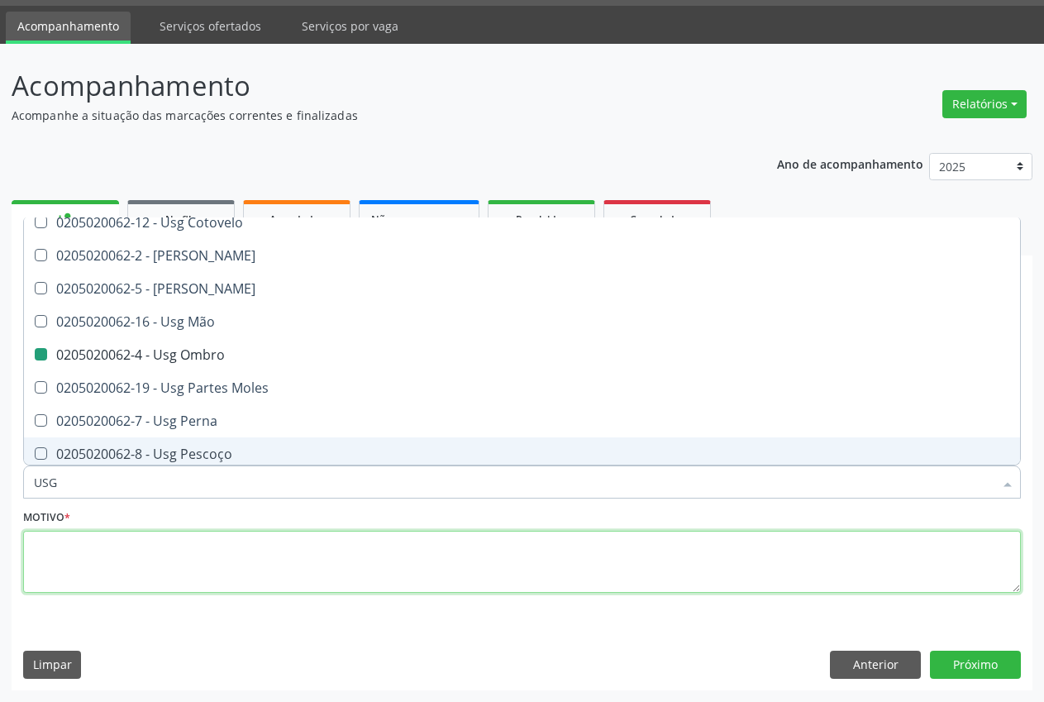
click at [85, 542] on textarea at bounding box center [522, 562] width 998 height 63
type textarea ";"
checkbox Braço "true"
checkbox Ombro "false"
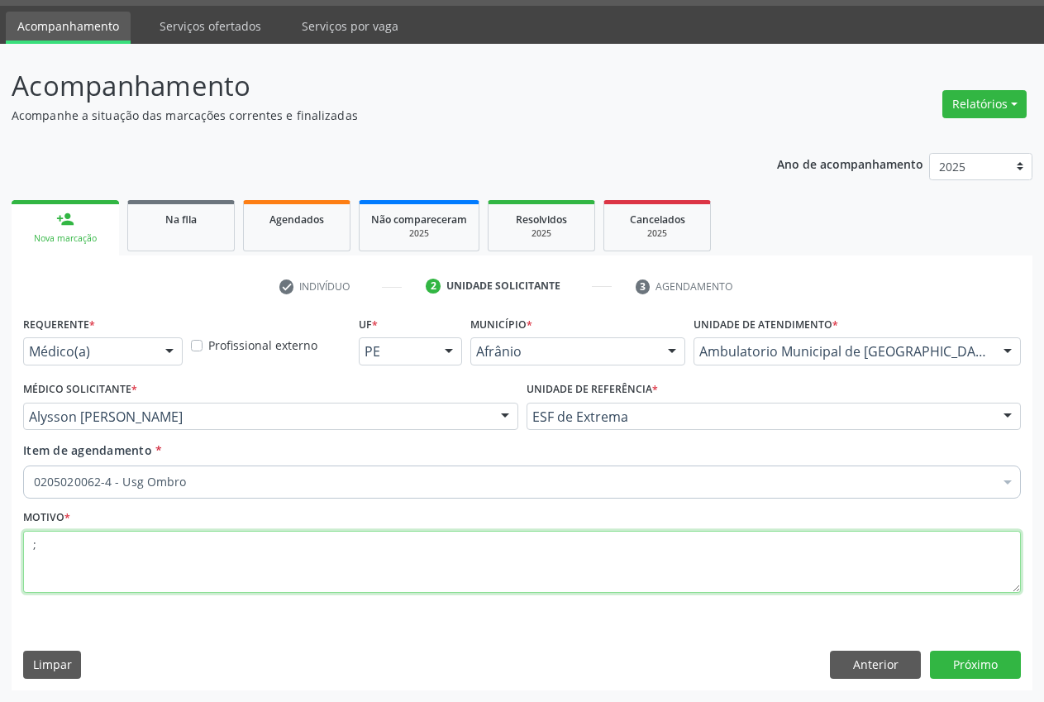
scroll to position [0, 0]
type textarea "."
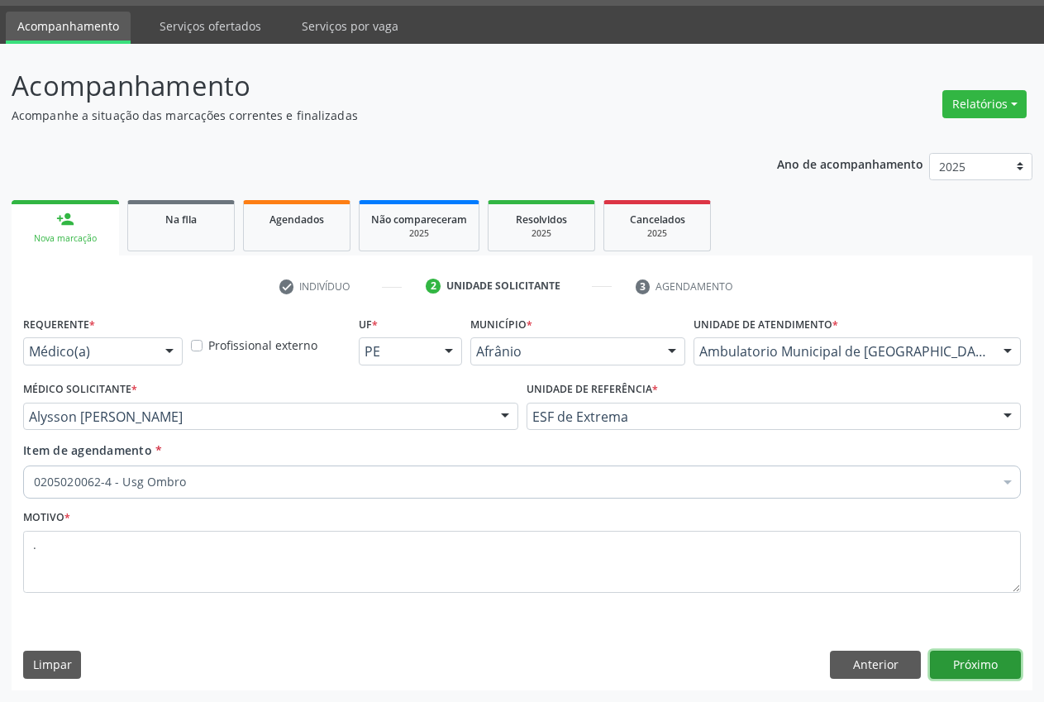
click at [980, 661] on button "Próximo" at bounding box center [975, 665] width 91 height 28
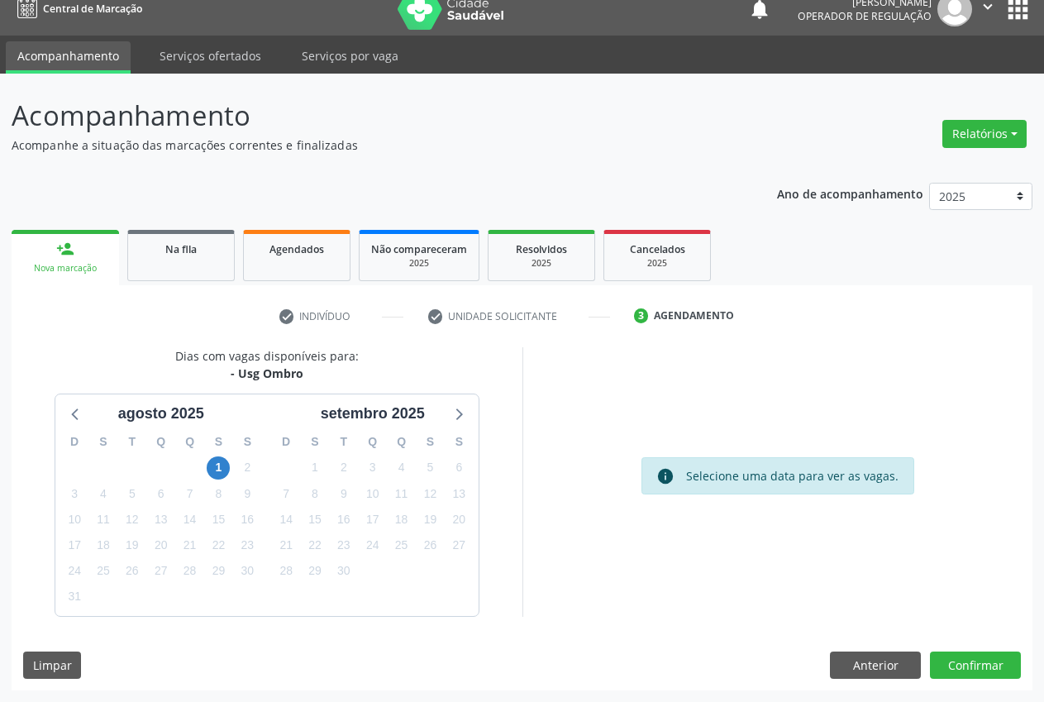
scroll to position [17, 0]
